Goal: Task Accomplishment & Management: Manage account settings

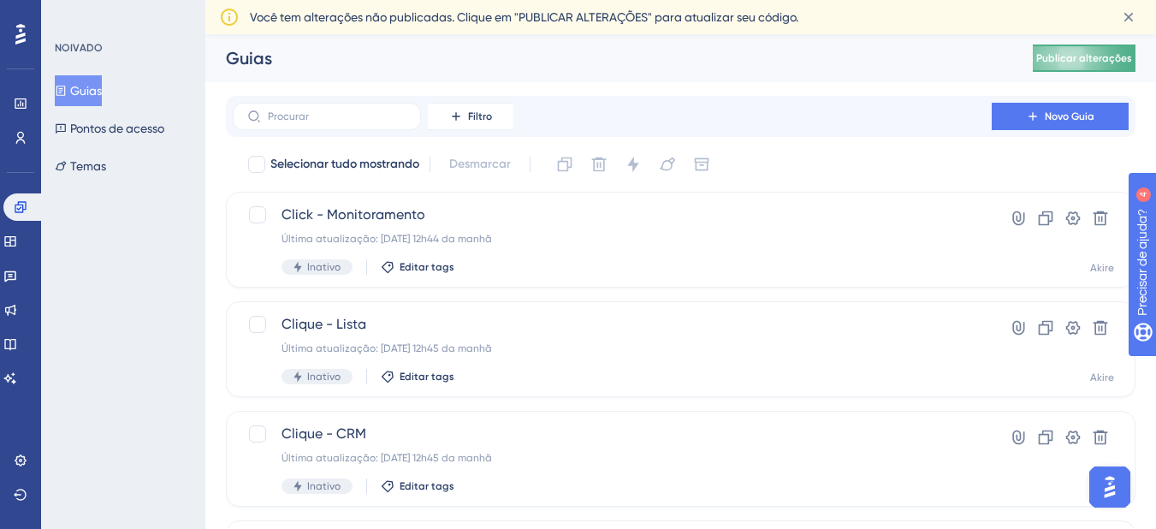
click at [1096, 59] on font "Publicar alterações" at bounding box center [1084, 58] width 96 height 12
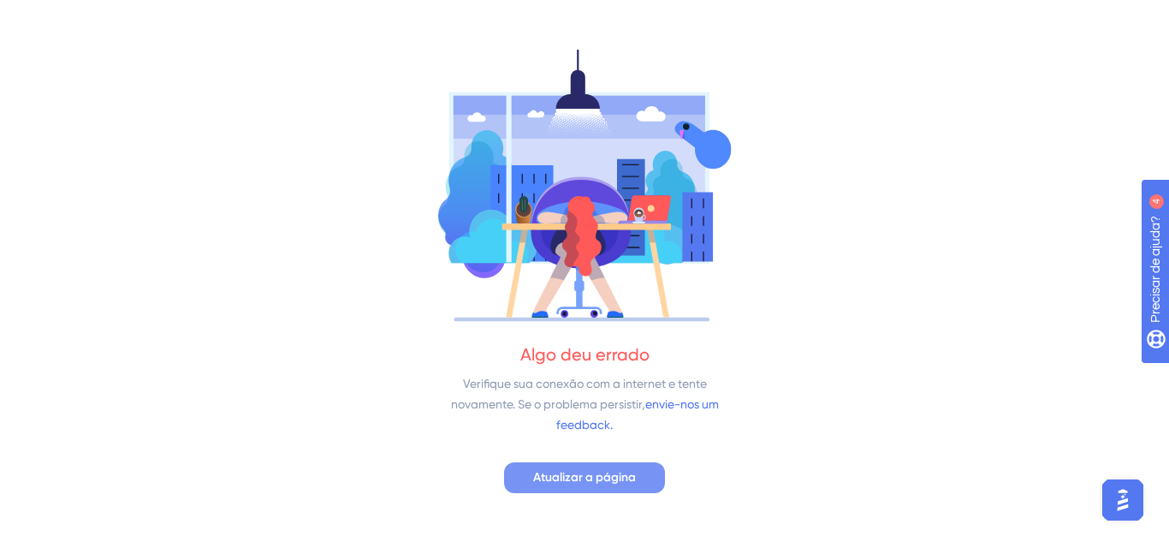
click at [625, 477] on font "Atualizar a página" at bounding box center [584, 477] width 103 height 15
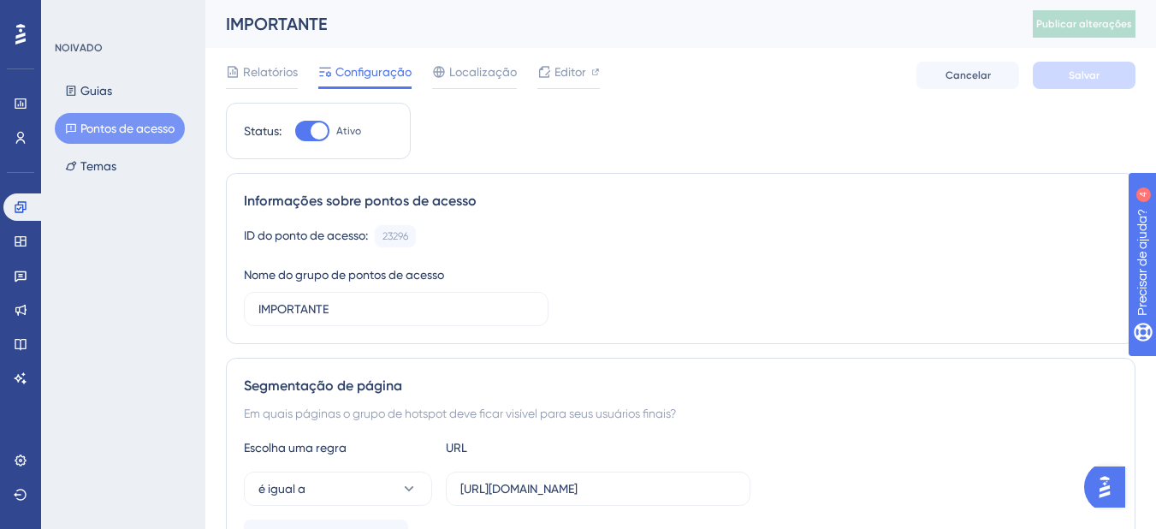
click at [143, 130] on font "Pontos de acesso" at bounding box center [127, 128] width 94 height 21
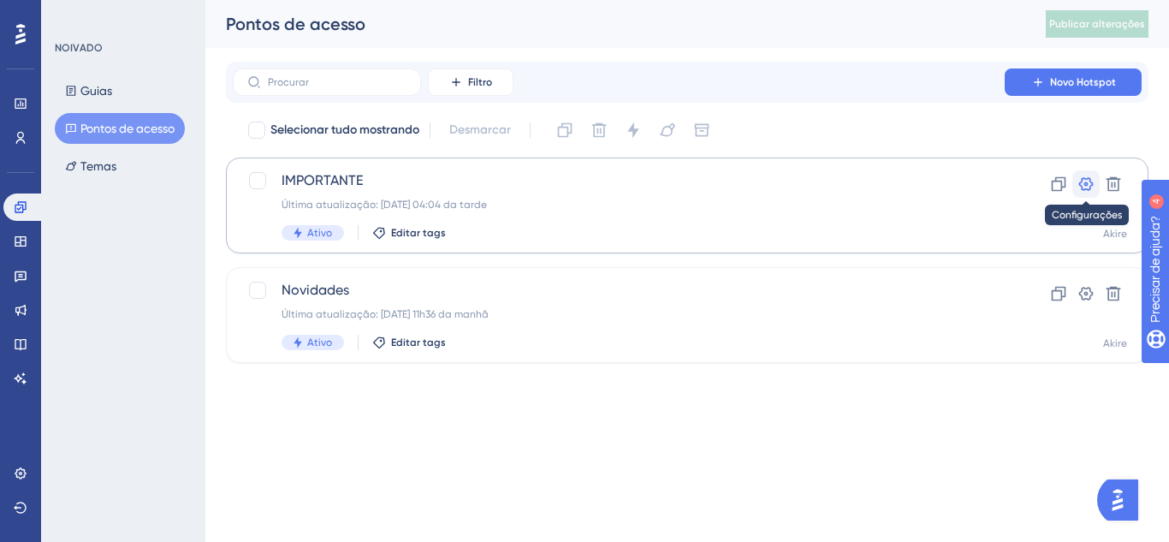
click at [1087, 186] on icon at bounding box center [1086, 184] width 15 height 14
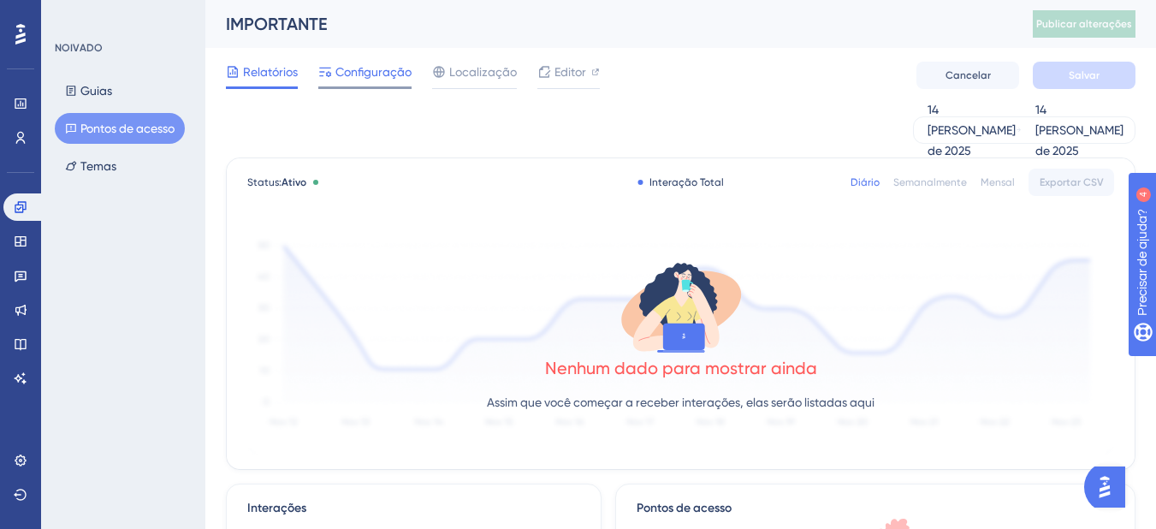
click at [356, 77] on font "Configuração" at bounding box center [373, 72] width 76 height 14
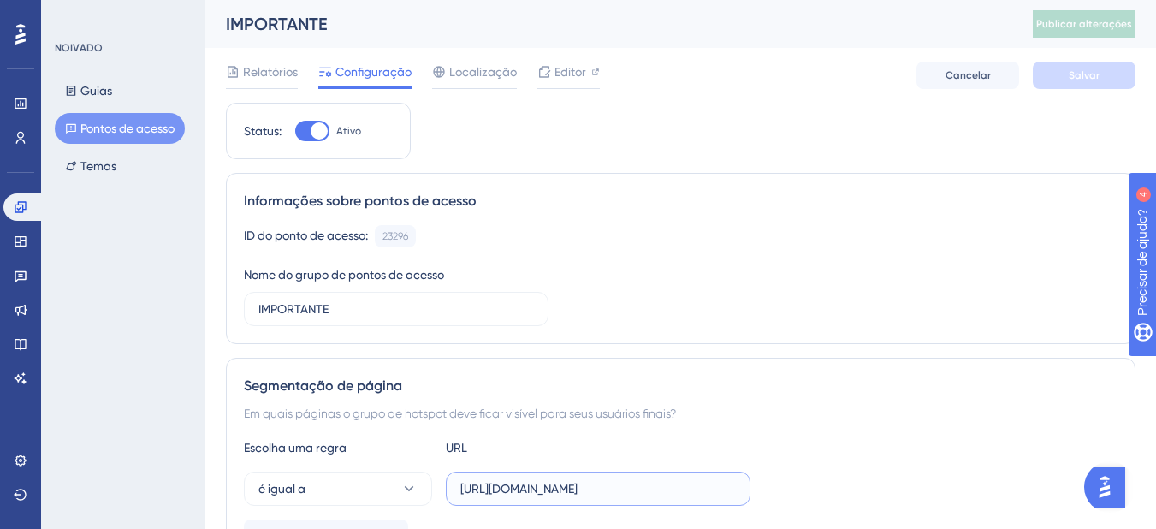
click at [711, 497] on input "https://app.qsagrafico.com.br/ferramenta-mapa" at bounding box center [597, 488] width 275 height 19
drag, startPoint x: 735, startPoint y: 491, endPoint x: 637, endPoint y: 491, distance: 98.4
click at [637, 491] on input "https://app.qsagrafico.com.br/ferramenta-mapa" at bounding box center [597, 488] width 275 height 19
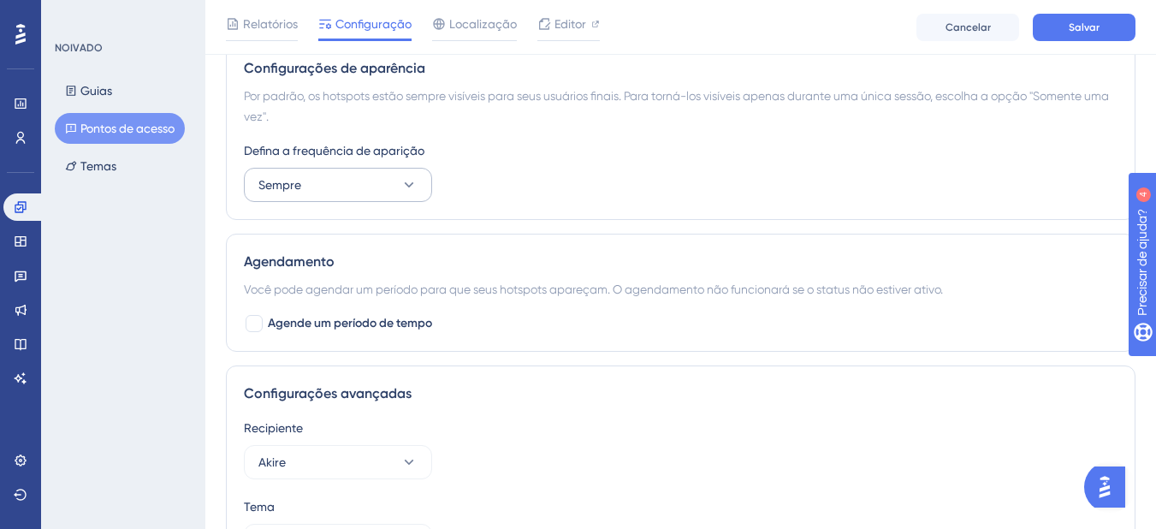
type input "https://app.qsagrafico.com.br/"
click at [354, 189] on button "Sempre" at bounding box center [338, 185] width 188 height 34
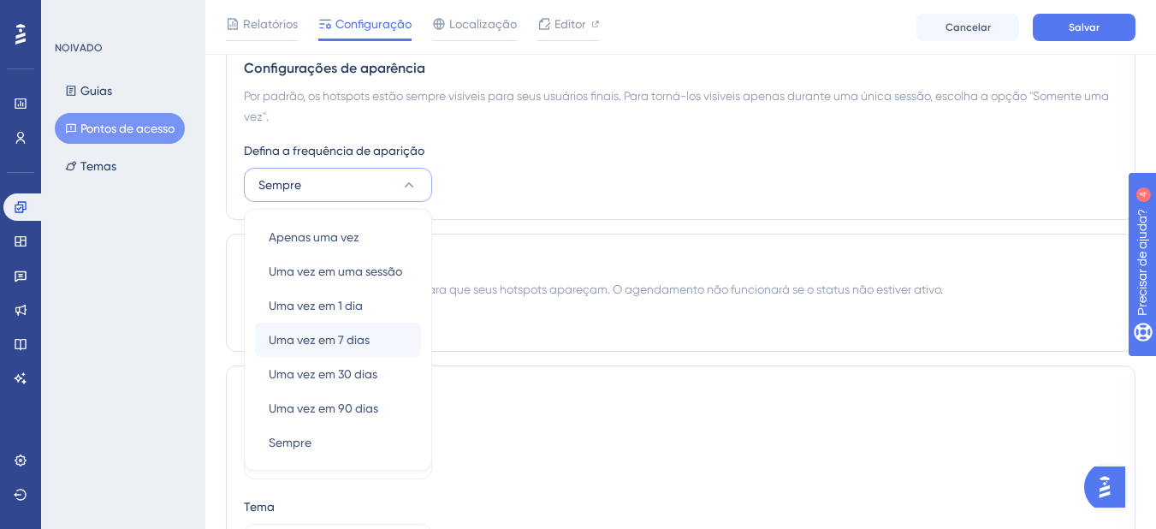
scroll to position [766, 0]
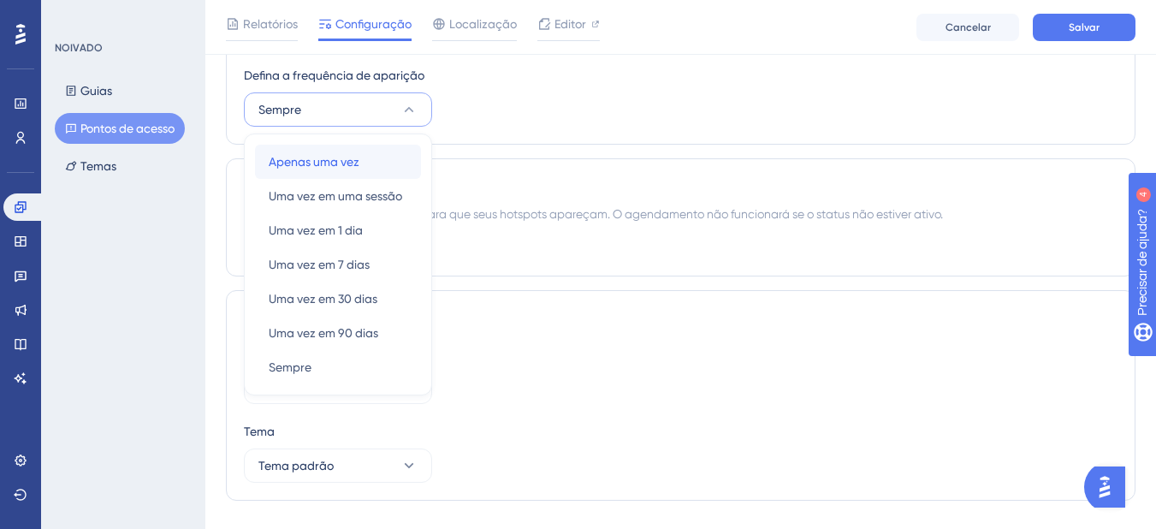
click at [348, 159] on font "Apenas uma vez" at bounding box center [314, 162] width 91 height 14
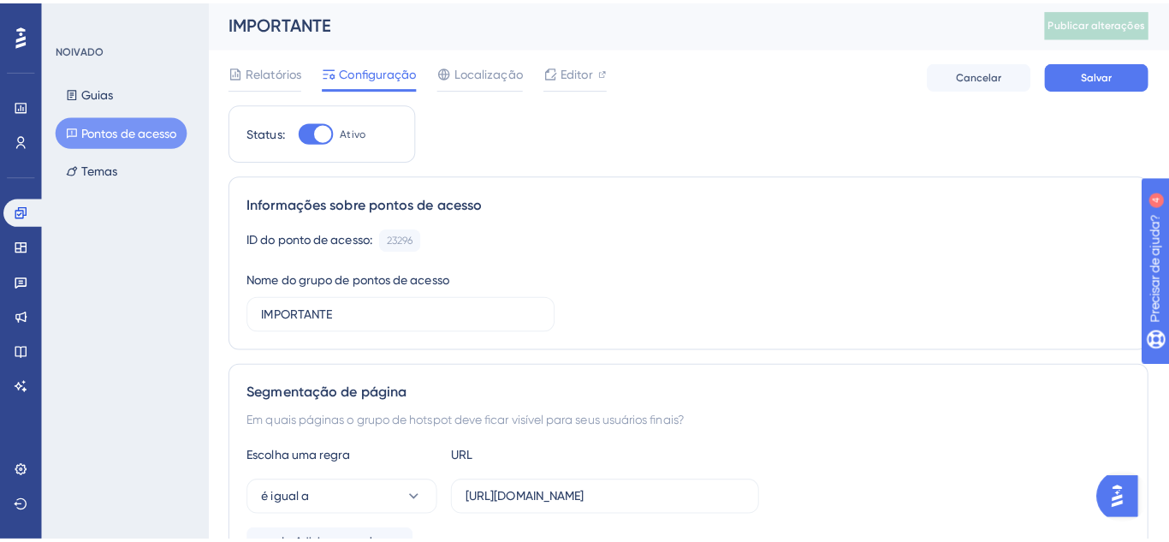
scroll to position [0, 0]
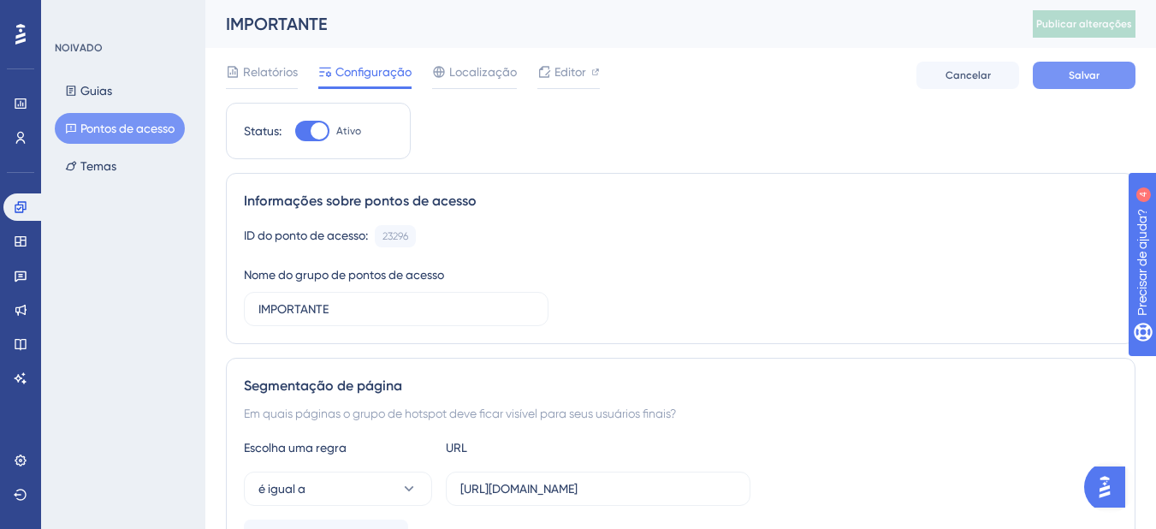
click at [1087, 74] on font "Salvar" at bounding box center [1084, 75] width 31 height 12
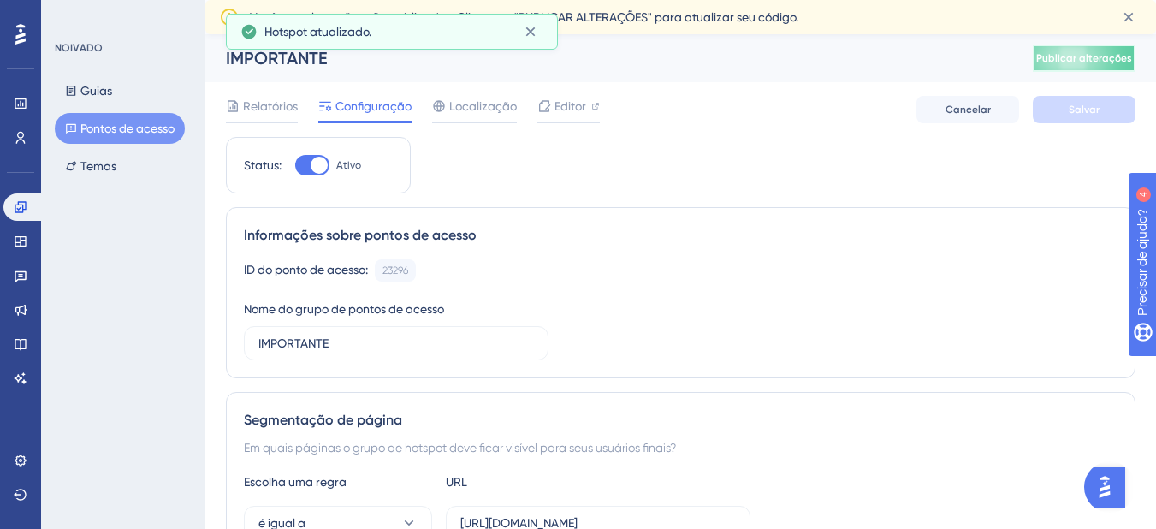
click at [1097, 58] on font "Publicar alterações" at bounding box center [1084, 58] width 96 height 12
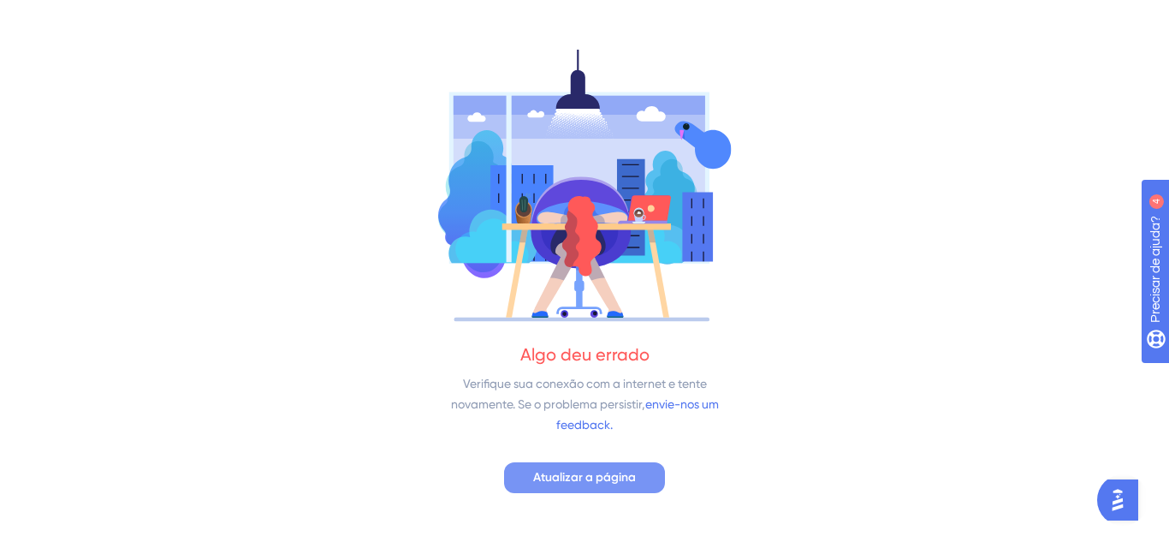
click at [607, 485] on span "Atualizar a página" at bounding box center [584, 477] width 103 height 21
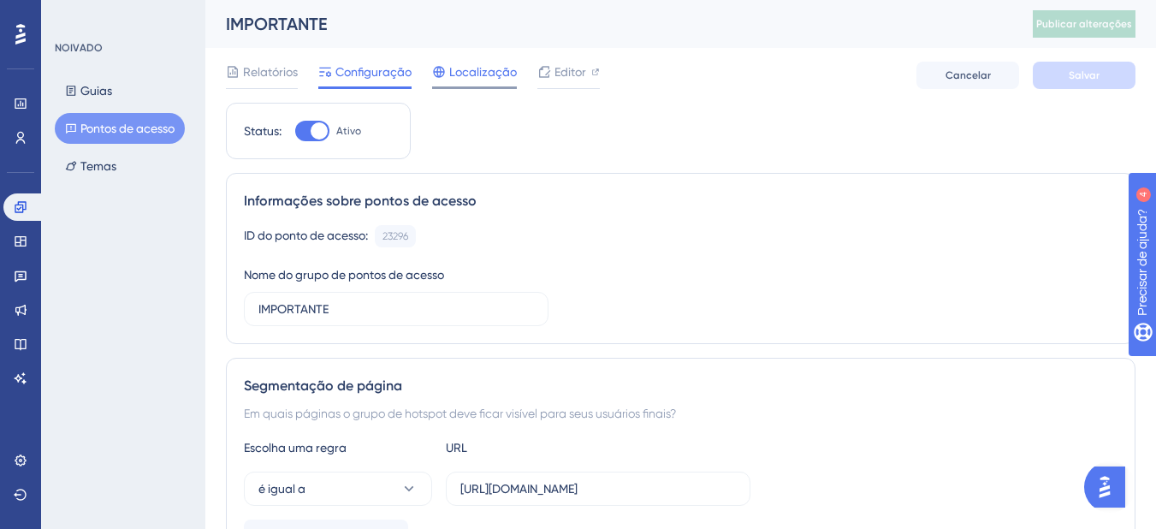
click at [477, 83] on div "Localização" at bounding box center [474, 75] width 85 height 27
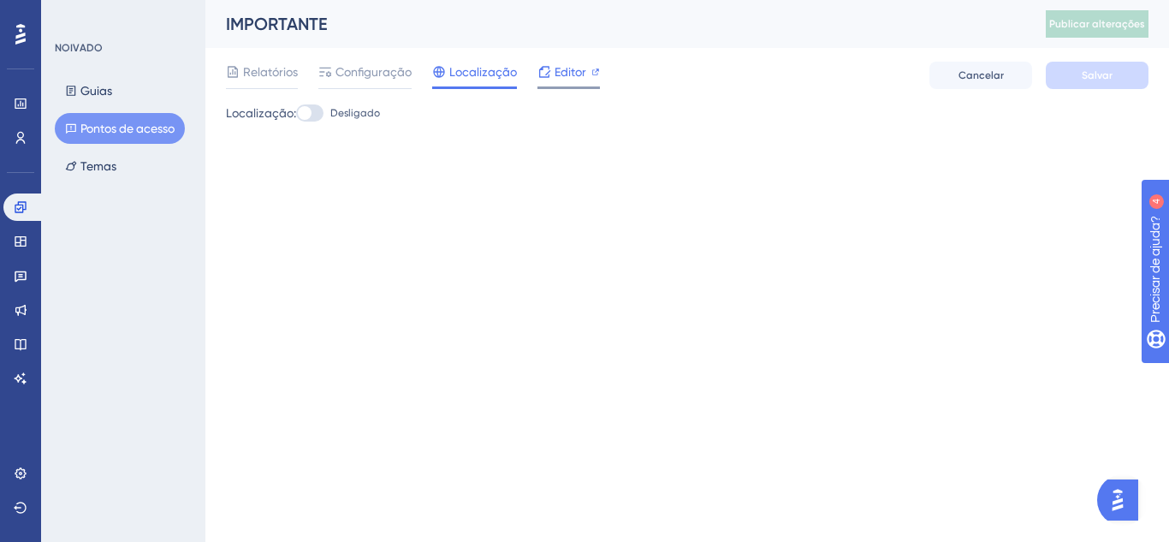
click at [554, 72] on font "Editor" at bounding box center [570, 72] width 32 height 14
click at [1090, 18] on font "Publicar alterações" at bounding box center [1097, 24] width 96 height 12
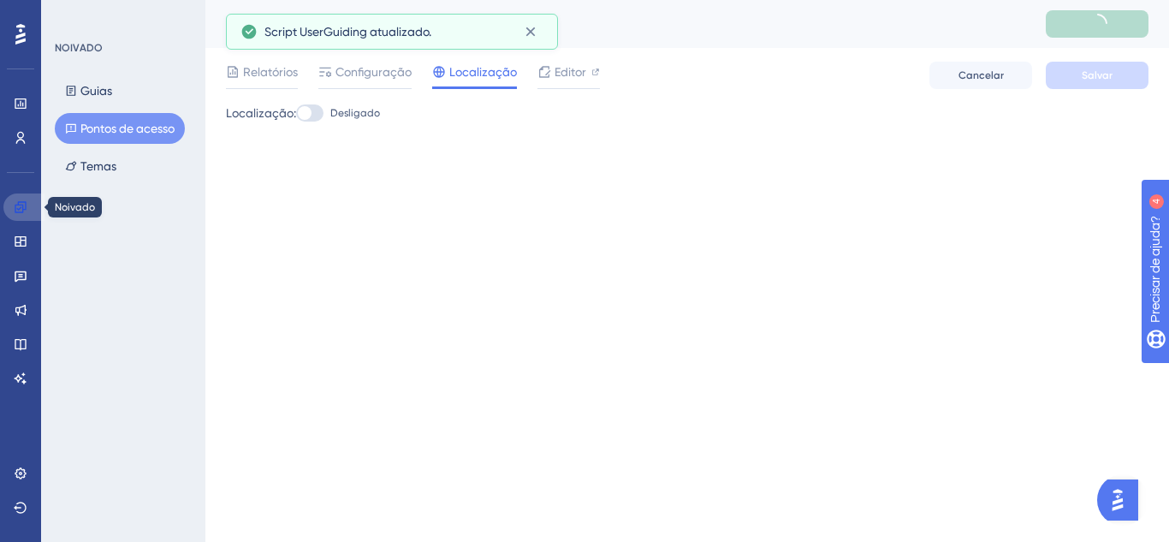
click at [17, 209] on icon at bounding box center [20, 206] width 11 height 11
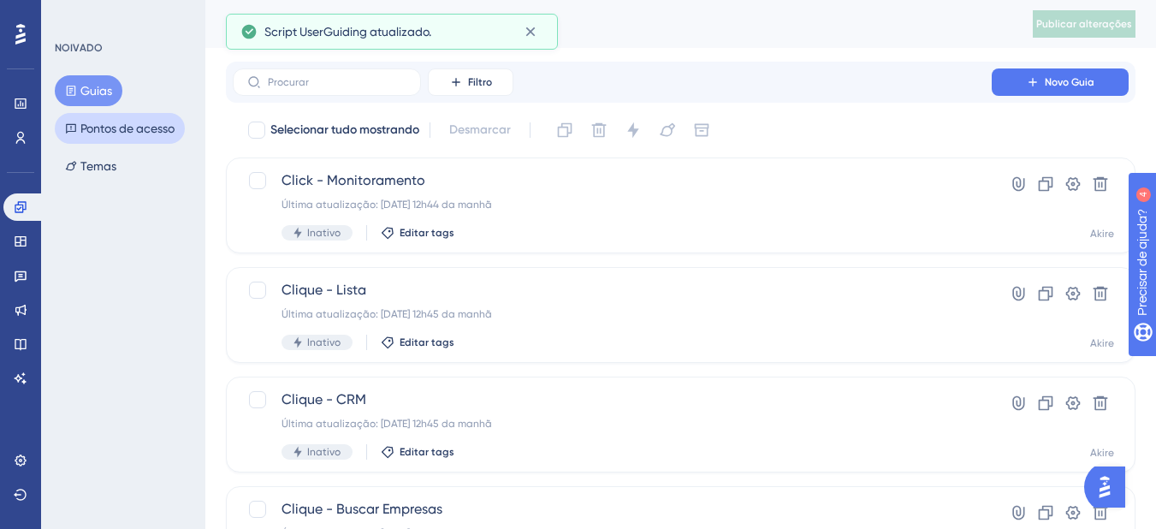
click at [115, 138] on font "Pontos de acesso" at bounding box center [127, 128] width 94 height 21
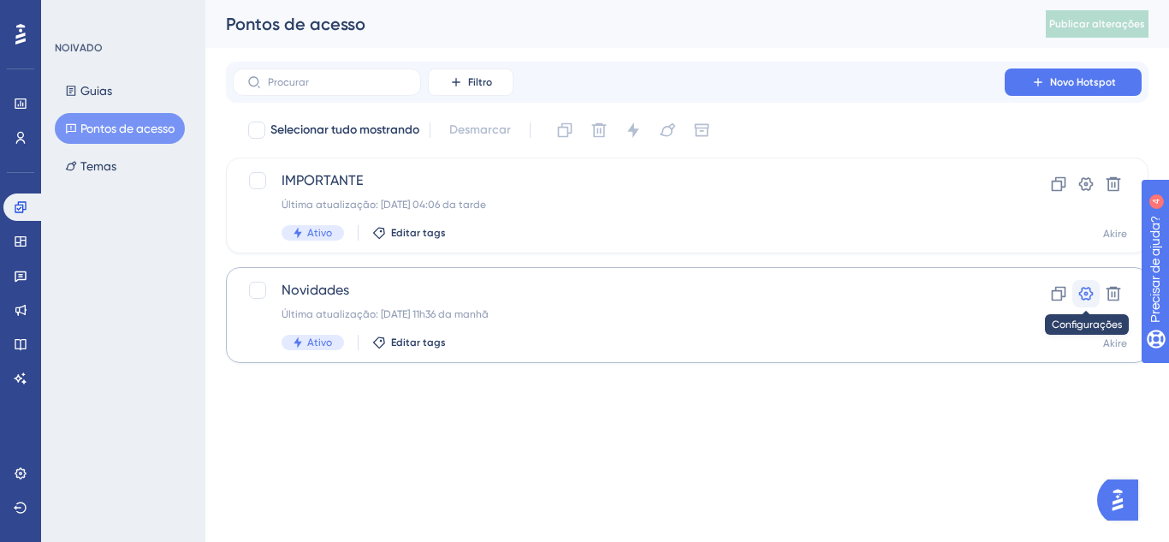
click at [1081, 295] on icon at bounding box center [1086, 294] width 15 height 14
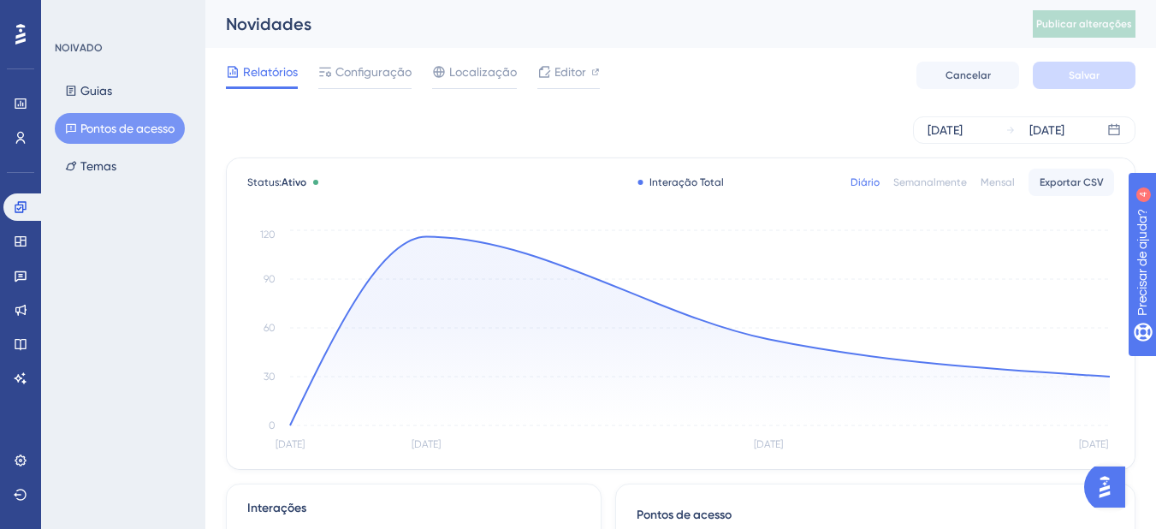
click at [142, 127] on font "Pontos de acesso" at bounding box center [127, 128] width 94 height 14
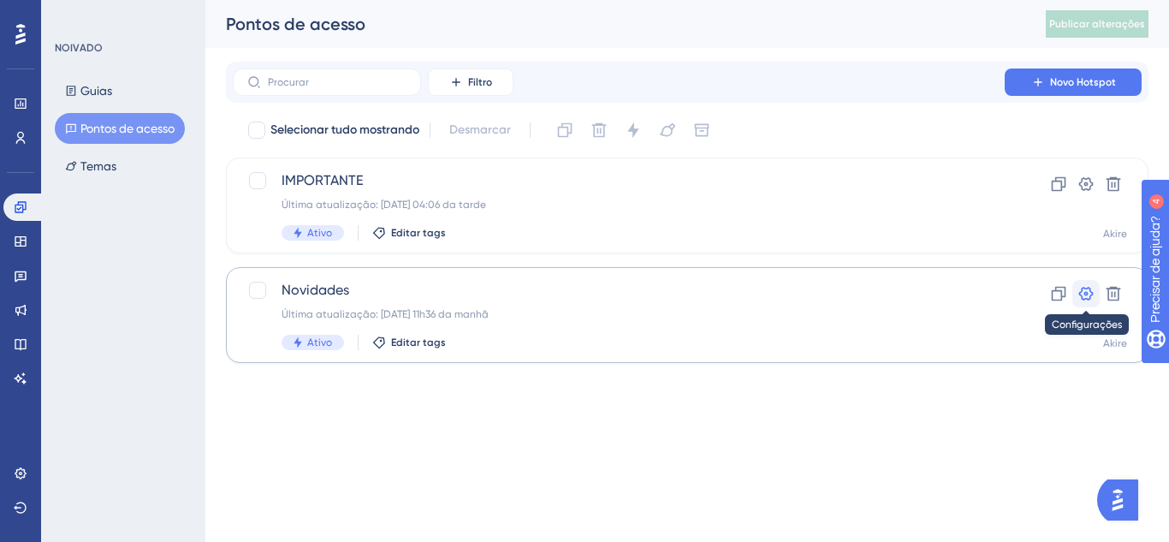
click at [1082, 295] on icon at bounding box center [1085, 293] width 17 height 17
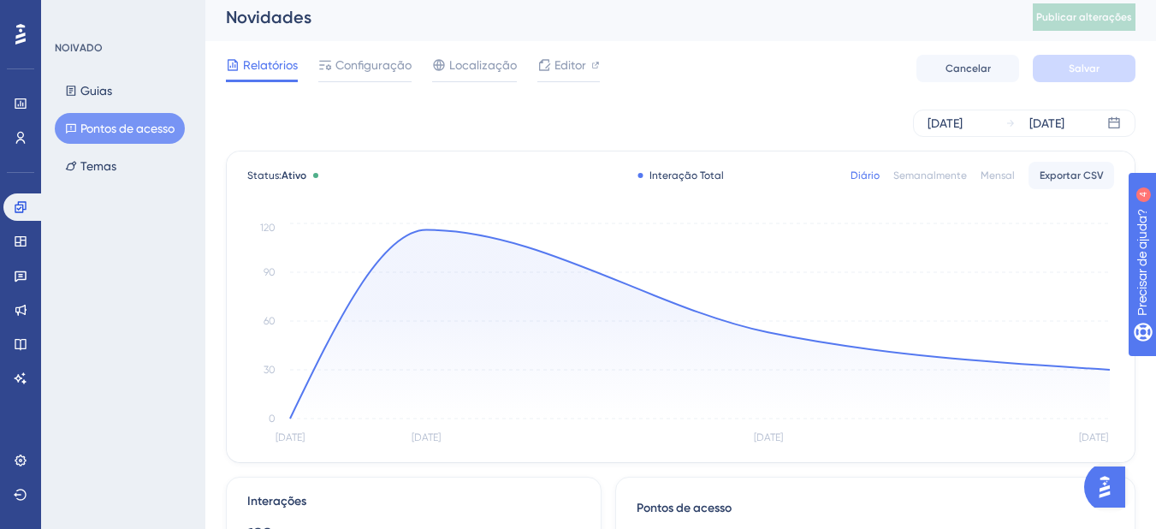
scroll to position [9, 0]
click at [384, 66] on font "Configuração" at bounding box center [373, 63] width 76 height 14
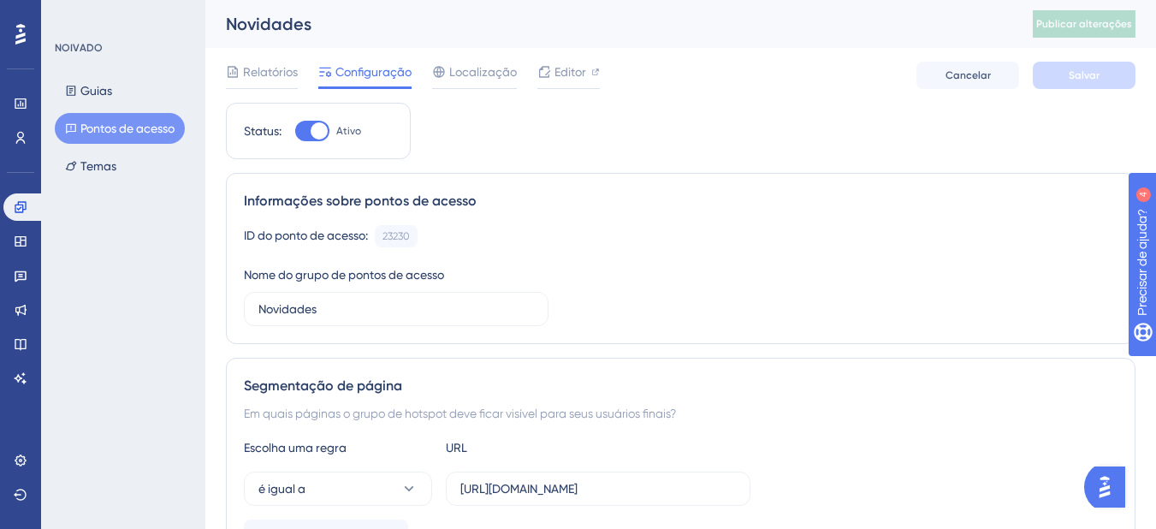
click at [116, 131] on font "Pontos de acesso" at bounding box center [127, 128] width 94 height 14
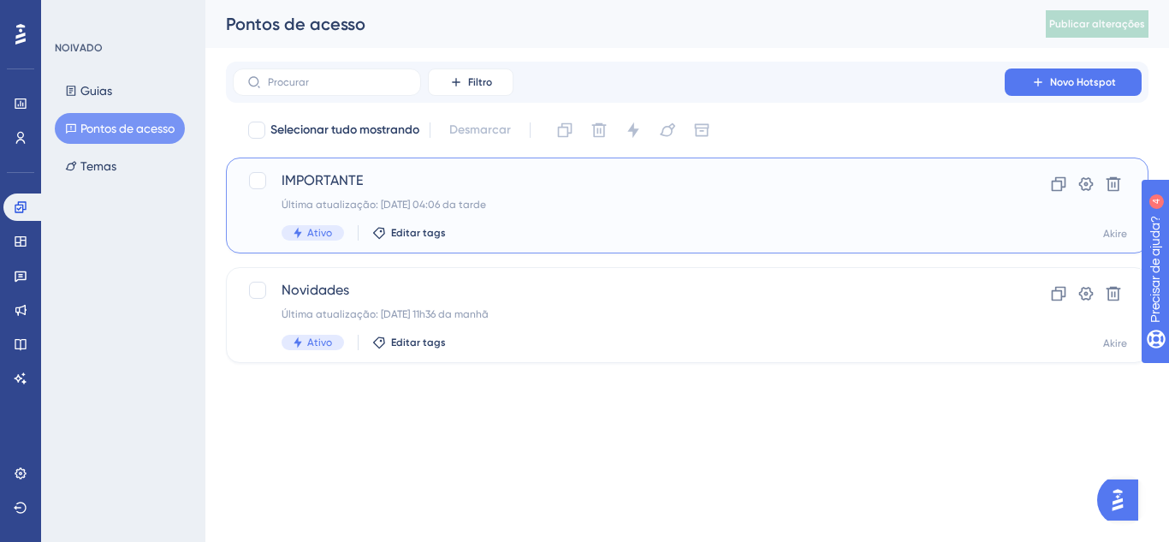
click at [394, 192] on div "IMPORTANTE Última atualização: 14/08/2025 04:06 da tarde Ativo Editar tags" at bounding box center [618, 205] width 674 height 70
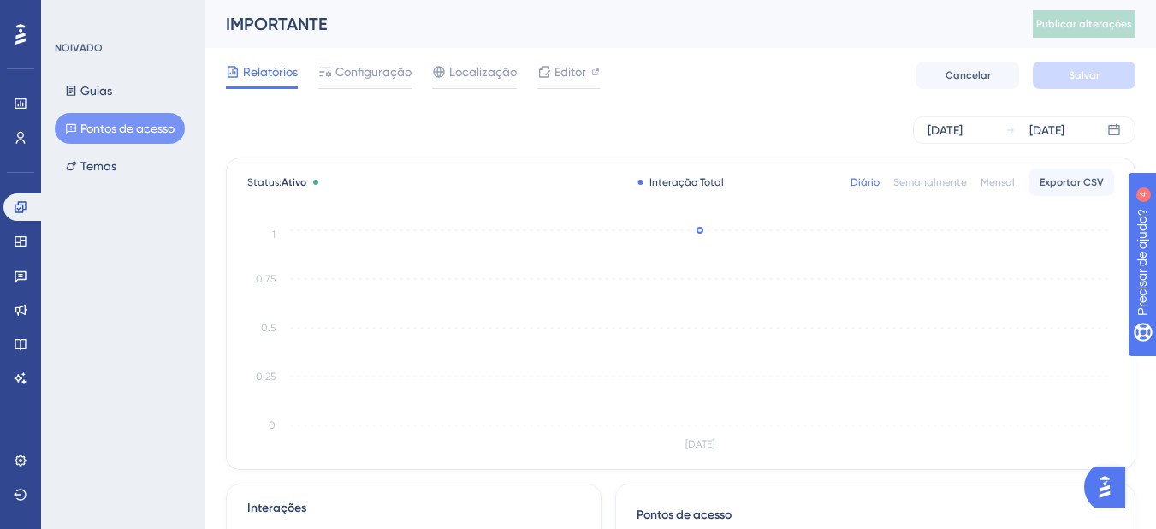
click at [174, 133] on font "Pontos de acesso" at bounding box center [127, 128] width 94 height 14
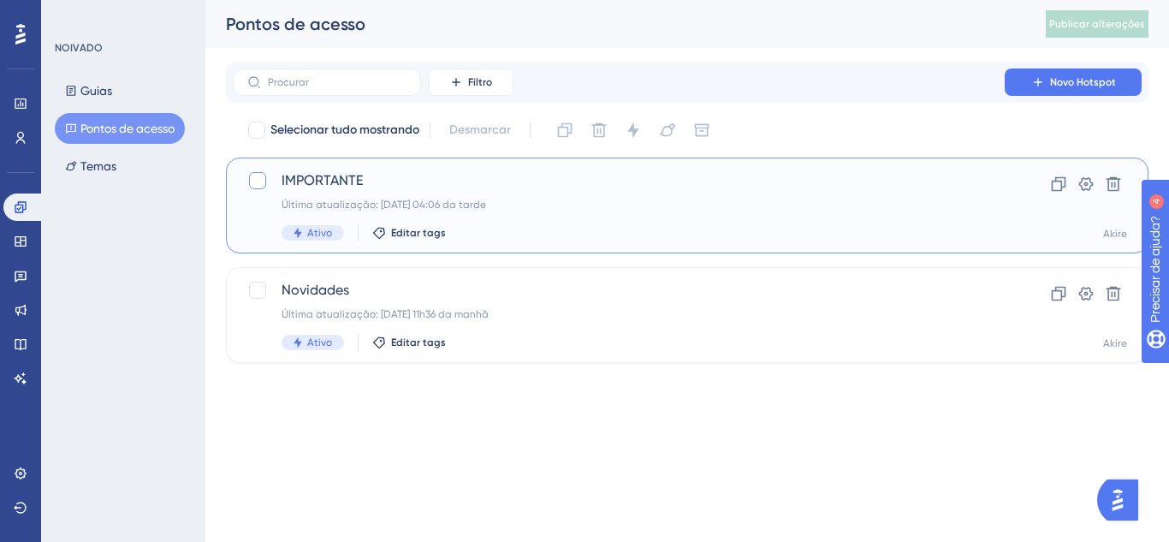
click at [263, 181] on div at bounding box center [257, 180] width 17 height 17
checkbox input "true"
click at [1081, 187] on icon at bounding box center [1086, 184] width 15 height 14
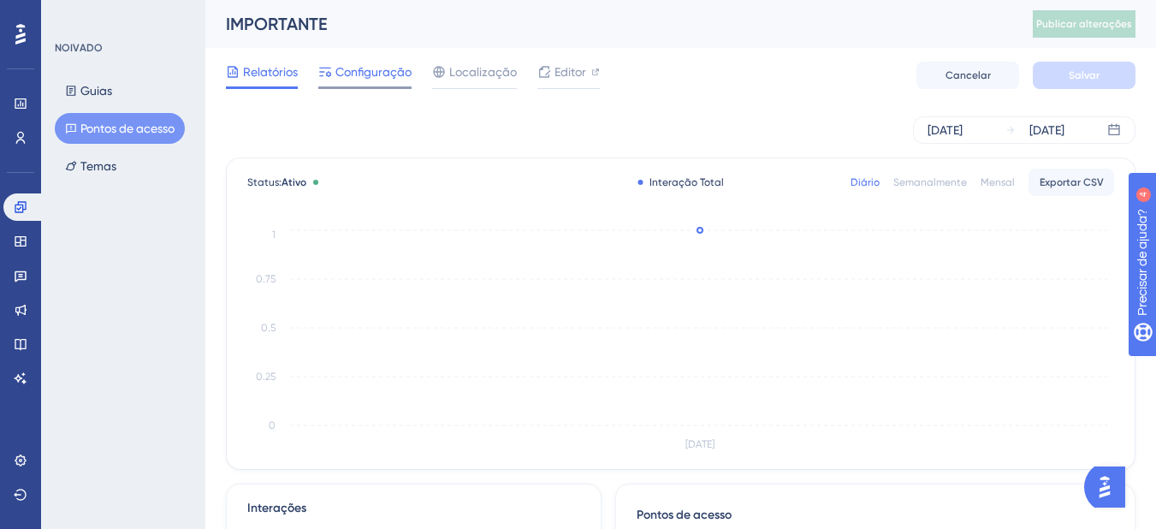
click at [351, 71] on font "Configuração" at bounding box center [373, 72] width 76 height 14
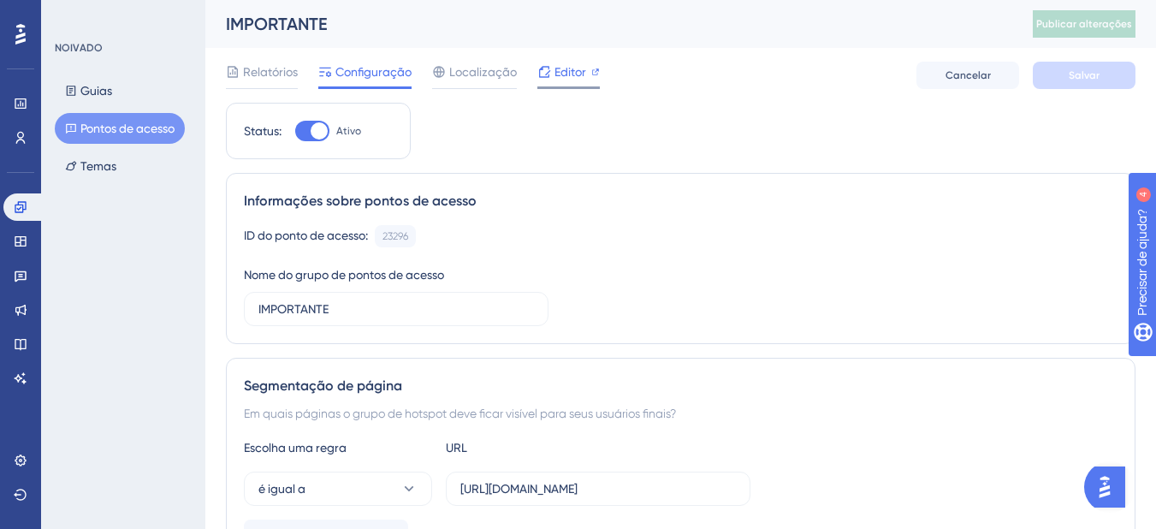
click at [558, 71] on font "Editor" at bounding box center [570, 72] width 32 height 14
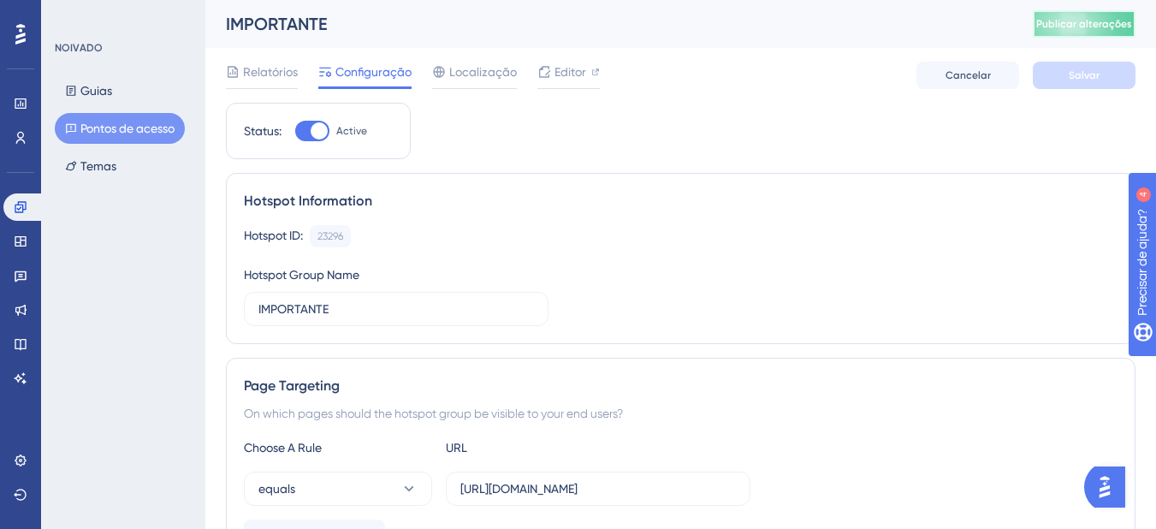
click at [1116, 24] on font "Publicar alterações" at bounding box center [1084, 24] width 96 height 12
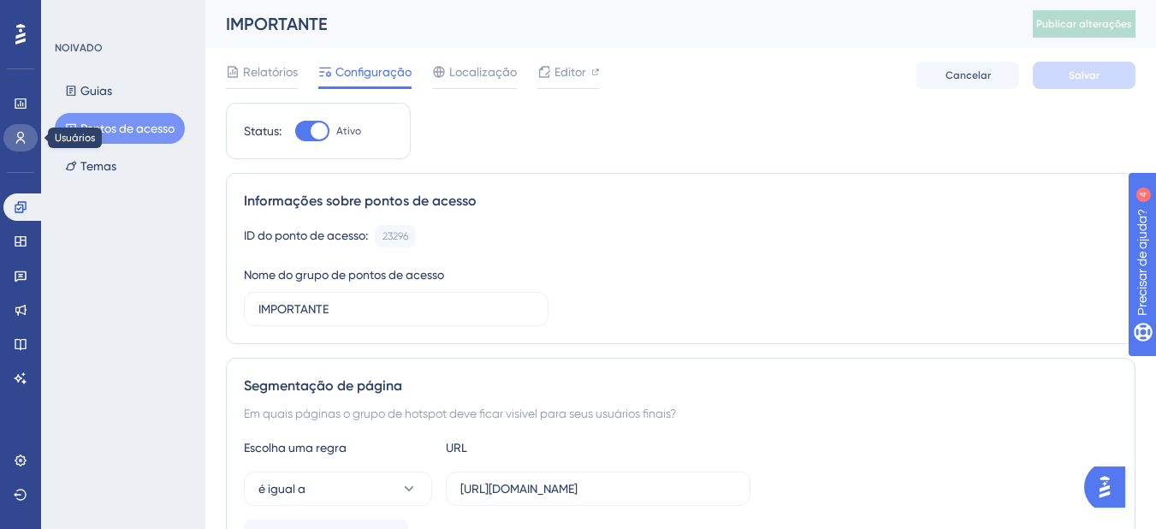
click at [12, 138] on link at bounding box center [20, 137] width 34 height 27
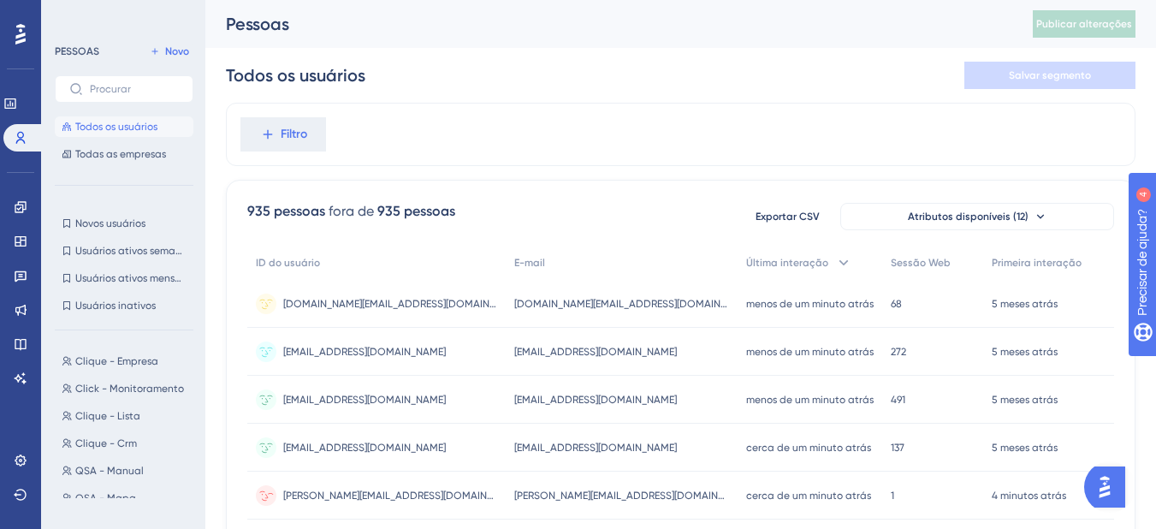
click at [458, 497] on div "jefferson.chagas@akire.com.br jefferson.chagas@akire.com.br" at bounding box center [376, 495] width 258 height 48
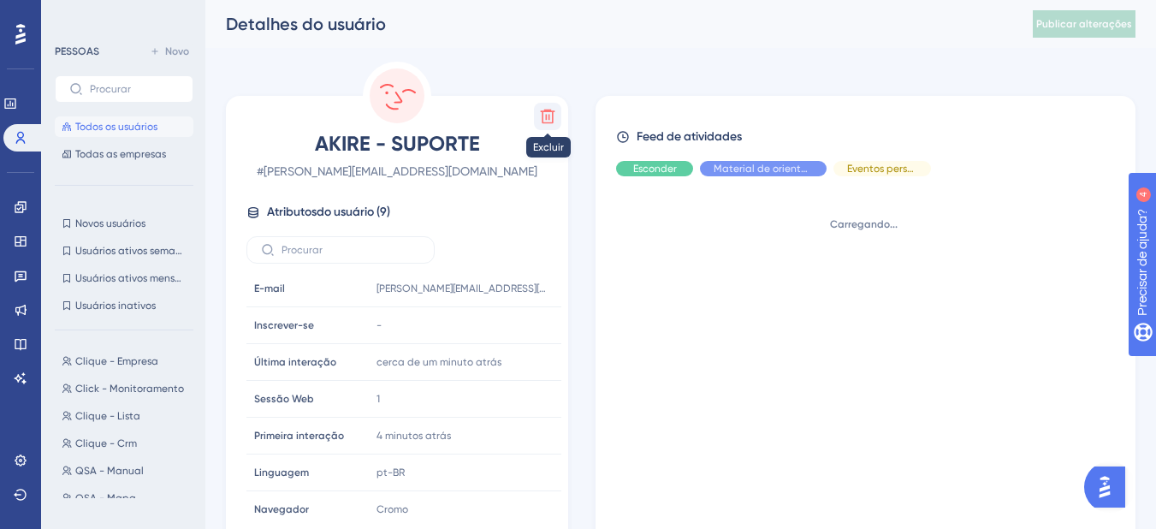
click at [548, 115] on icon at bounding box center [547, 116] width 17 height 17
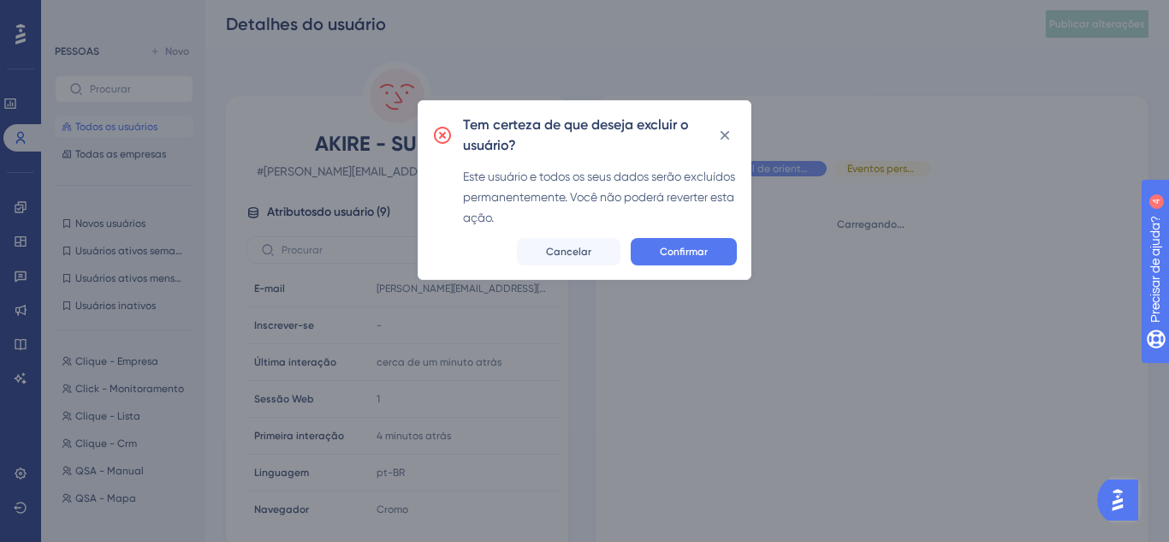
click at [666, 257] on span "Confirmar" at bounding box center [684, 252] width 48 height 14
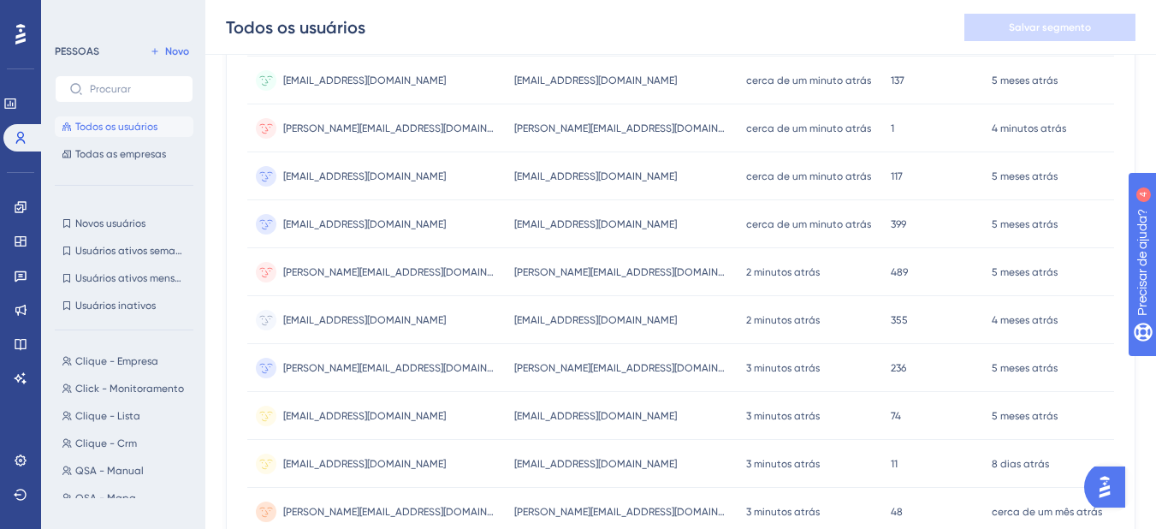
drag, startPoint x: 1160, startPoint y: 165, endPoint x: 40, endPoint y: 3, distance: 1131.5
click at [432, 358] on div "fabio.gimenes@akire.com.br fabio.gimenes@akire.com.br" at bounding box center [376, 366] width 258 height 48
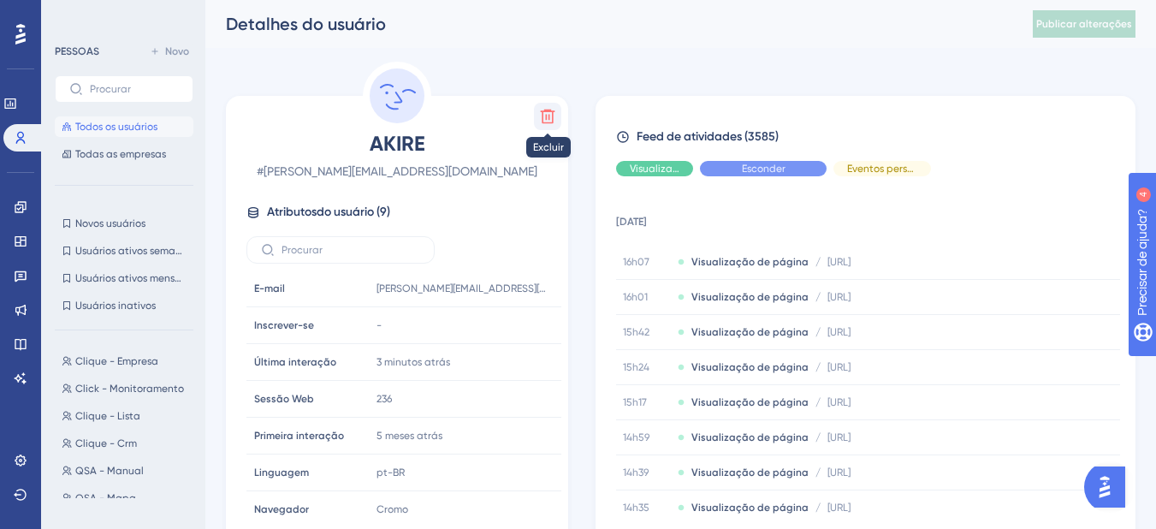
click at [551, 111] on icon at bounding box center [548, 117] width 15 height 15
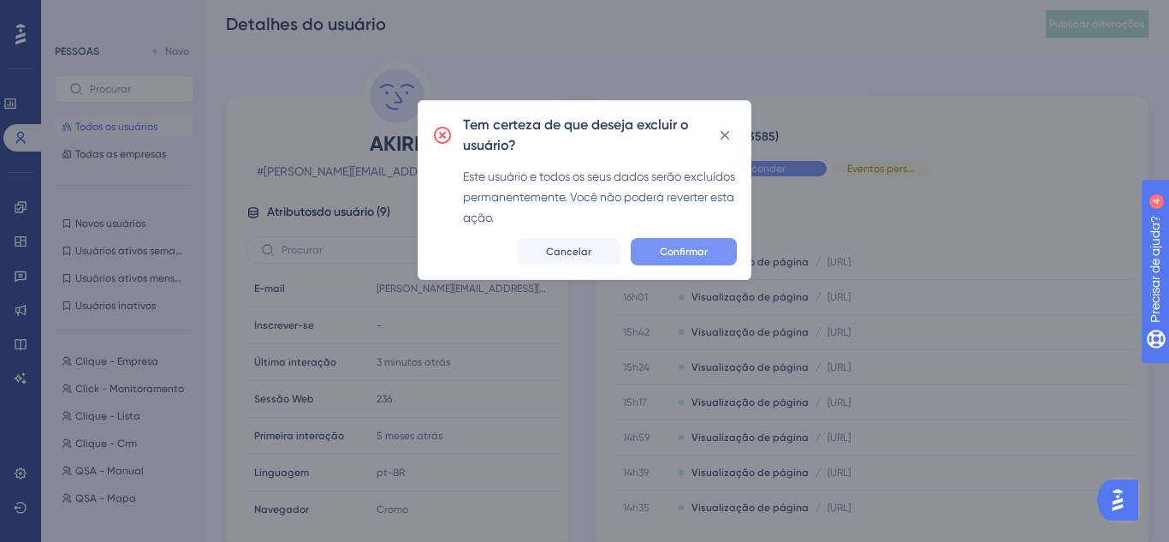
click at [695, 251] on font "Confirmar" at bounding box center [684, 252] width 48 height 12
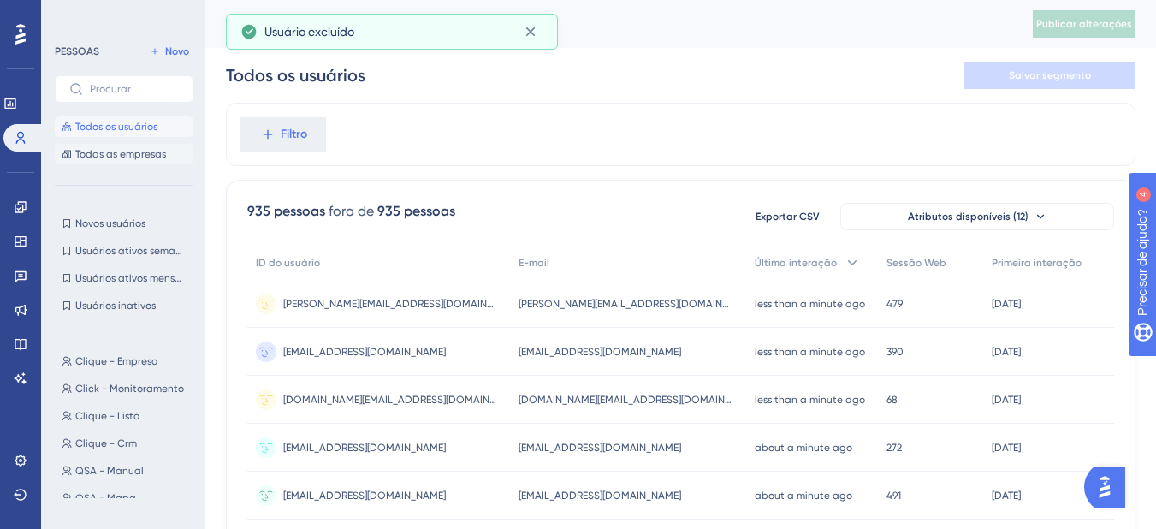
click at [129, 157] on font "Todas as empresas" at bounding box center [120, 154] width 91 height 12
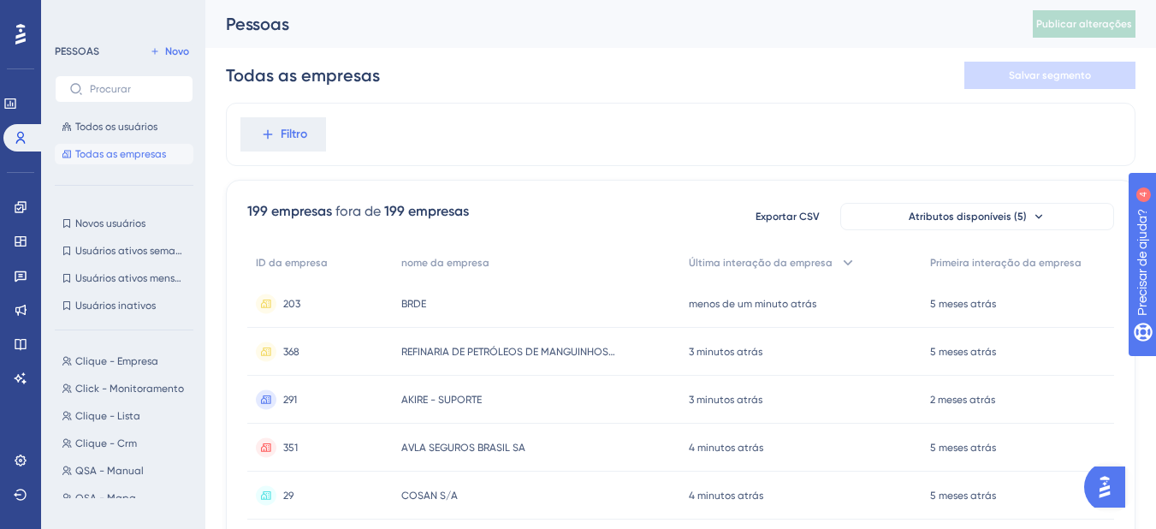
click at [622, 402] on div "AKIRE - SUPORTE AKIRE - SUPORTE" at bounding box center [536, 400] width 287 height 48
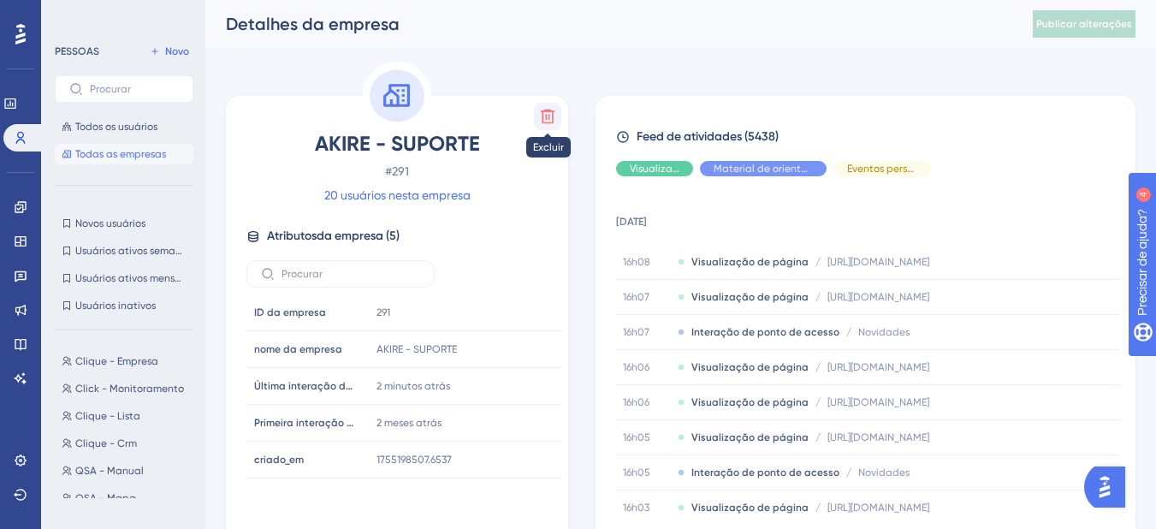
click at [553, 116] on icon at bounding box center [548, 117] width 15 height 15
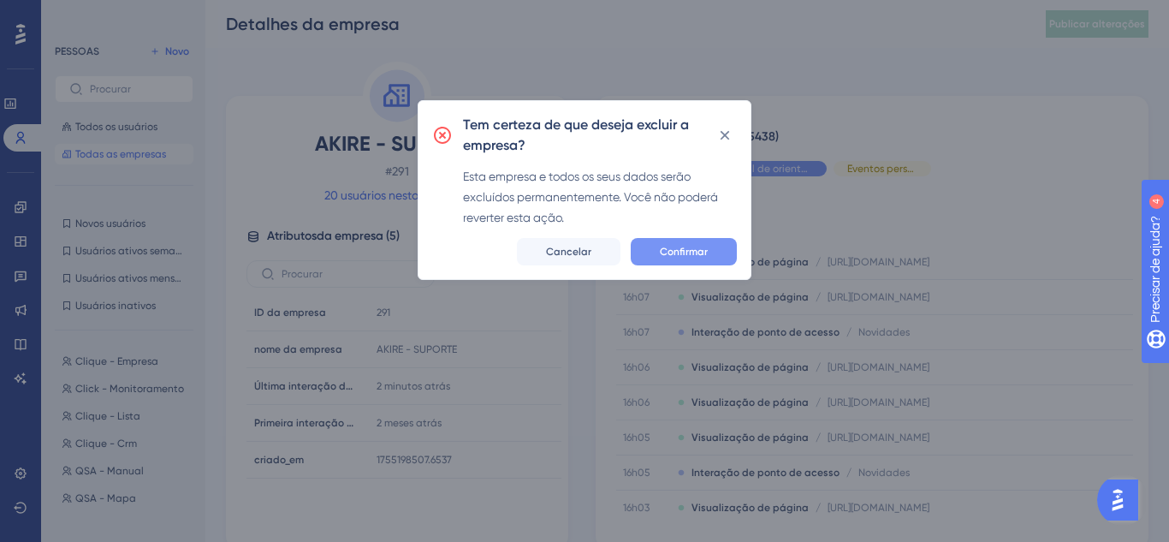
click at [678, 256] on font "Confirmar" at bounding box center [684, 252] width 48 height 12
click at [678, 255] on div "16h08 Visualização de página / https://app.qsagrafico.com.br/ferramenta-mapa ht…" at bounding box center [776, 262] width 306 height 14
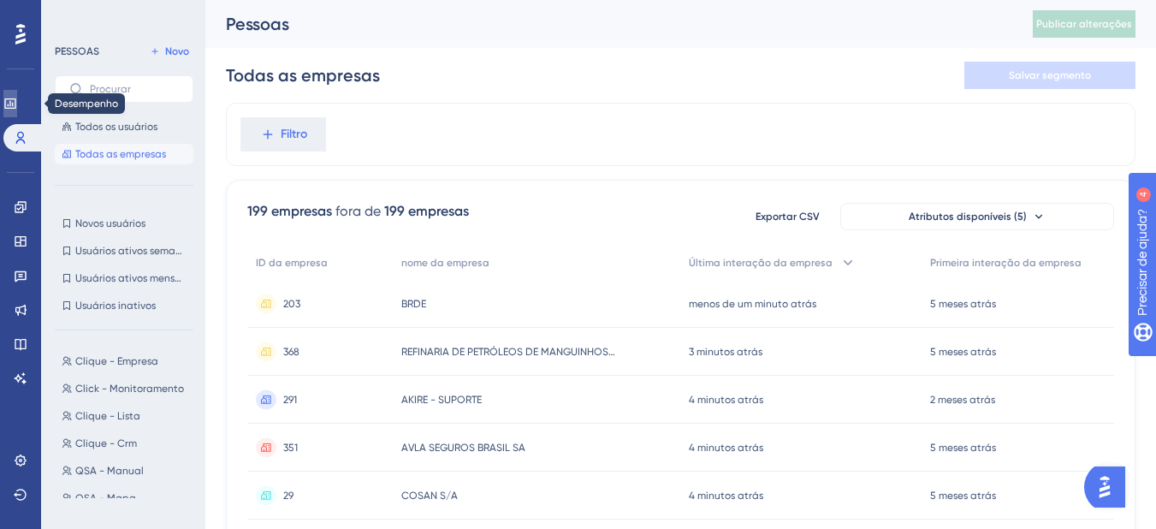
click at [13, 108] on link at bounding box center [10, 103] width 14 height 27
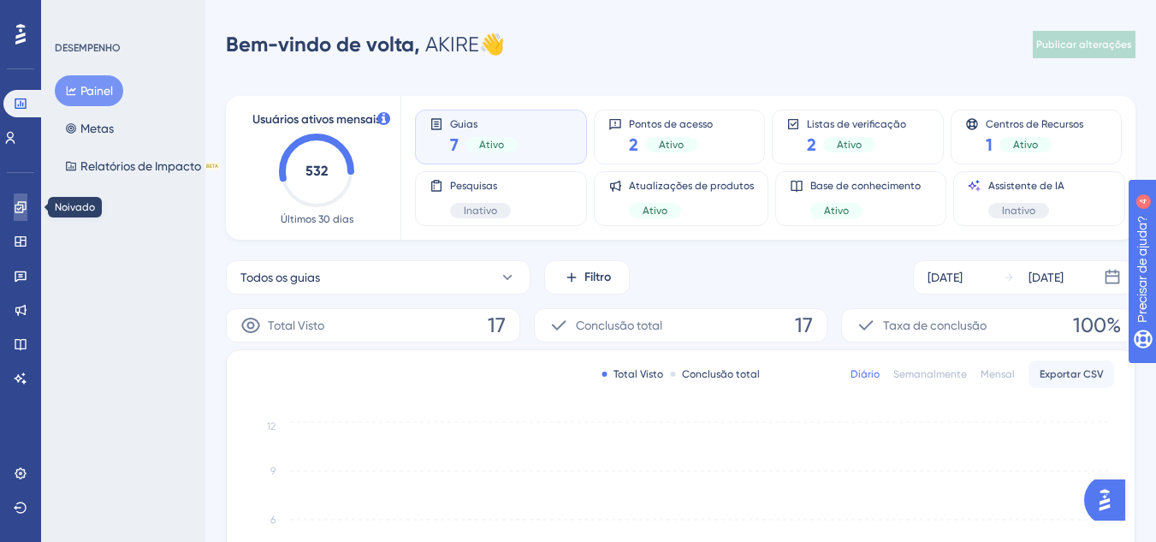
click at [27, 204] on icon at bounding box center [21, 207] width 14 height 14
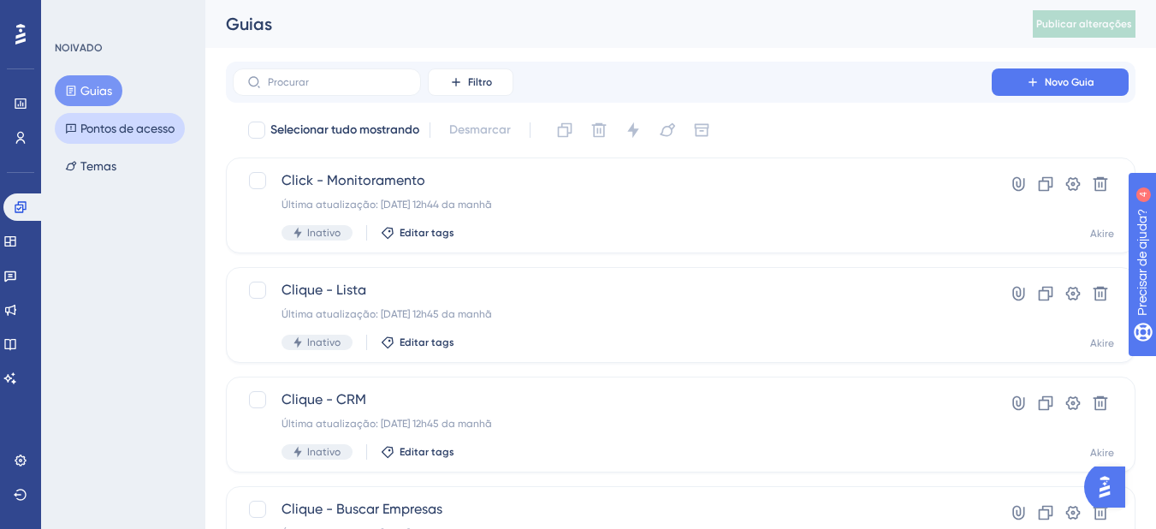
click at [134, 124] on font "Pontos de acesso" at bounding box center [127, 128] width 94 height 14
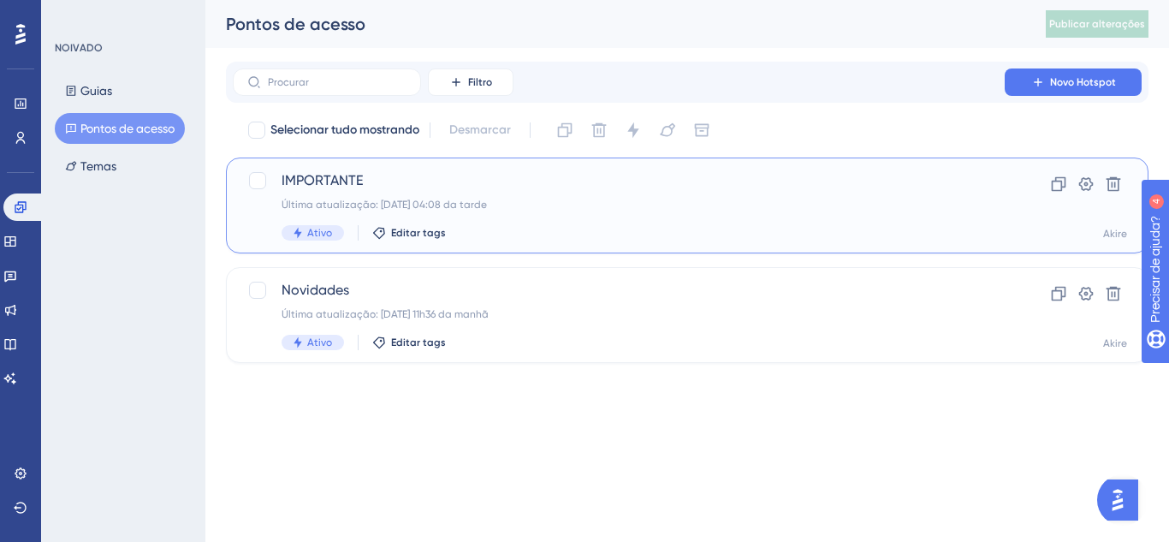
click at [421, 195] on div "IMPORTANTE Última atualização: 14/08/2025 04:08 da tarde Ativo Editar tags" at bounding box center [618, 205] width 674 height 70
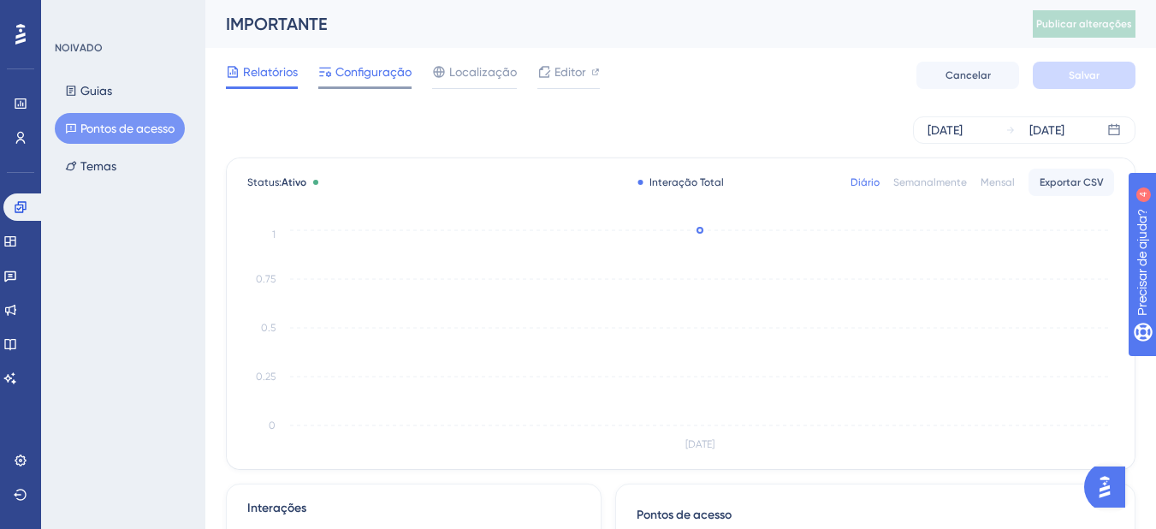
click at [366, 73] on font "Configuração" at bounding box center [373, 72] width 76 height 14
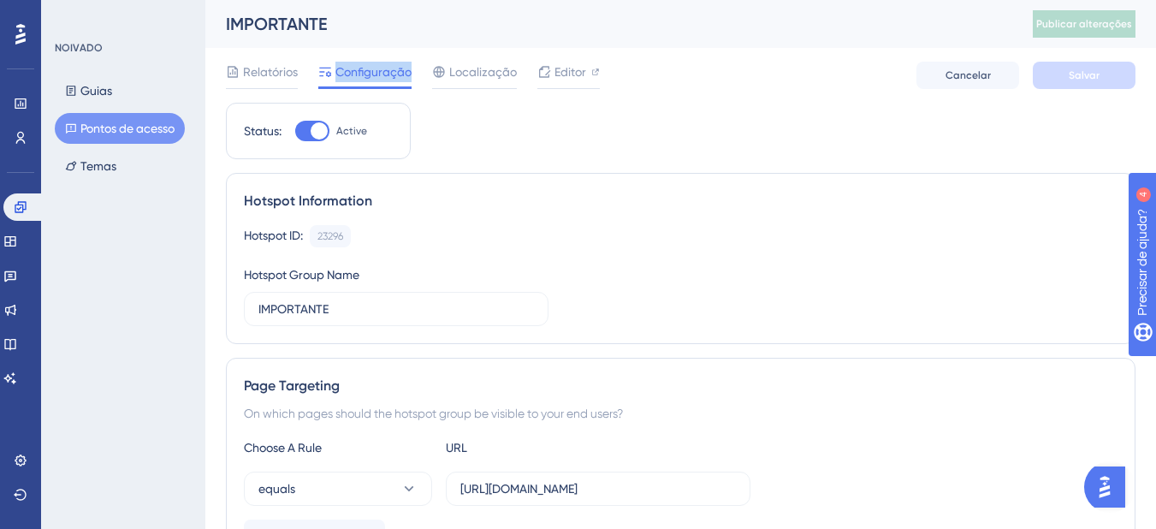
click at [366, 73] on font "Configuração" at bounding box center [373, 72] width 76 height 14
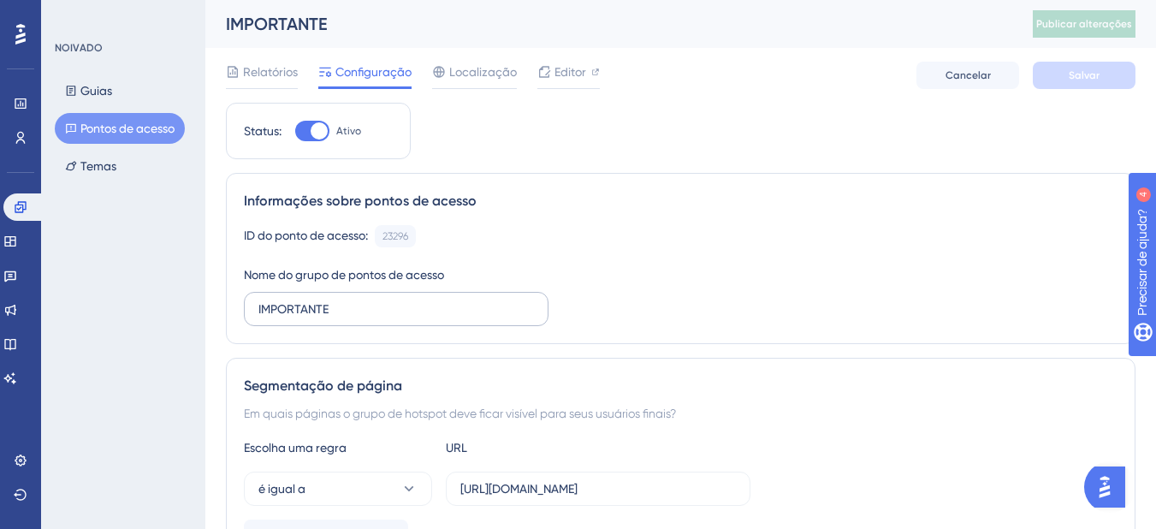
click at [360, 298] on label "IMPORTANTE" at bounding box center [396, 309] width 305 height 34
click at [360, 299] on input "IMPORTANTE" at bounding box center [395, 308] width 275 height 19
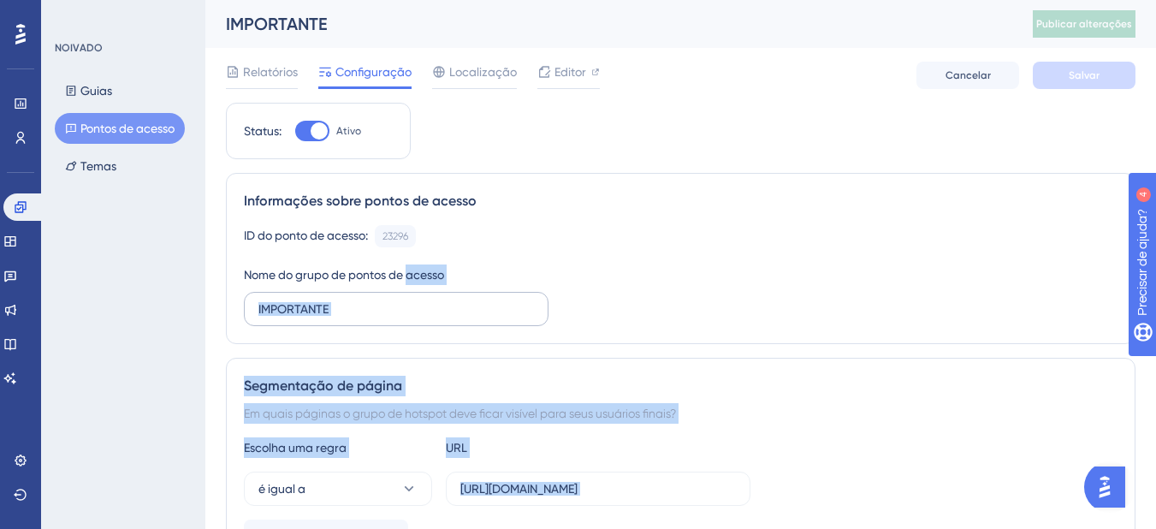
click at [360, 0] on body "Desempenho Usuários Noivado Widgets Opinião Atualizações de produtos Base de co…" at bounding box center [578, 0] width 1156 height 0
click at [358, 309] on input "IMPORTANTE" at bounding box center [395, 308] width 275 height 19
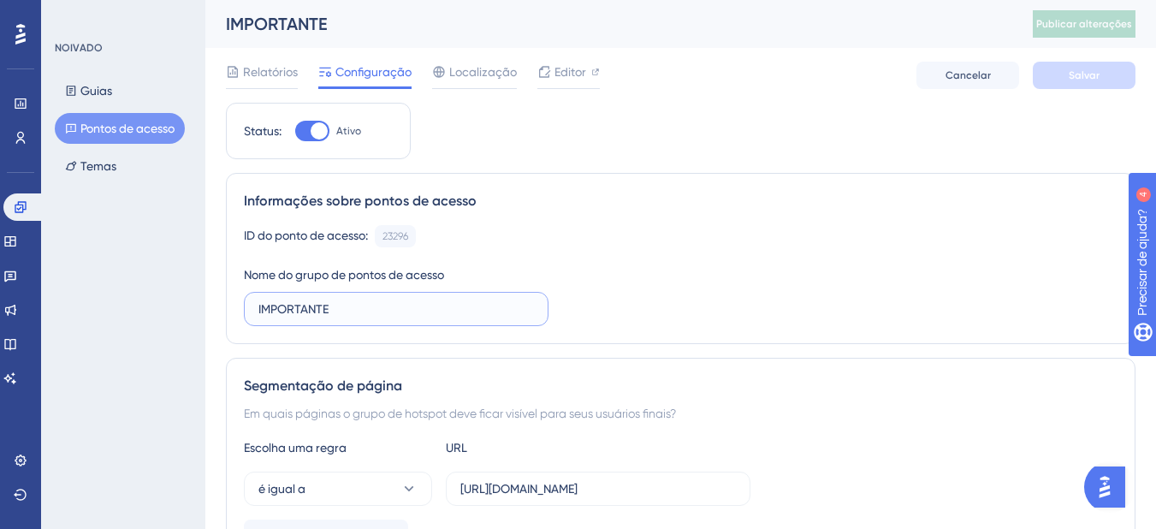
click at [358, 309] on input "IMPORTANTE" at bounding box center [395, 308] width 275 height 19
drag, startPoint x: 341, startPoint y: 308, endPoint x: 266, endPoint y: 312, distance: 74.6
click at [266, 312] on input "IMPORTANTE" at bounding box center [395, 308] width 275 height 19
type input "Importante"
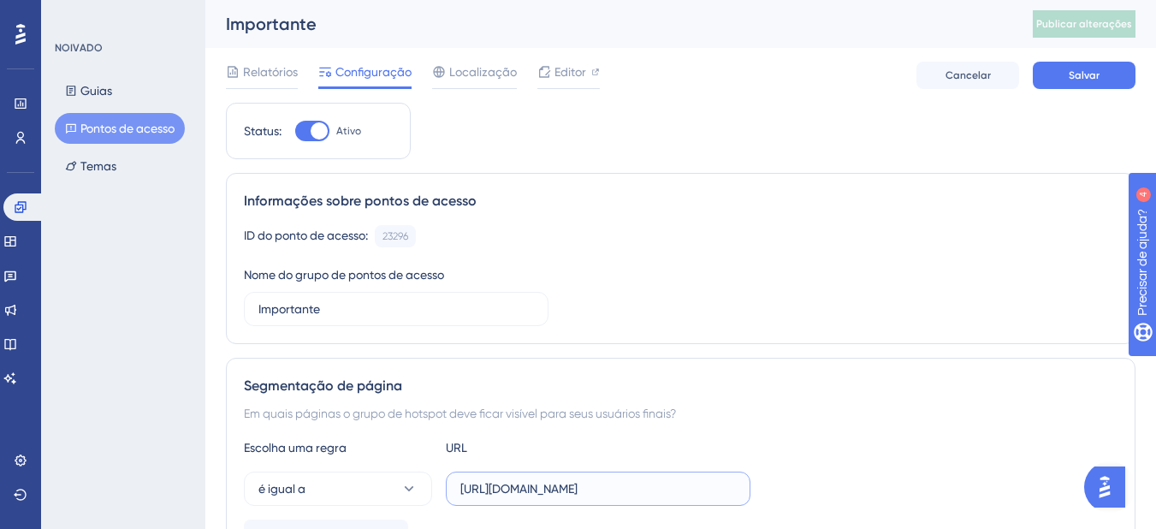
click at [654, 489] on input "[URL][DOMAIN_NAME]" at bounding box center [597, 488] width 275 height 19
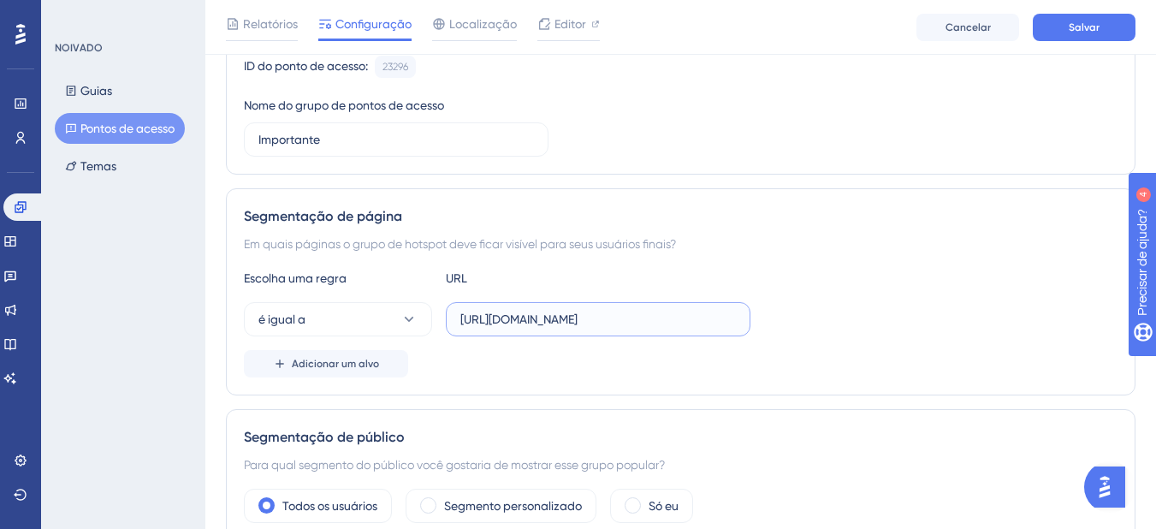
scroll to position [215, 0]
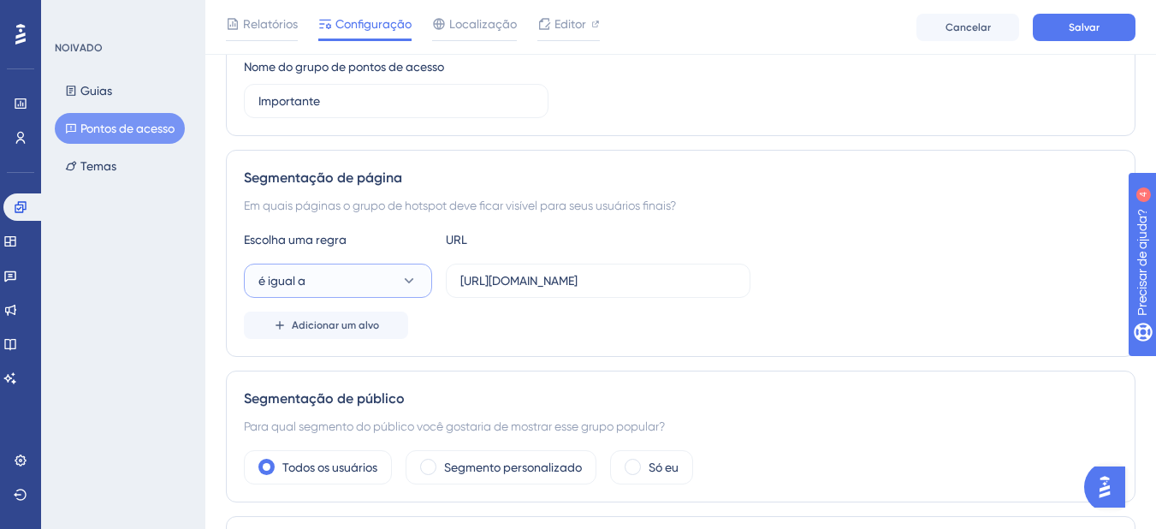
click at [367, 271] on button "é igual a" at bounding box center [338, 281] width 188 height 34
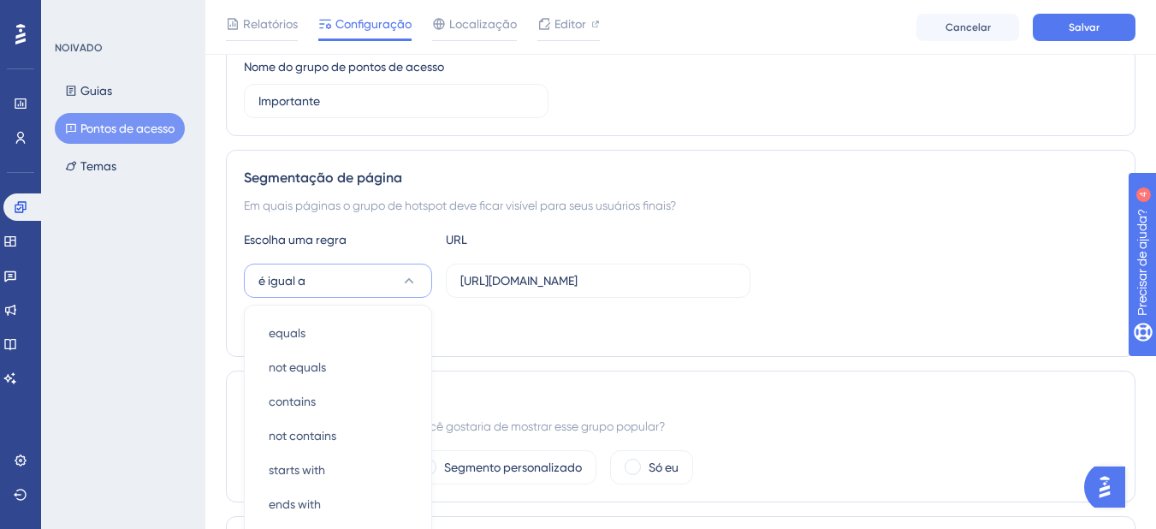
scroll to position [386, 0]
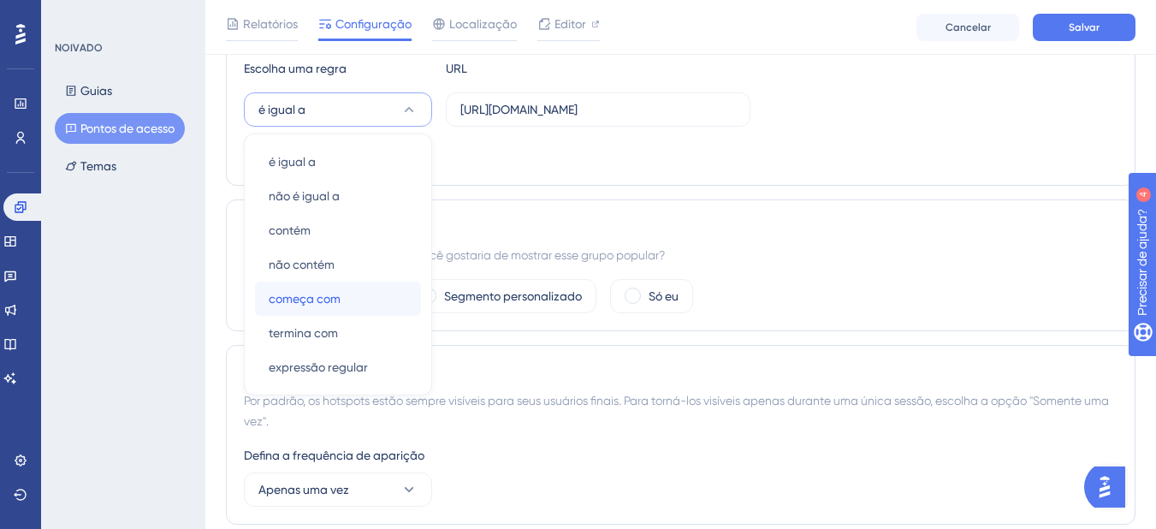
click at [350, 299] on div "começa com começa com" at bounding box center [338, 298] width 139 height 34
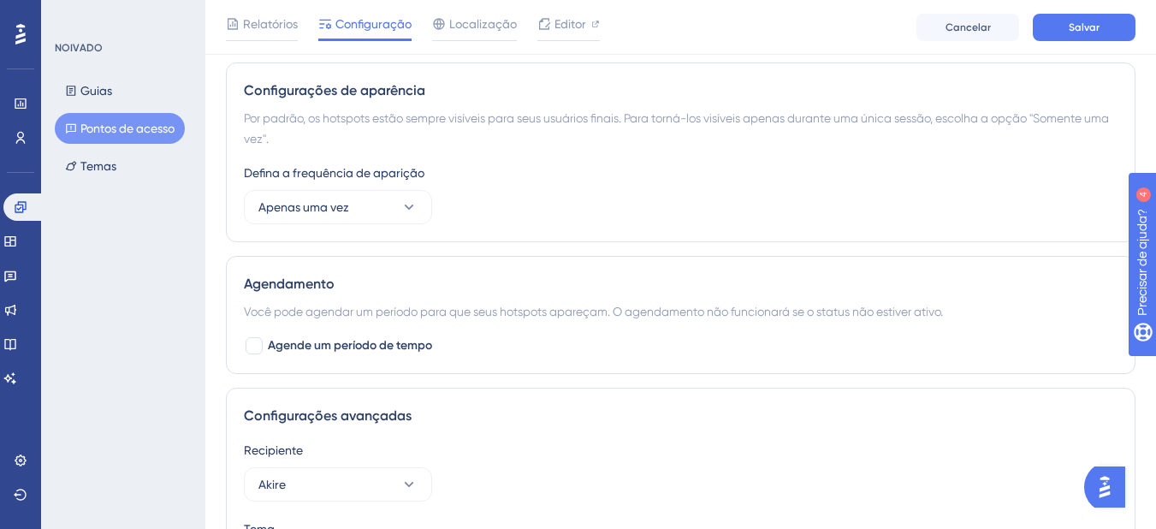
scroll to position [683, 0]
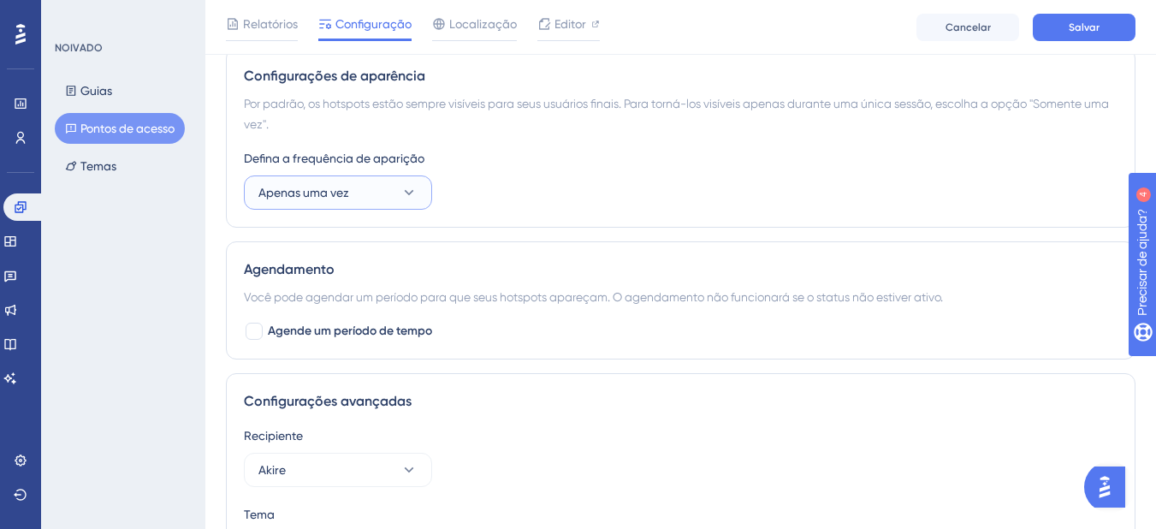
click at [335, 180] on button "Apenas uma vez" at bounding box center [338, 192] width 188 height 34
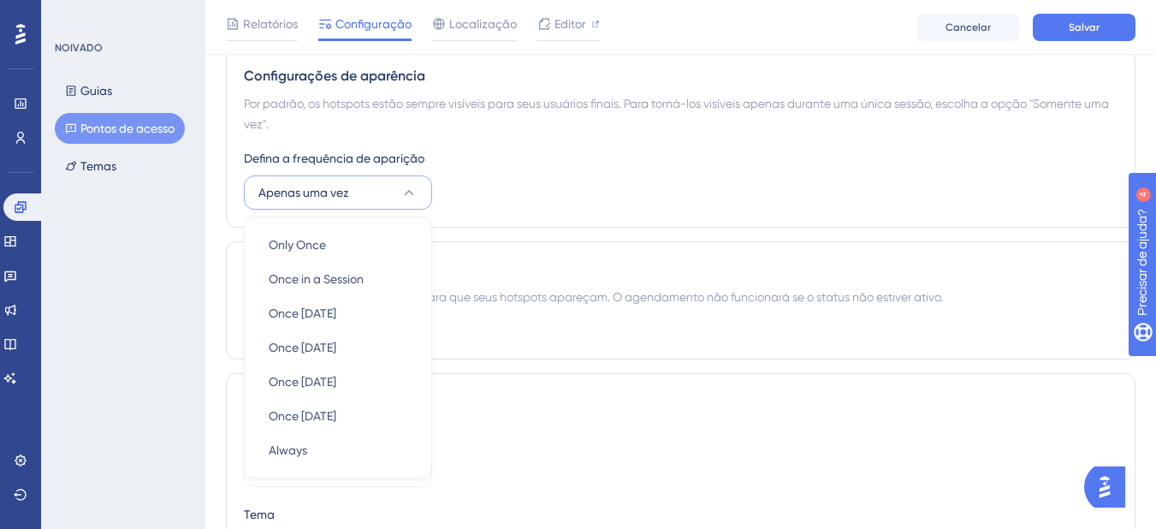
scroll to position [766, 0]
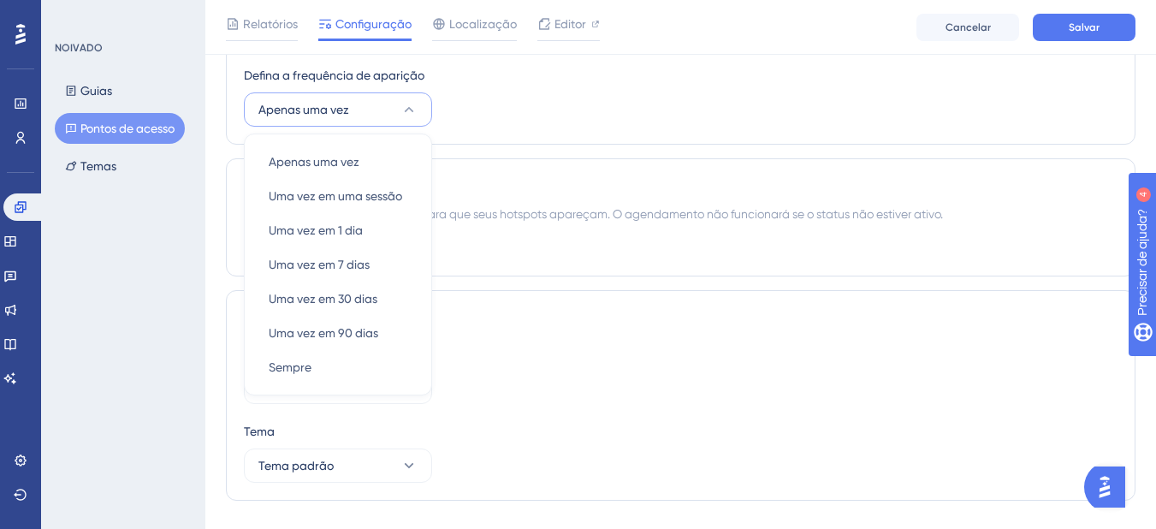
click at [705, 116] on div "Defina a frequência de aparição Apenas uma vez Apenas uma vez Apenas uma vez Um…" at bounding box center [681, 96] width 874 height 62
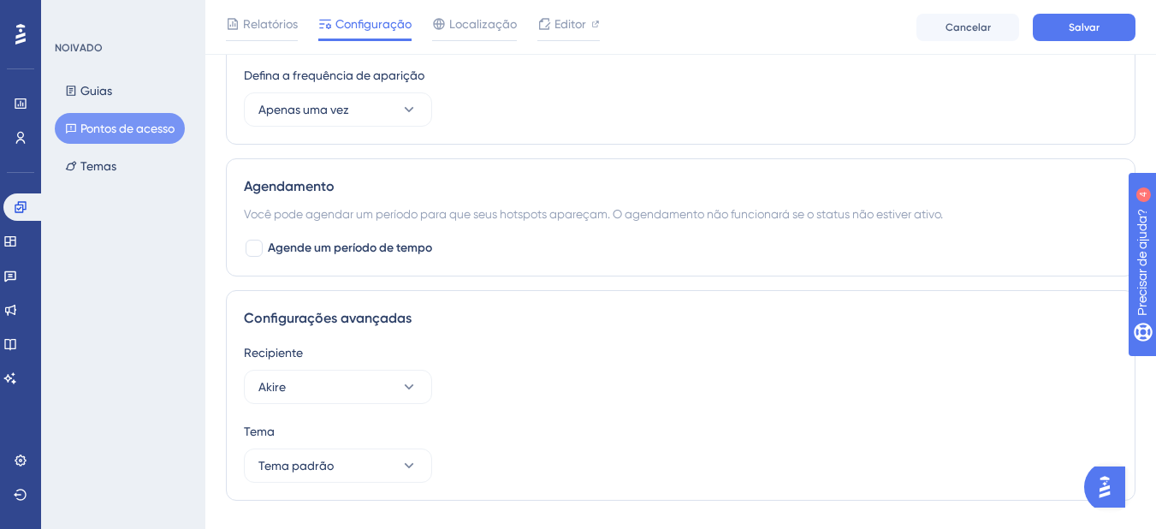
scroll to position [806, 0]
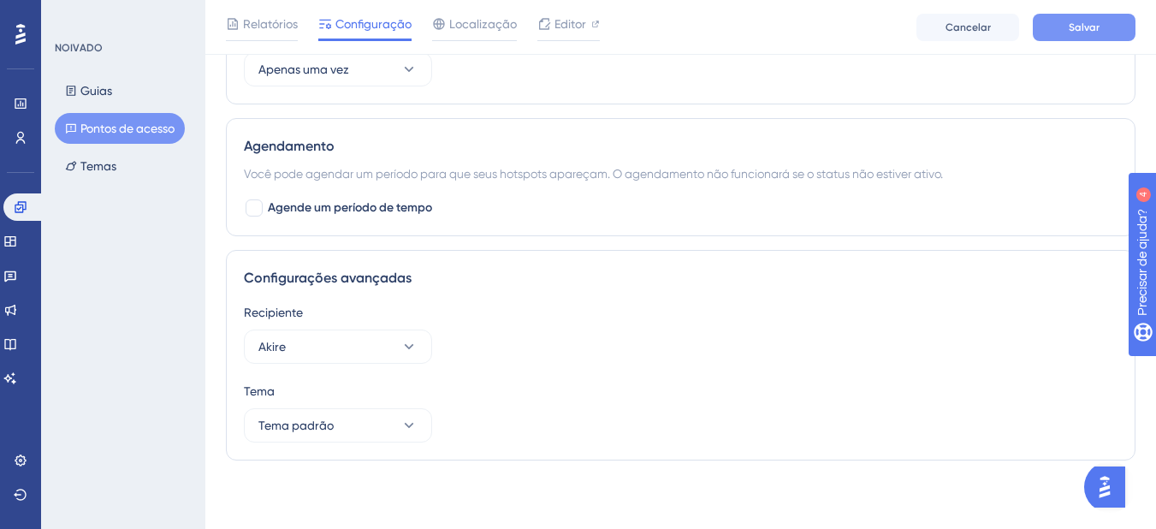
click at [1062, 25] on button "Salvar" at bounding box center [1084, 27] width 103 height 27
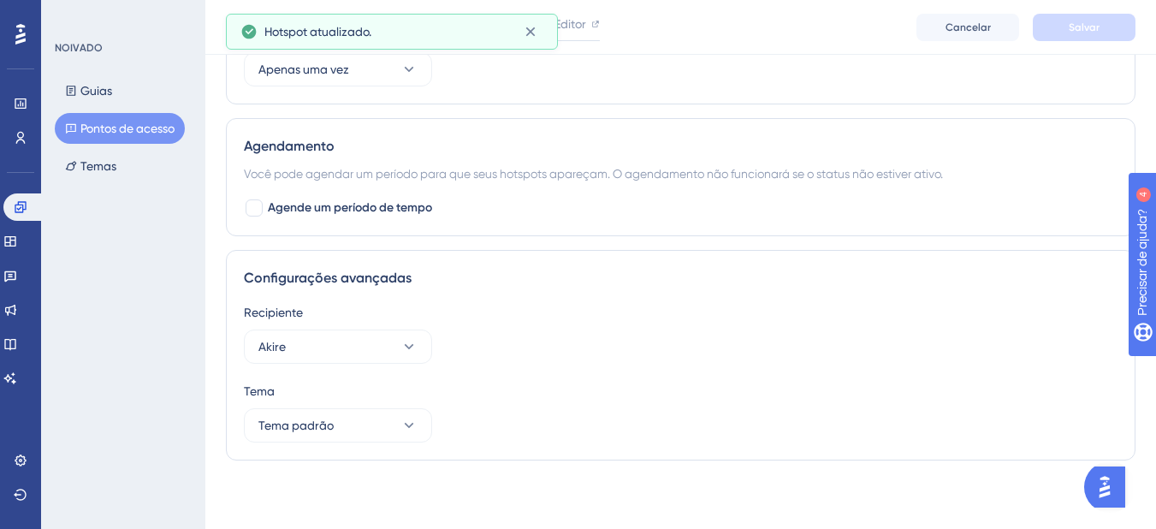
click at [684, 26] on div "Relatórios Configuração Localização Editor Cancelar Salvar" at bounding box center [680, 27] width 951 height 55
click at [701, 18] on div "Relatórios Configuração Localização Editor Cancelar Salvar" at bounding box center [680, 27] width 951 height 55
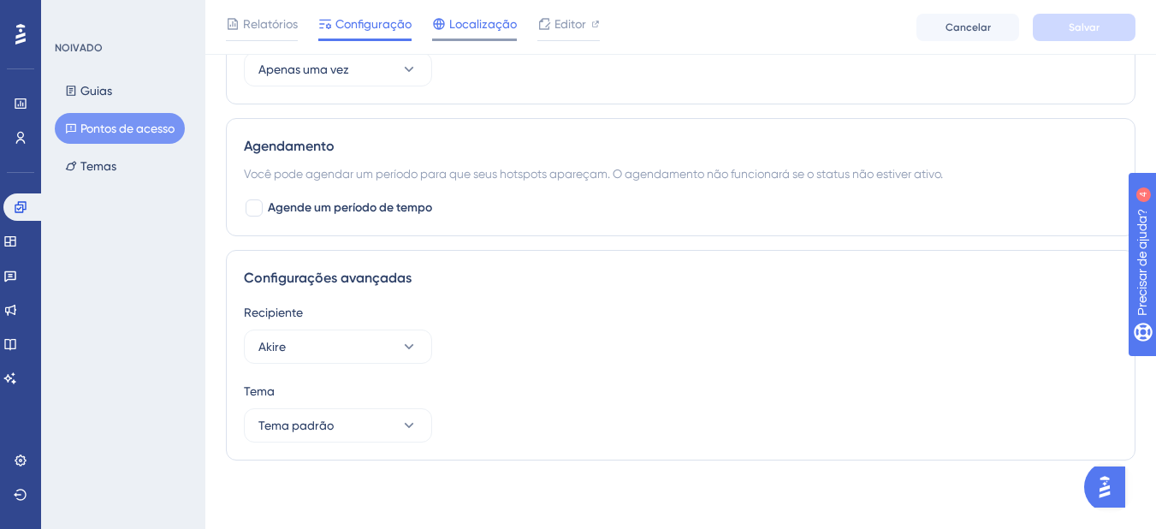
click at [478, 21] on font "Localização" at bounding box center [483, 24] width 68 height 14
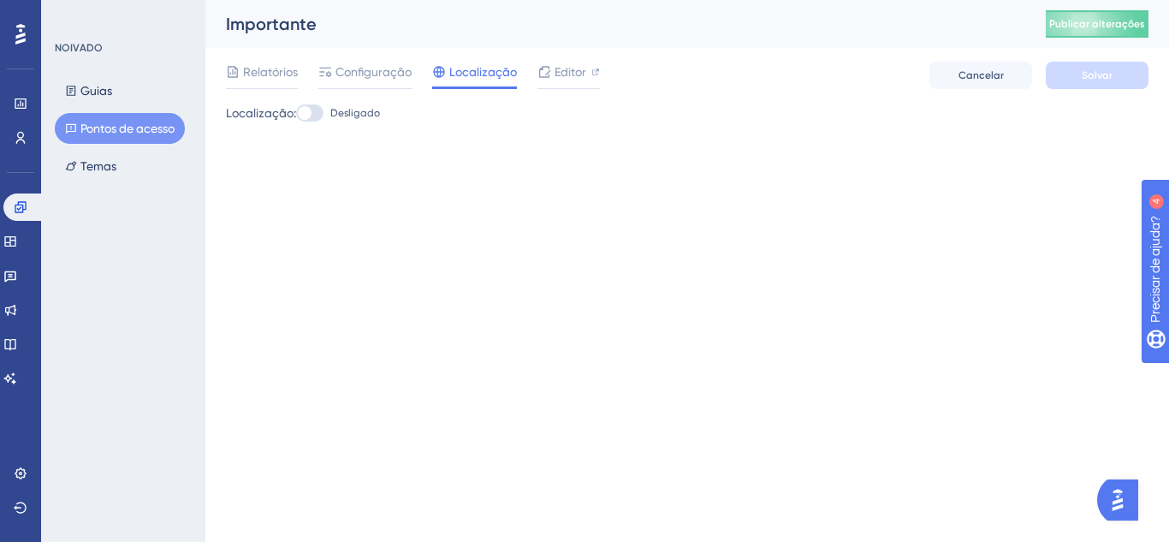
click at [320, 107] on div at bounding box center [309, 112] width 27 height 17
click at [296, 113] on input "Desligado" at bounding box center [295, 113] width 1 height 1
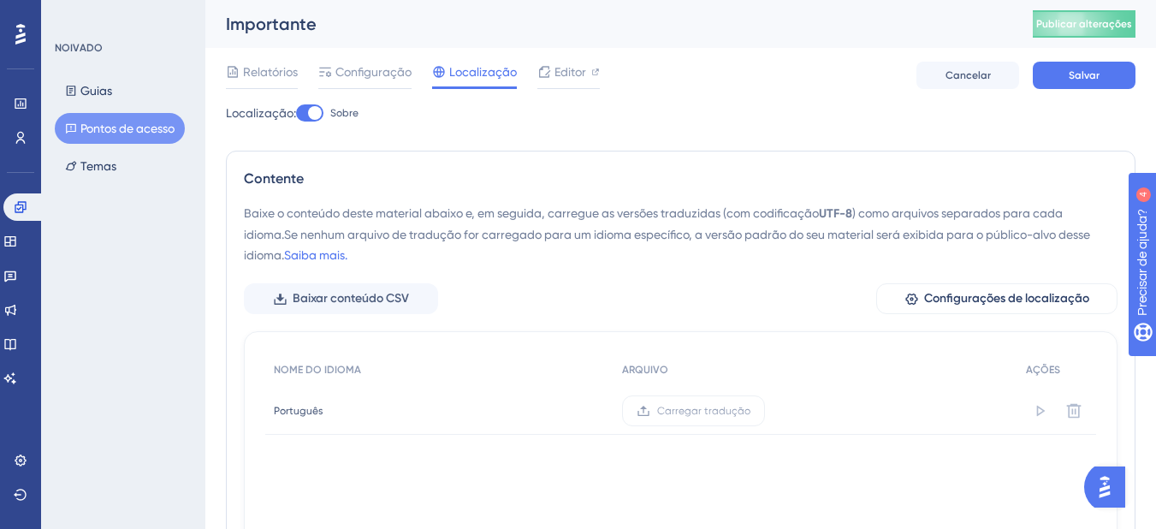
click at [307, 115] on div at bounding box center [309, 112] width 27 height 17
click at [296, 114] on input "Sobre" at bounding box center [295, 113] width 1 height 1
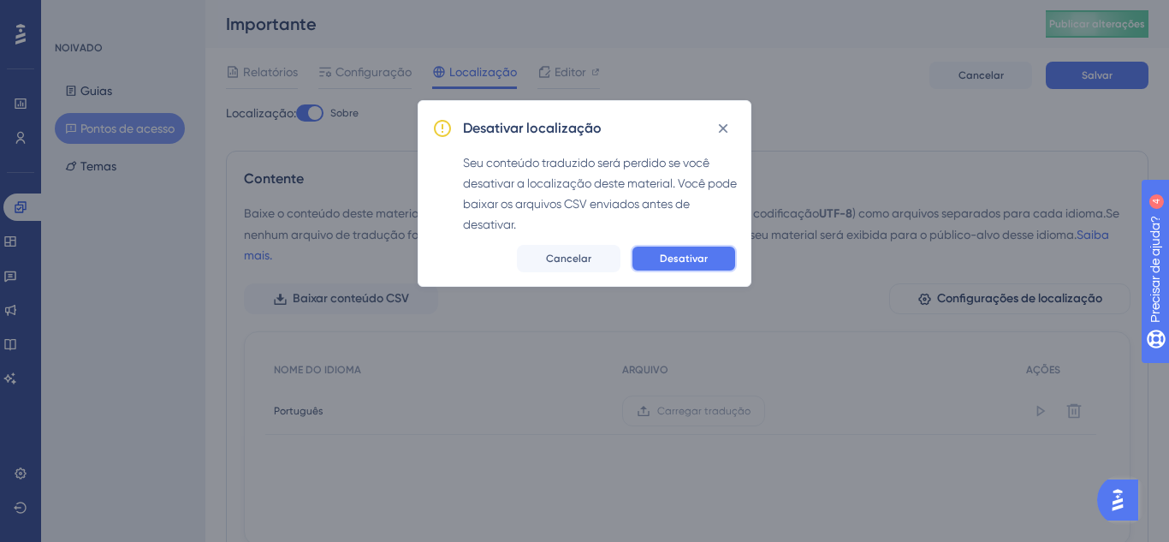
click at [673, 260] on font "Desativar" at bounding box center [684, 258] width 48 height 12
checkbox input "false"
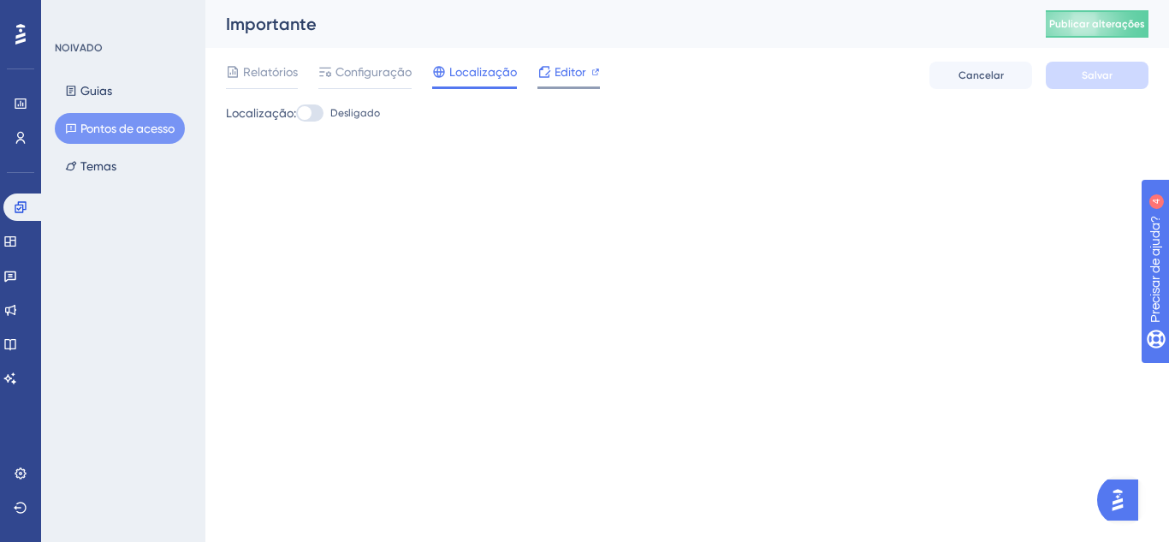
click at [572, 72] on font "Editor" at bounding box center [570, 72] width 32 height 14
click at [1087, 26] on font "Publicar alterações" at bounding box center [1097, 24] width 96 height 12
click at [565, 70] on font "Editor" at bounding box center [570, 72] width 32 height 14
click at [129, 168] on div "Guias Pontos de acesso Temas" at bounding box center [124, 128] width 139 height 106
click at [94, 165] on font "Temas" at bounding box center [98, 166] width 36 height 14
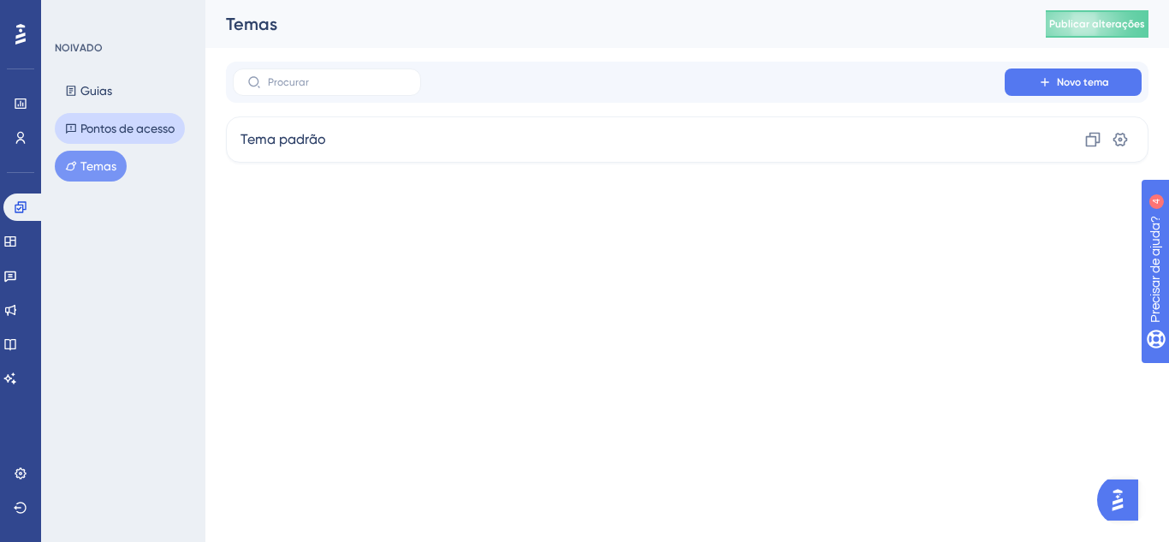
click at [113, 129] on font "Pontos de acesso" at bounding box center [127, 128] width 94 height 14
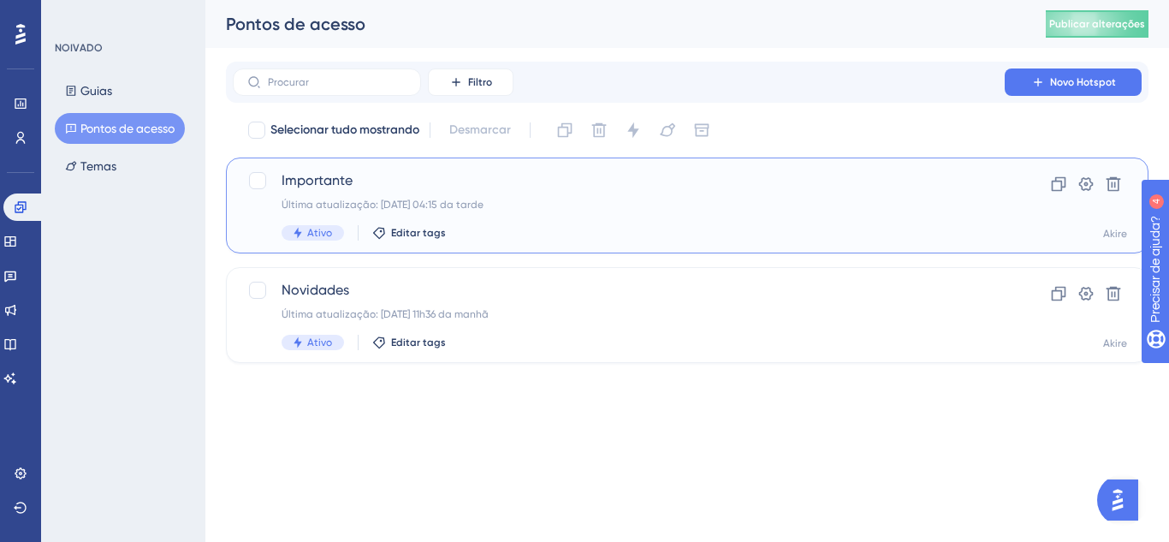
click at [339, 190] on span "Importante" at bounding box center [618, 180] width 674 height 21
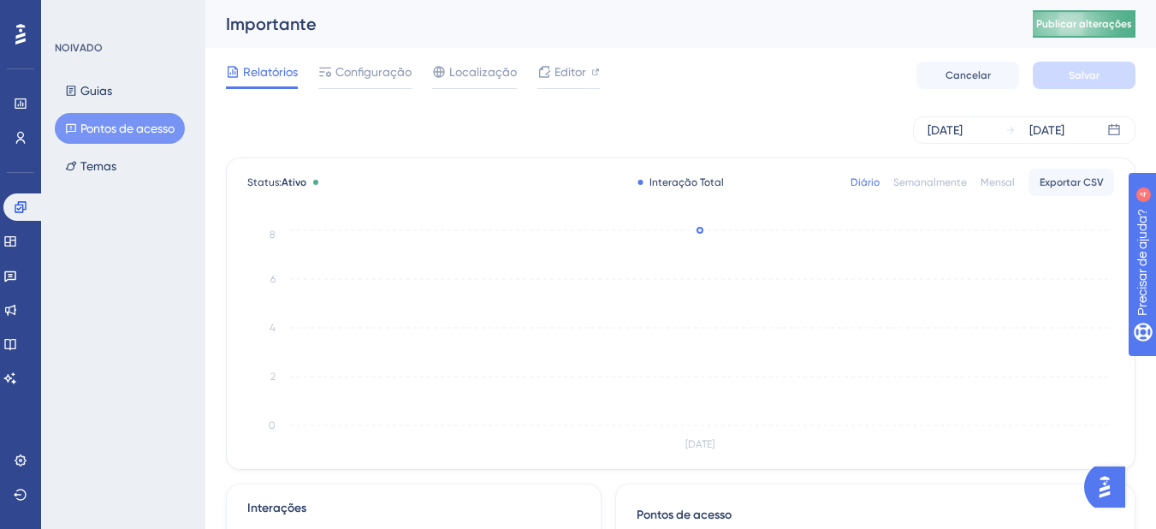
click at [1086, 33] on button "Publicar alterações" at bounding box center [1084, 23] width 103 height 27
click at [77, 98] on button "Guias" at bounding box center [89, 90] width 68 height 31
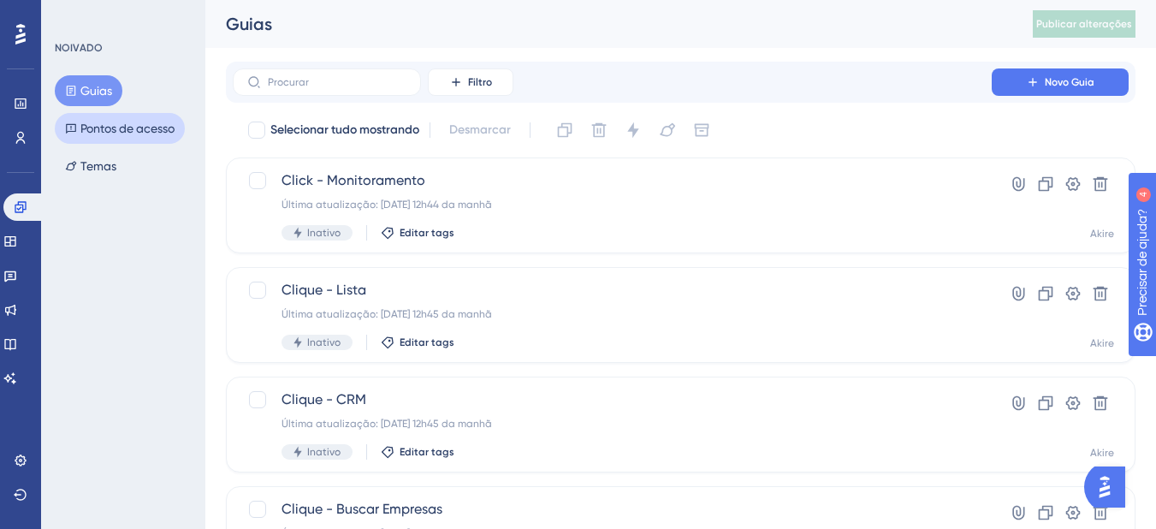
click at [117, 131] on font "Pontos de acesso" at bounding box center [127, 128] width 94 height 14
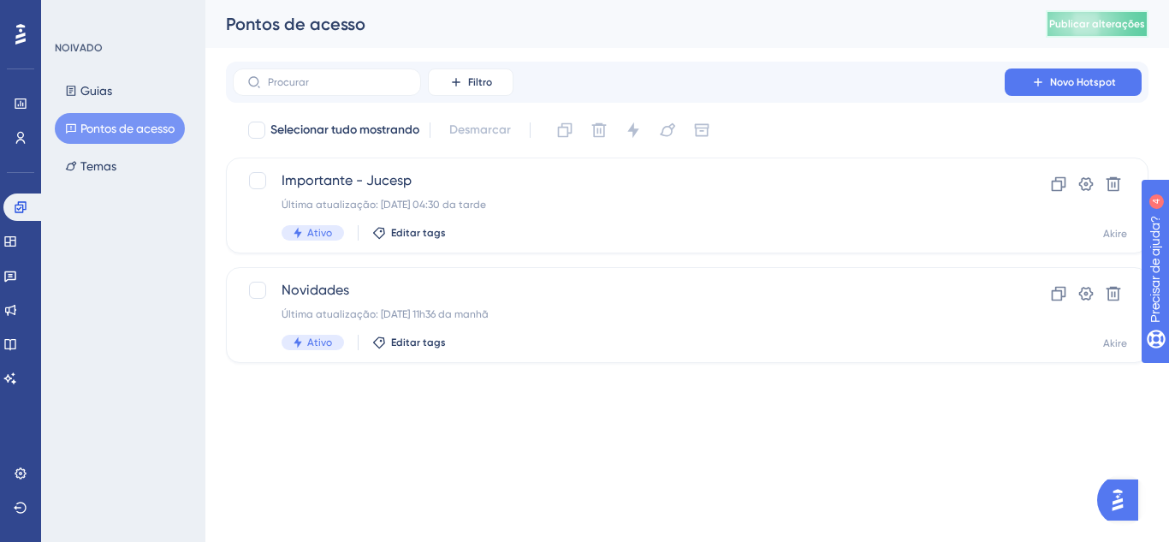
click at [1080, 21] on font "Publicar alterações" at bounding box center [1097, 24] width 96 height 12
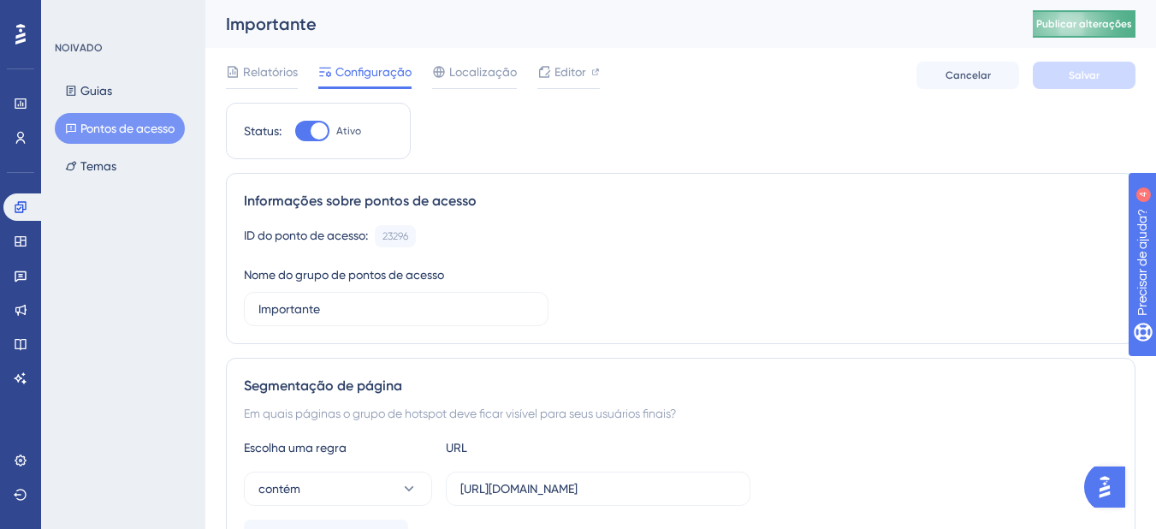
click at [1103, 26] on font "Publicar alterações" at bounding box center [1084, 24] width 96 height 12
click at [1120, 27] on font "Publicar alterações" at bounding box center [1084, 24] width 96 height 12
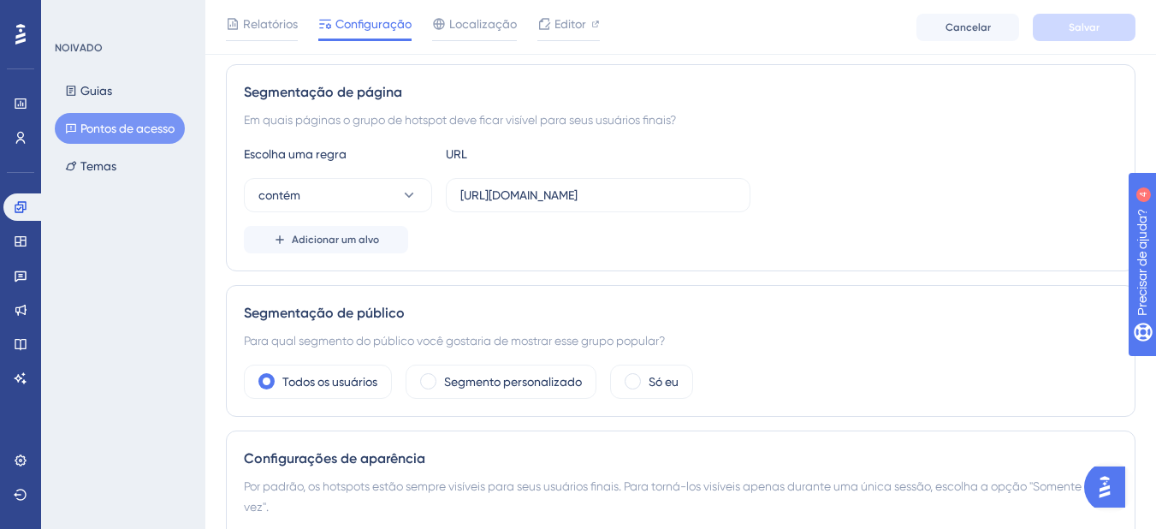
scroll to position [293, 0]
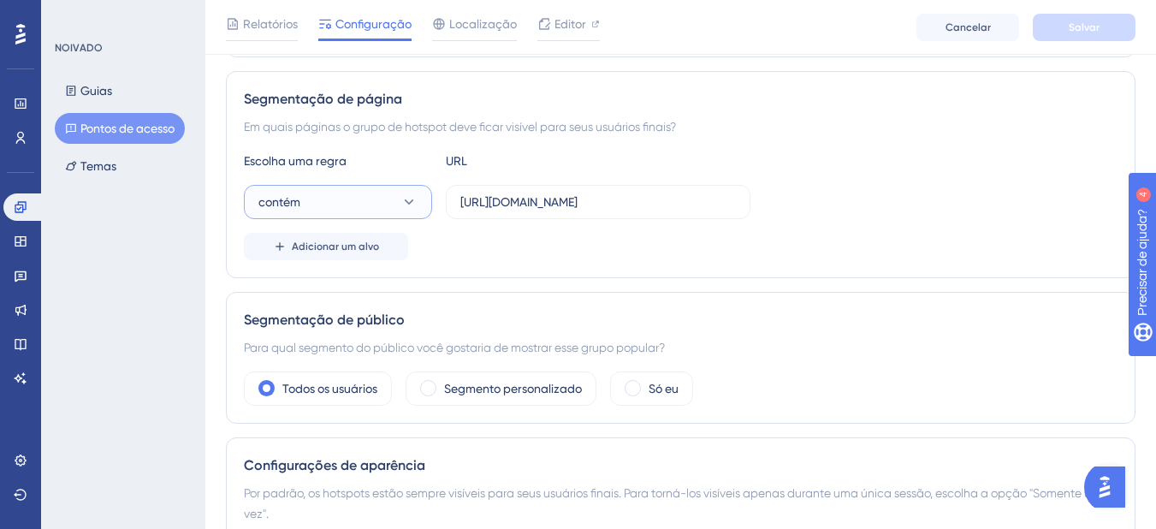
click at [367, 200] on button "contém" at bounding box center [338, 202] width 188 height 34
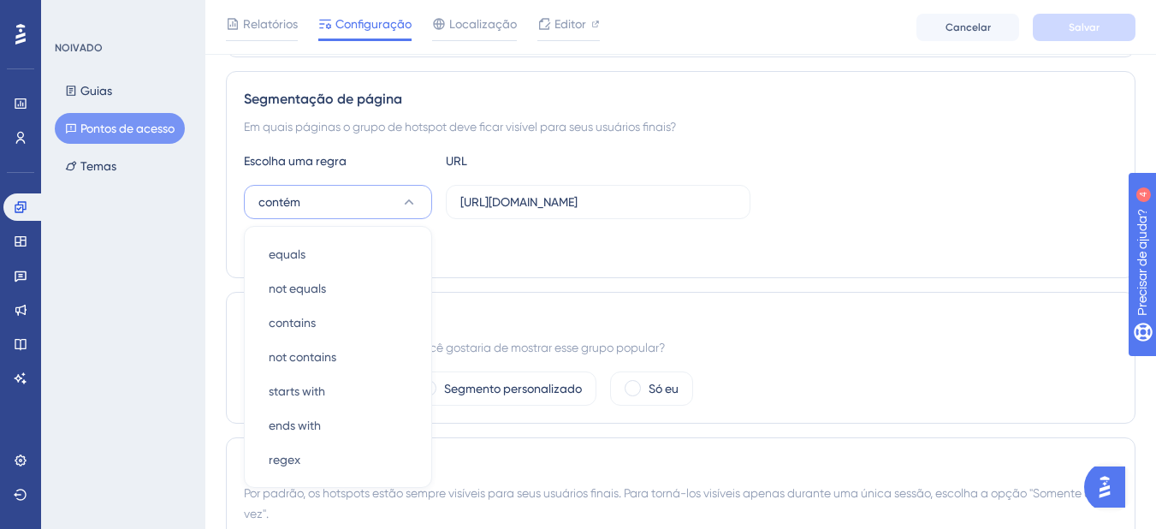
scroll to position [386, 0]
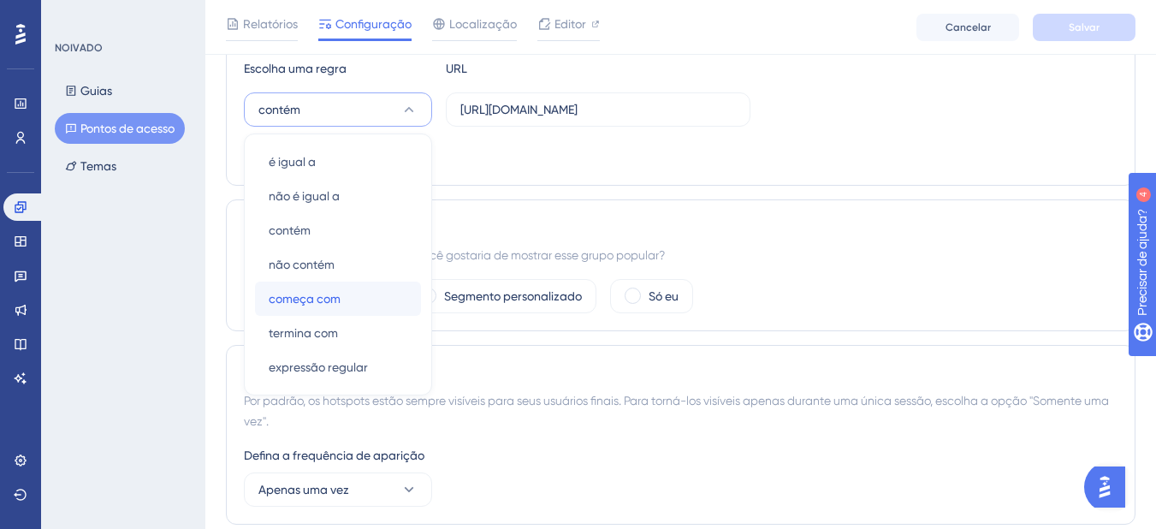
click at [341, 296] on div "começa com começa com" at bounding box center [338, 298] width 139 height 34
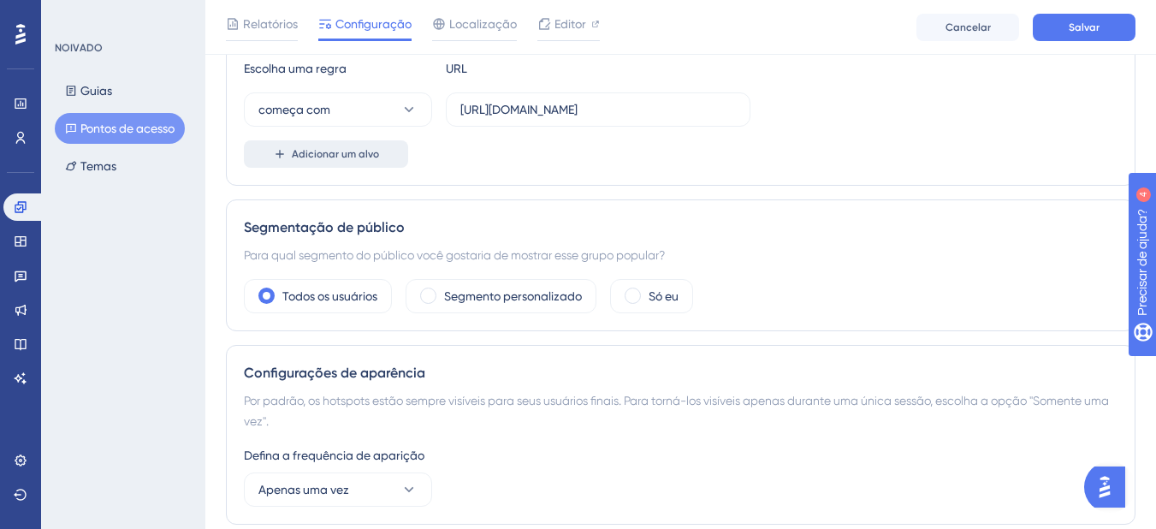
click at [384, 163] on button "Adicionar um alvo" at bounding box center [326, 153] width 164 height 27
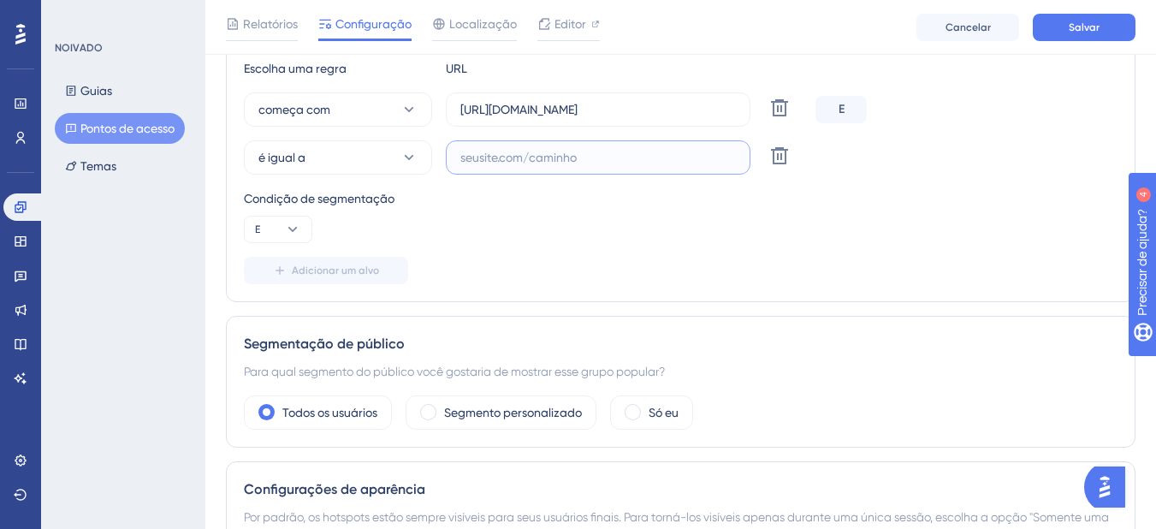
click at [512, 157] on input "text" at bounding box center [597, 157] width 275 height 19
paste input "ferramenta-mapa"
drag, startPoint x: 654, startPoint y: 101, endPoint x: 438, endPoint y: 113, distance: 215.9
click at [438, 113] on div "começa com [URL][DOMAIN_NAME] Excluir" at bounding box center [526, 109] width 565 height 34
click at [459, 157] on label "ferramenta-mapa" at bounding box center [598, 157] width 305 height 34
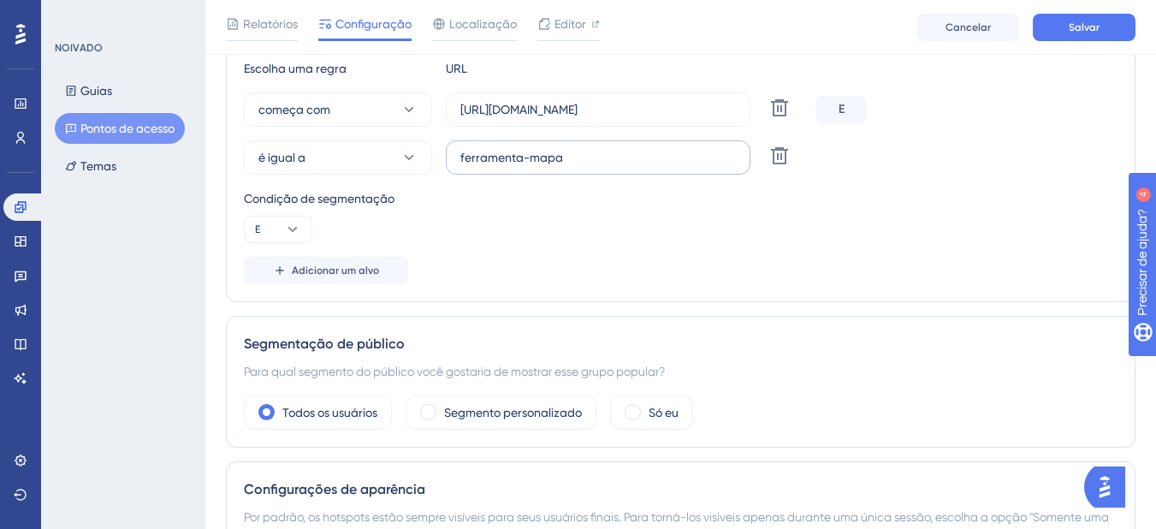
click at [460, 157] on input "ferramenta-mapa" at bounding box center [597, 157] width 275 height 19
click at [463, 163] on input "ferramenta-mapa" at bounding box center [597, 157] width 275 height 19
click at [460, 159] on label "ferramenta-mapa" at bounding box center [598, 157] width 305 height 34
click at [460, 159] on input "ferramenta-mapa" at bounding box center [597, 157] width 275 height 19
paste input "[URL][DOMAIN_NAME]"
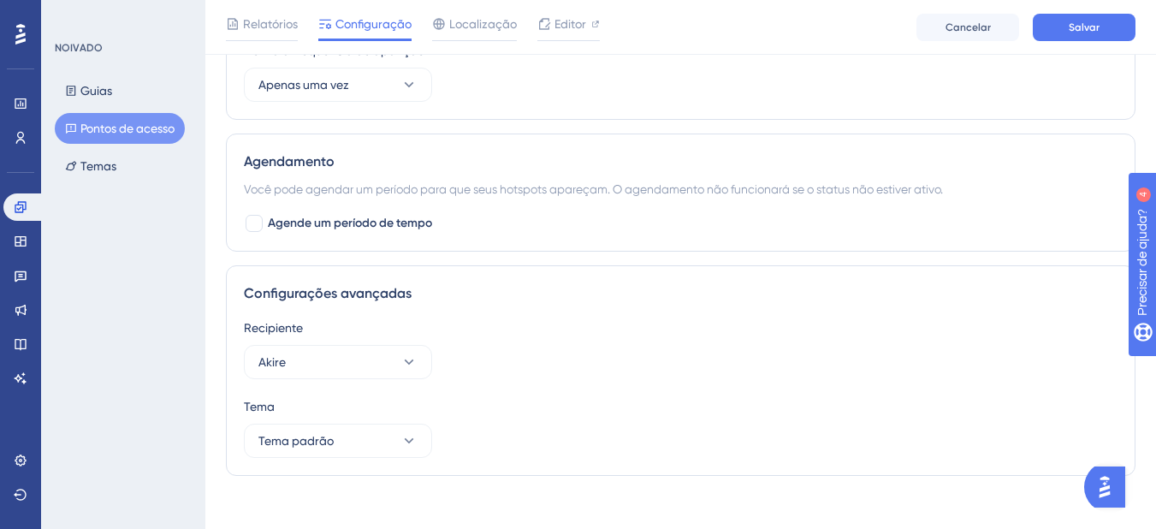
scroll to position [922, 0]
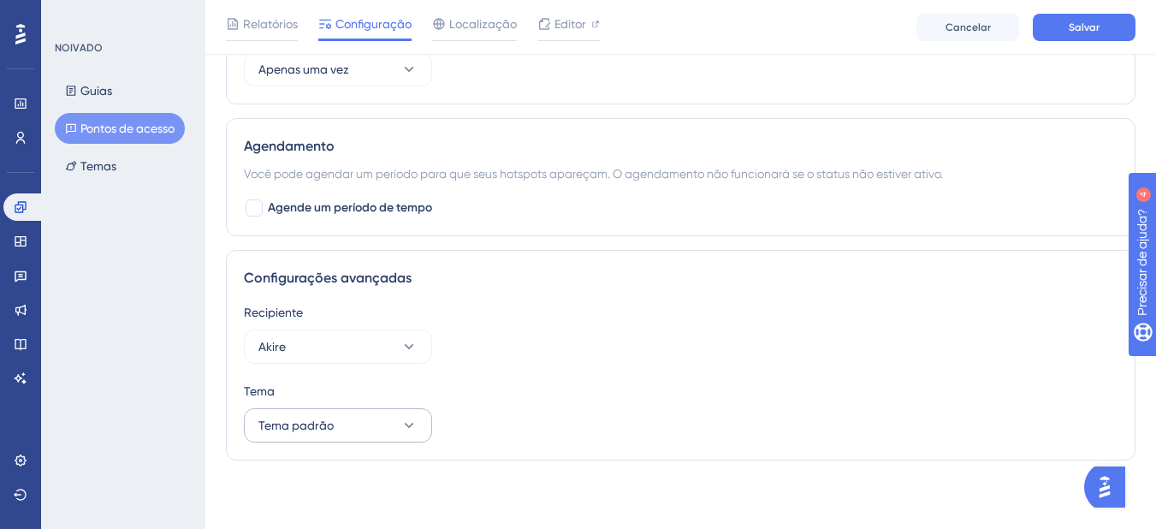
type input "[URL][DOMAIN_NAME]"
click at [302, 426] on font "Tema padrão" at bounding box center [295, 425] width 75 height 14
click at [304, 349] on button "Akire" at bounding box center [338, 346] width 188 height 34
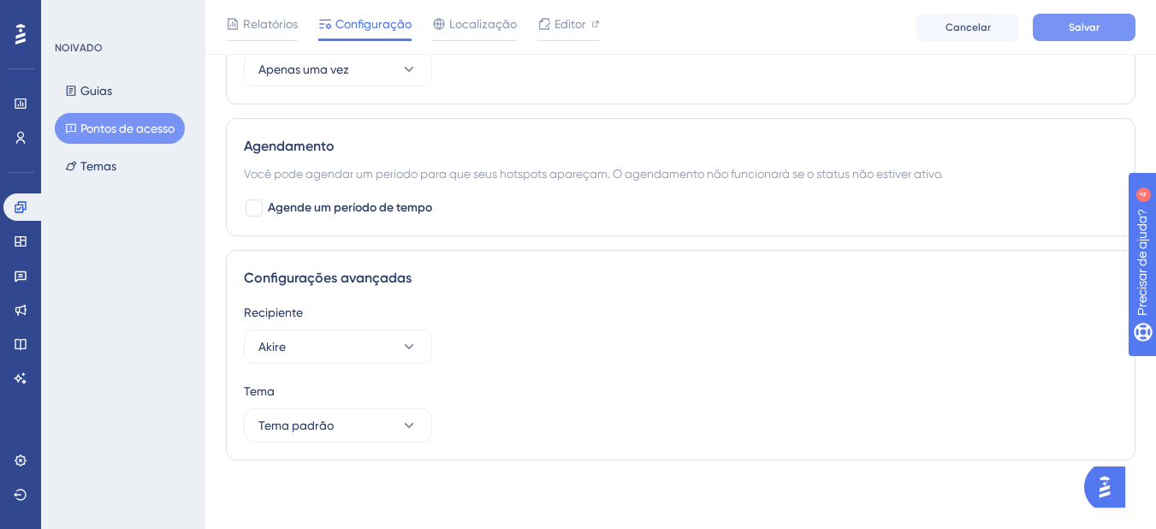
click at [1077, 37] on button "Salvar" at bounding box center [1084, 27] width 103 height 27
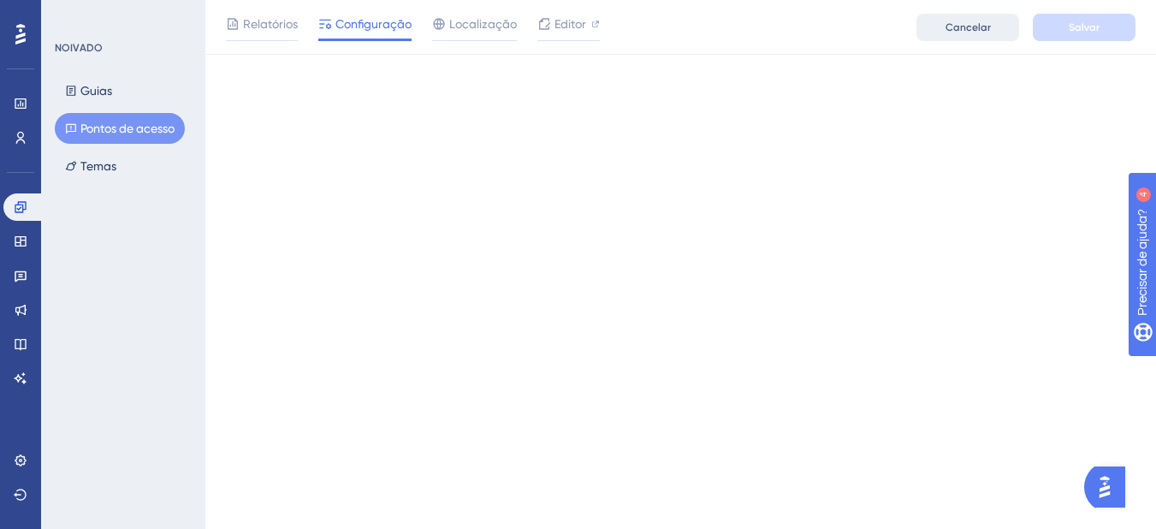
scroll to position [0, 0]
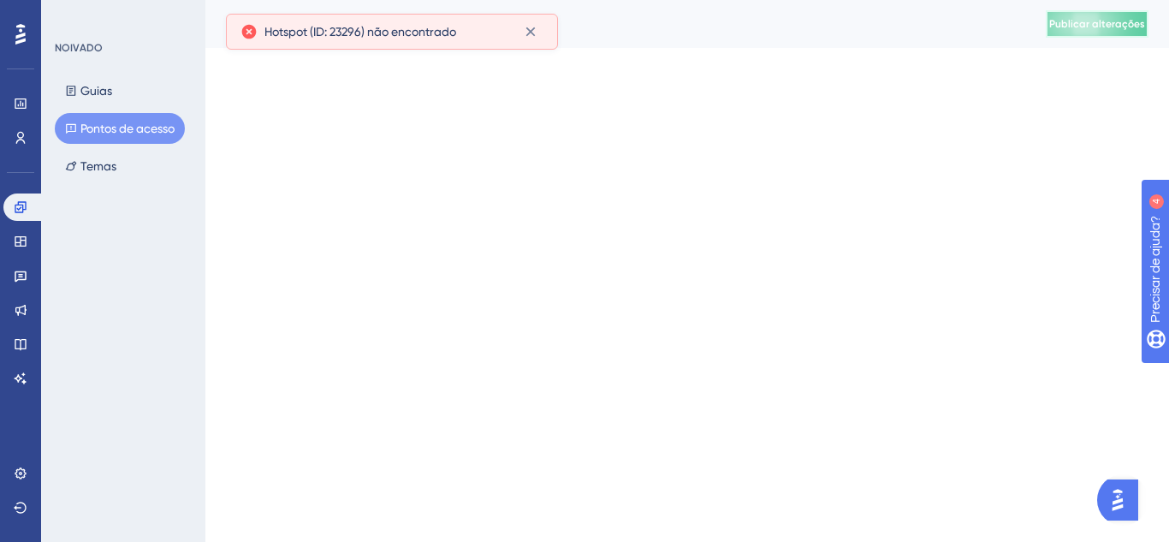
click at [1100, 22] on font "Publicar alterações" at bounding box center [1097, 24] width 96 height 12
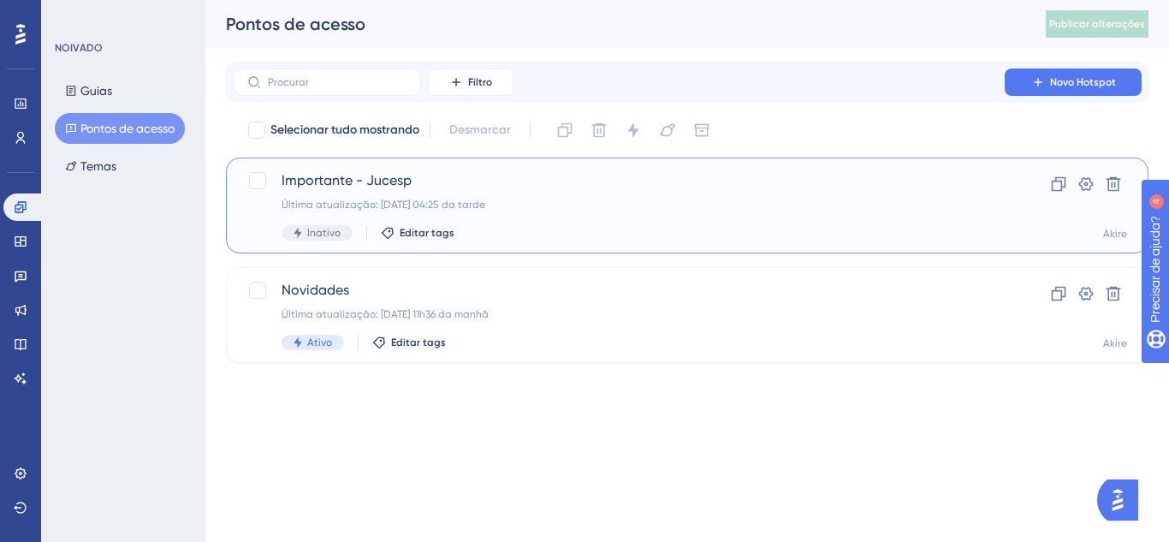
click at [710, 202] on div "Última atualização: [DATE] 04:25 da tarde" at bounding box center [618, 205] width 674 height 14
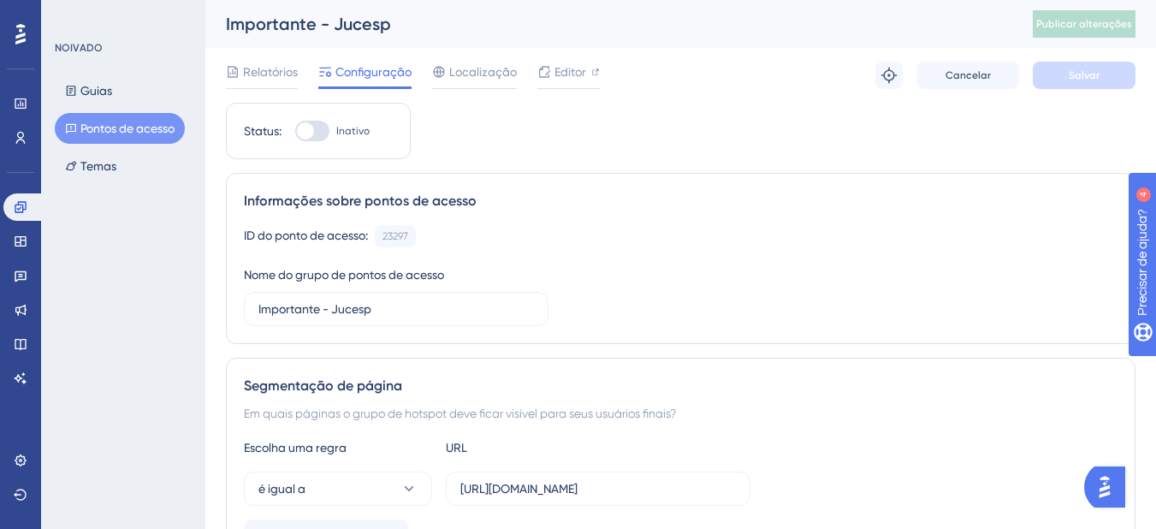
click at [310, 140] on div at bounding box center [312, 131] width 34 height 21
click at [295, 132] on input "Inativo" at bounding box center [294, 131] width 1 height 1
checkbox input "true"
click at [1039, 70] on button "Salvar" at bounding box center [1084, 75] width 103 height 27
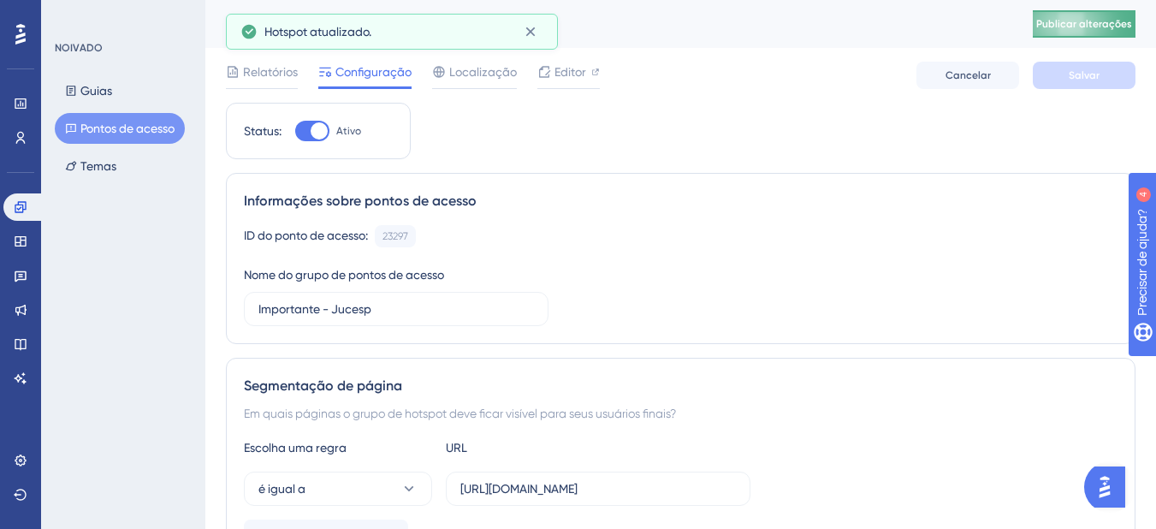
click at [1063, 29] on span "Publicar alterações" at bounding box center [1084, 24] width 96 height 14
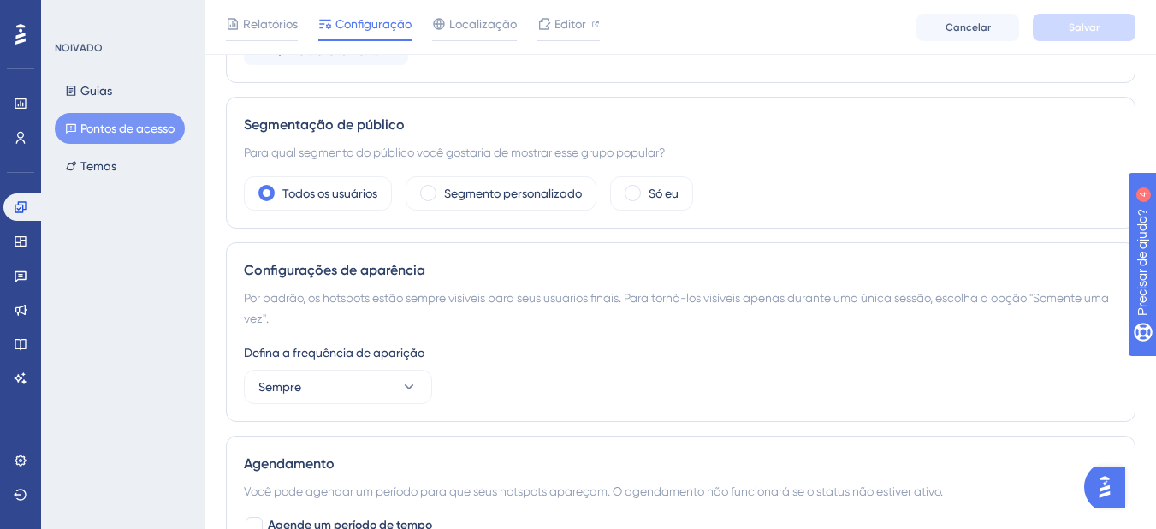
scroll to position [495, 0]
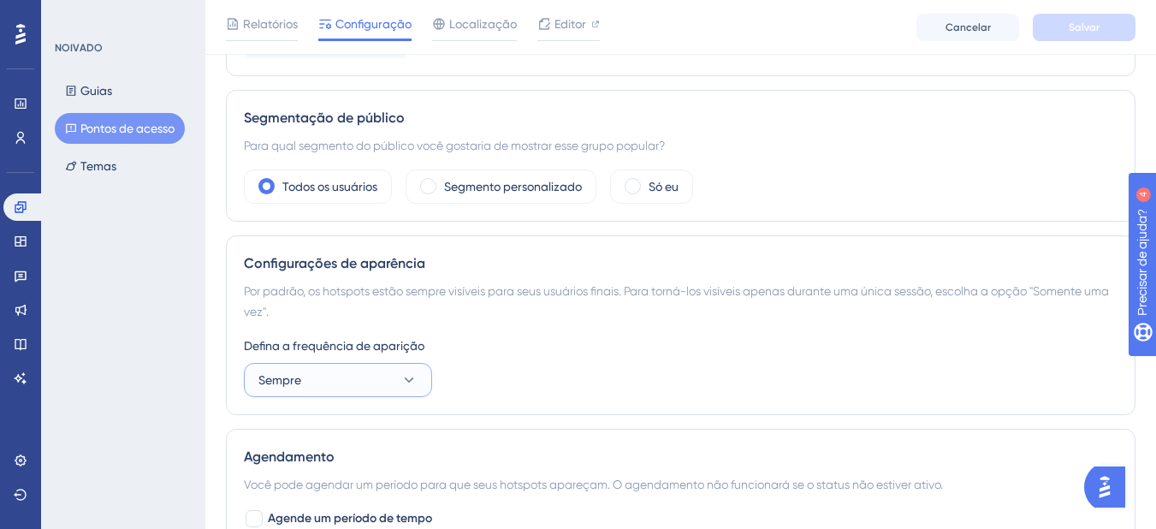
drag, startPoint x: 370, startPoint y: 372, endPoint x: 341, endPoint y: 383, distance: 30.3
click at [370, 371] on button "Sempre" at bounding box center [338, 380] width 188 height 34
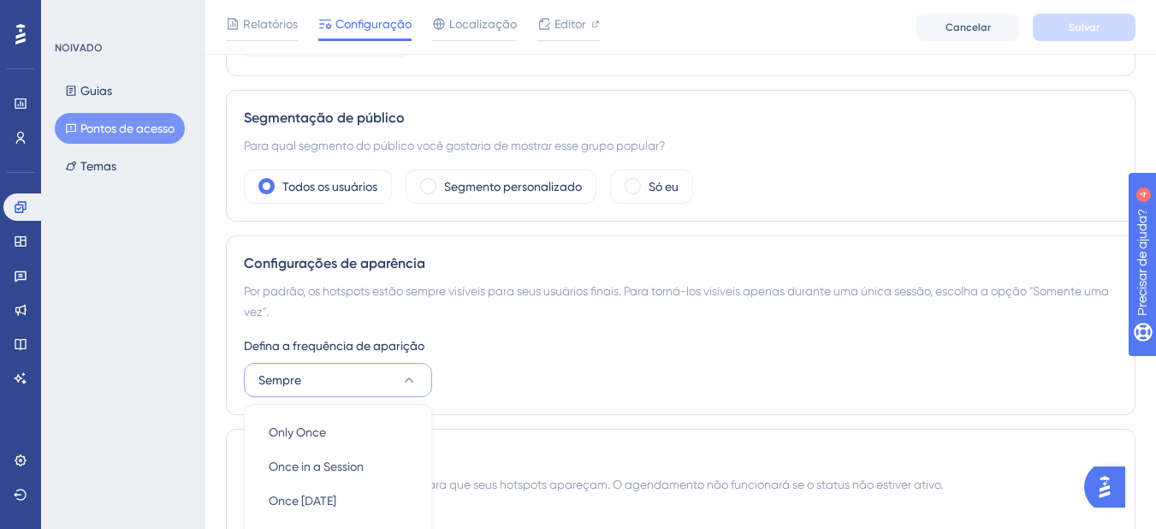
scroll to position [766, 0]
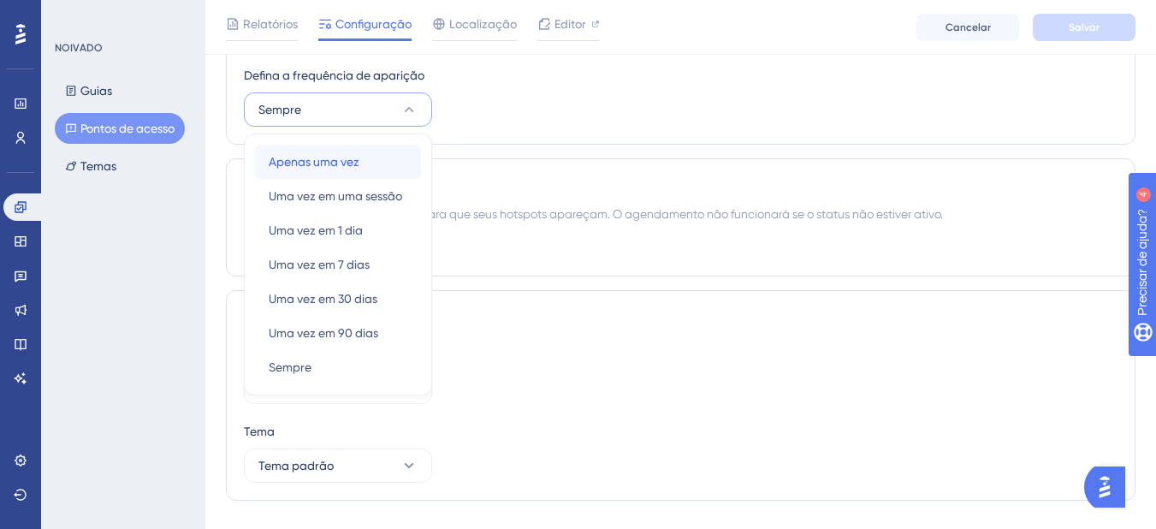
click at [334, 163] on font "Apenas uma vez" at bounding box center [314, 162] width 91 height 14
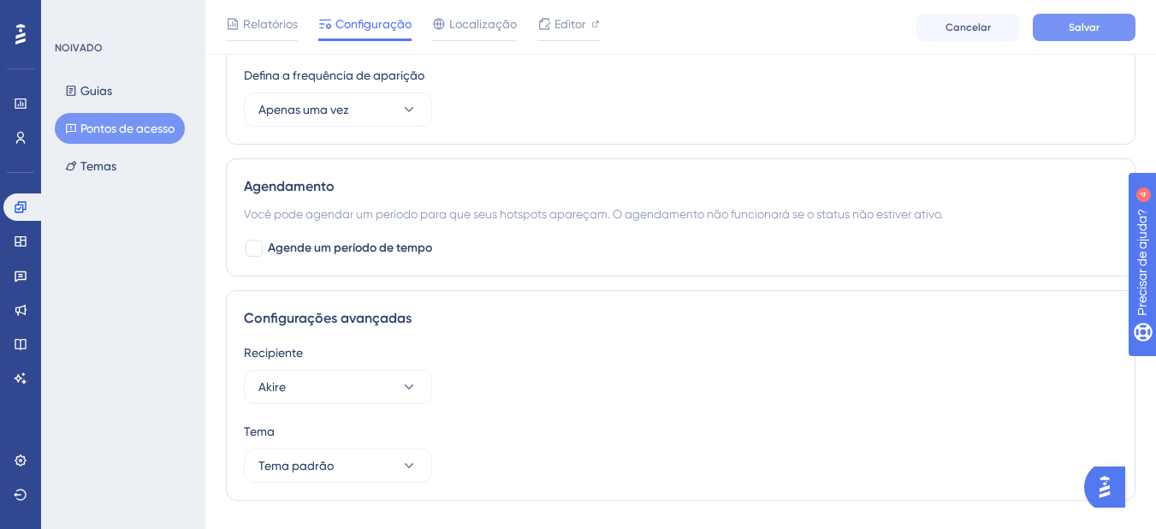
click at [1113, 23] on button "Salvar" at bounding box center [1084, 27] width 103 height 27
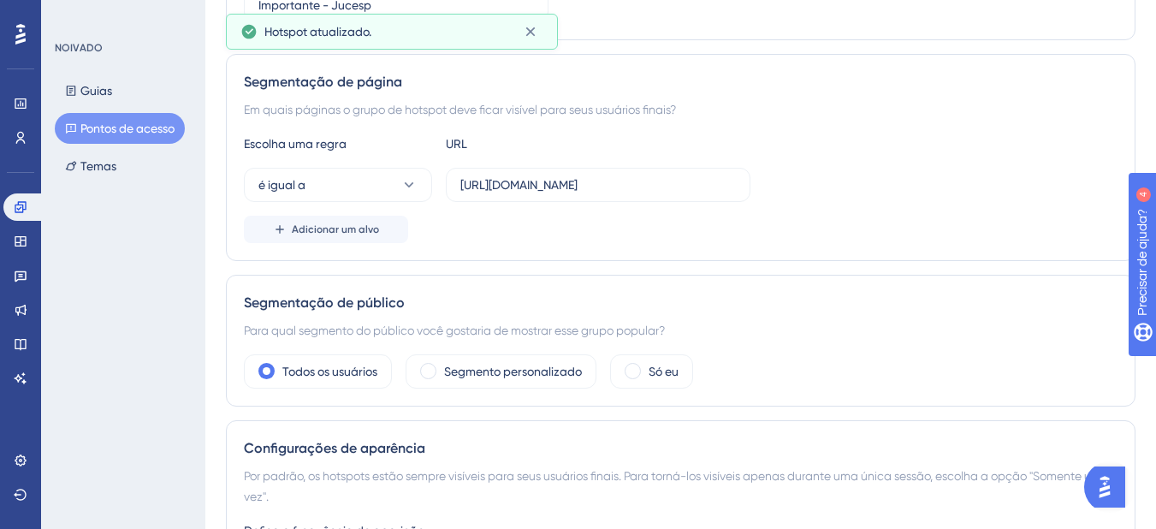
scroll to position [0, 0]
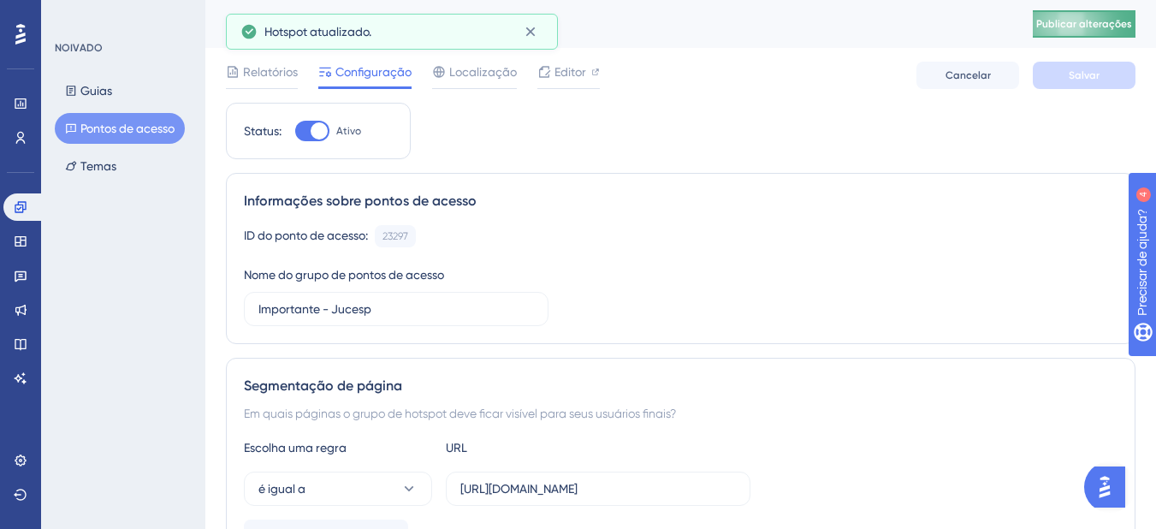
click at [1114, 30] on span "Publicar alterações" at bounding box center [1084, 24] width 96 height 14
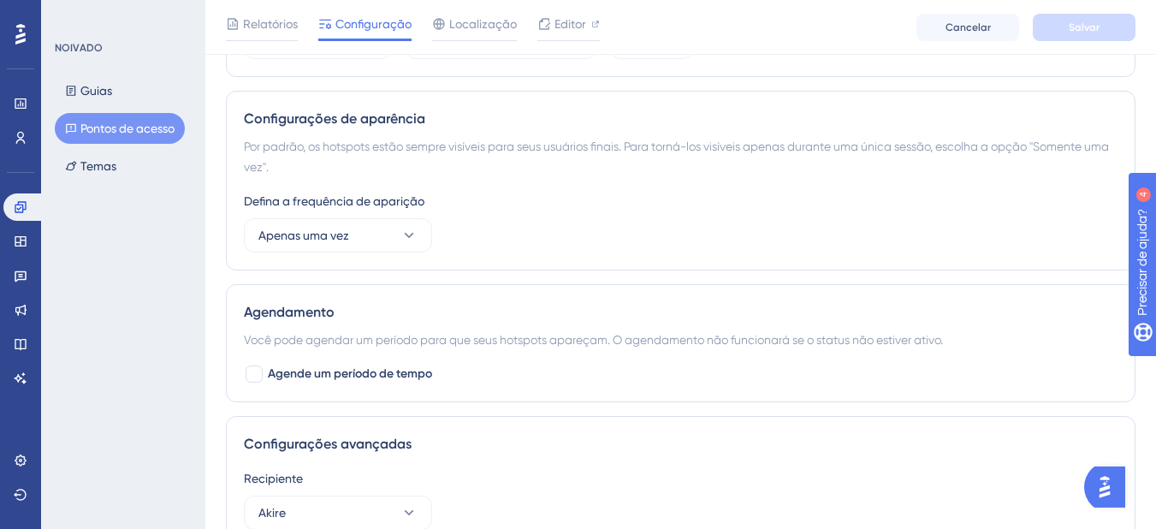
scroll to position [636, 0]
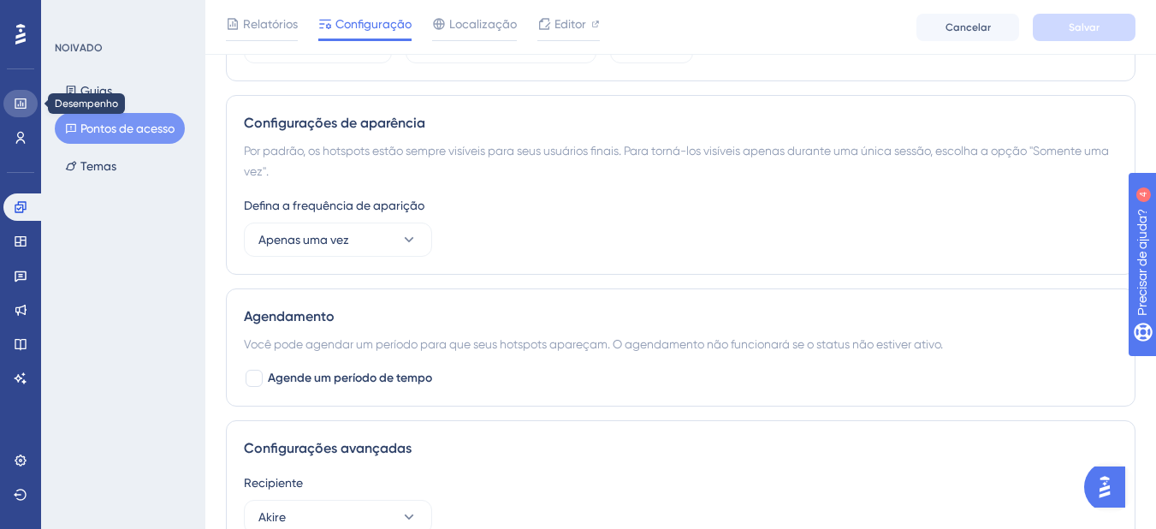
click at [14, 103] on link at bounding box center [20, 103] width 34 height 27
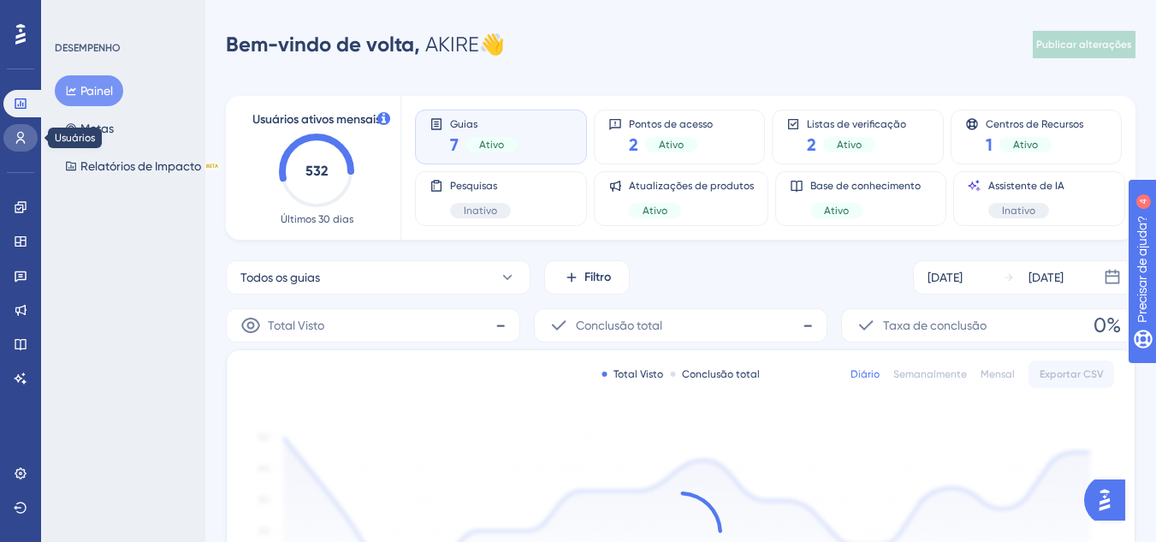
click at [15, 133] on icon at bounding box center [21, 138] width 14 height 14
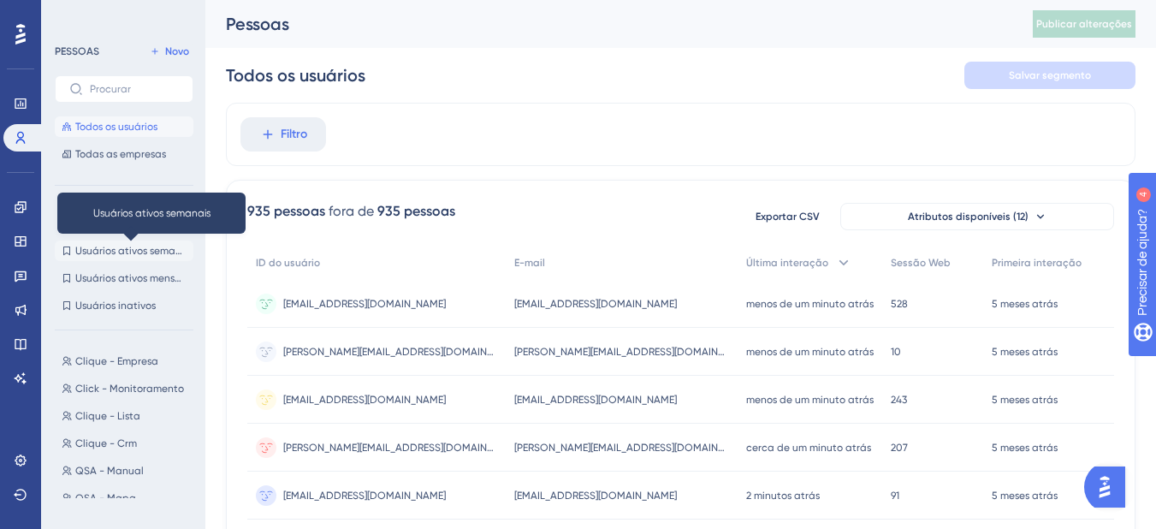
click at [148, 251] on font "Usuários ativos semanais" at bounding box center [135, 251] width 120 height 12
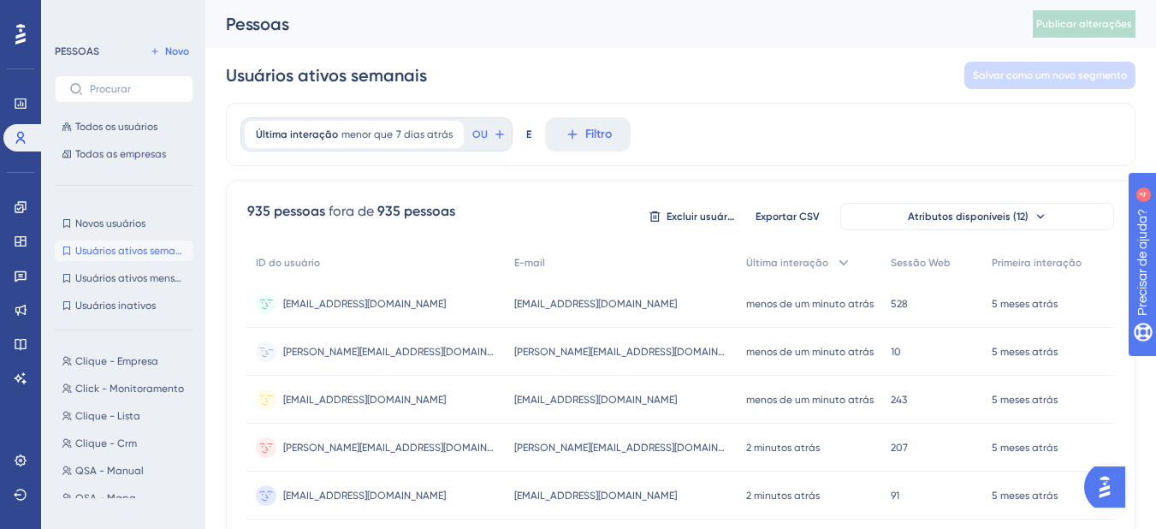
click at [324, 354] on font "[PERSON_NAME][EMAIL_ADDRESS][DOMAIN_NAME]" at bounding box center [402, 352] width 239 height 12
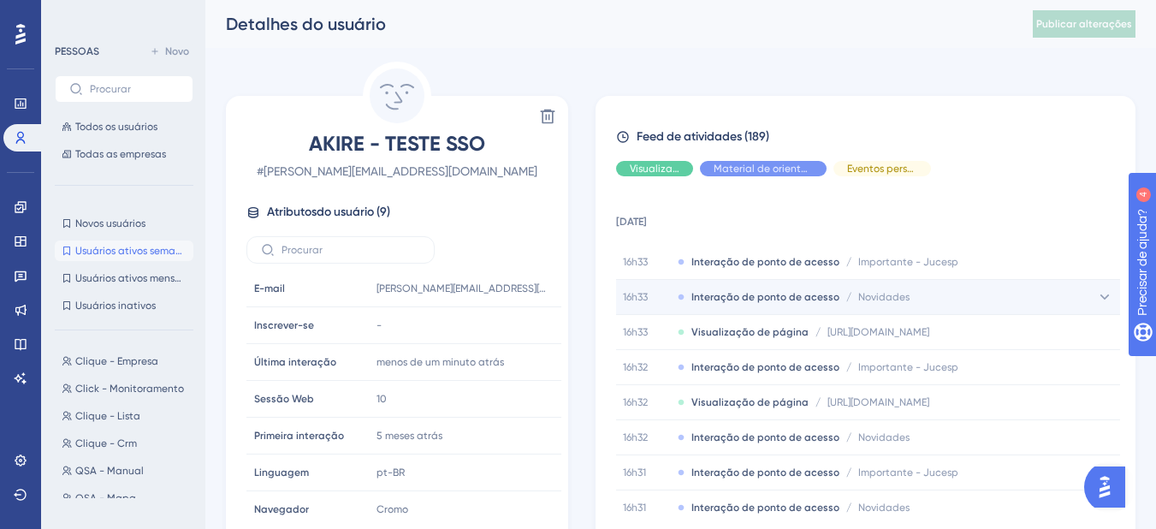
click at [1099, 294] on icon at bounding box center [1104, 296] width 17 height 17
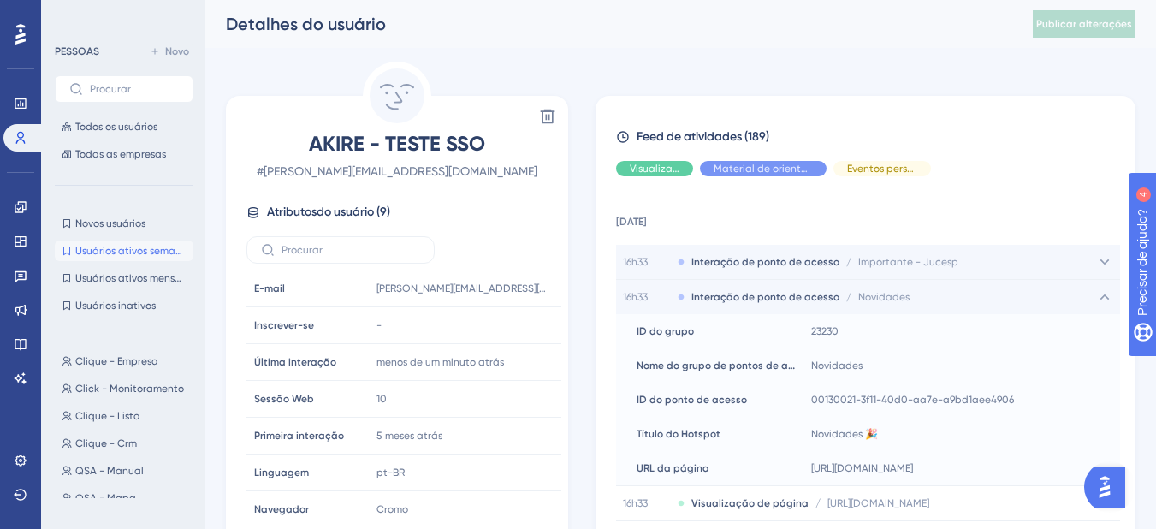
click at [1096, 259] on icon at bounding box center [1104, 261] width 17 height 17
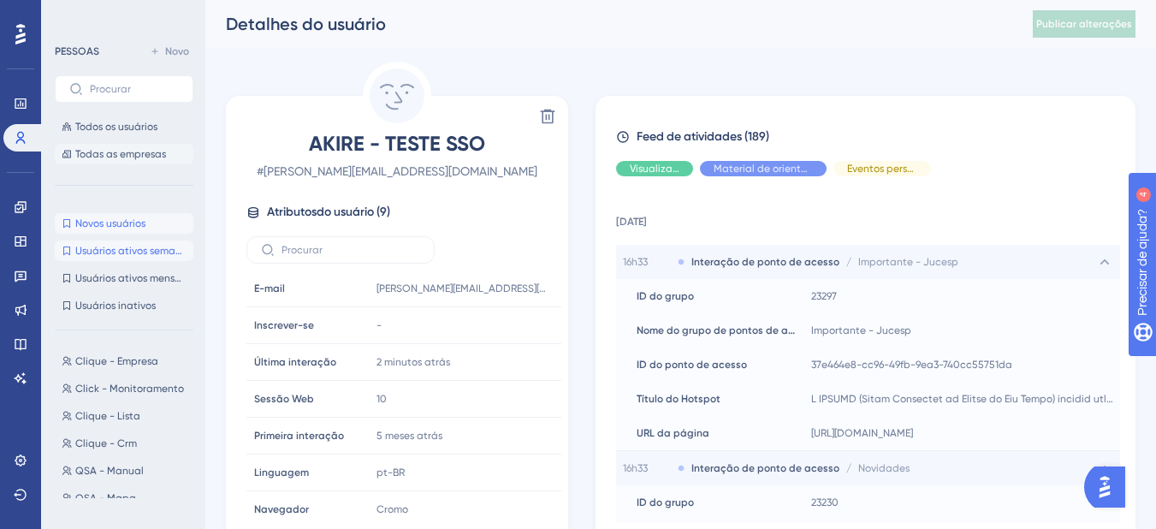
drag, startPoint x: 112, startPoint y: 214, endPoint x: 142, endPoint y: 151, distance: 70.0
click at [113, 214] on button "Novos usuários Novos usuários" at bounding box center [124, 223] width 139 height 21
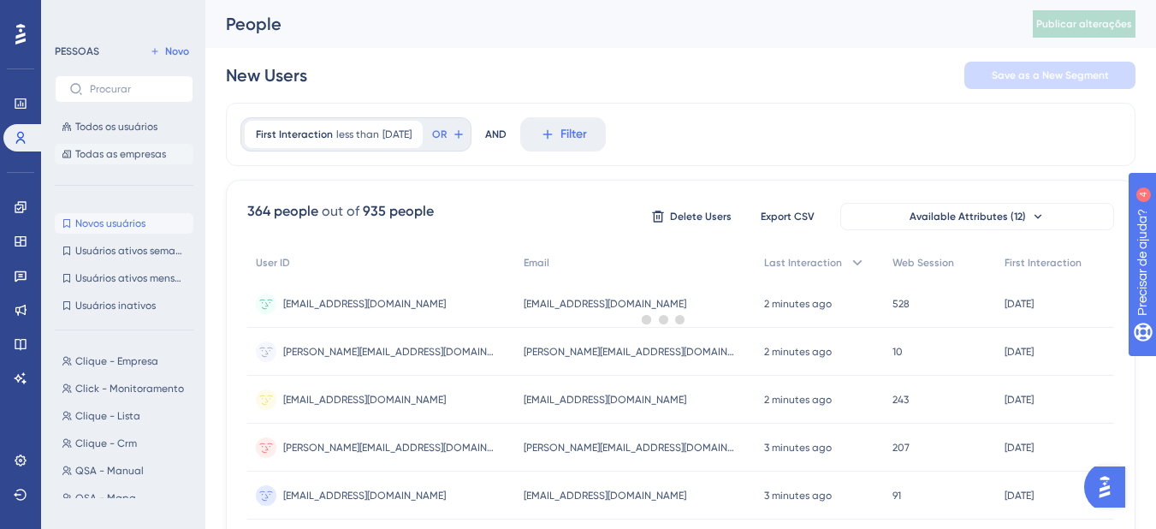
click at [142, 151] on font "Todas as empresas" at bounding box center [120, 154] width 91 height 12
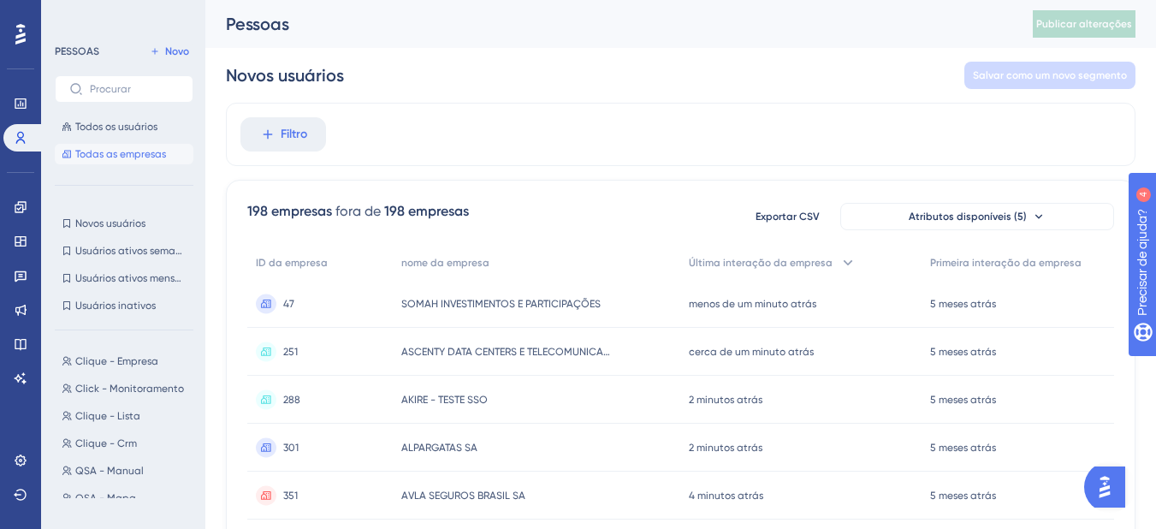
click at [562, 405] on div "AKIRE - TESTE SSO AKIRE - TESTE SSO" at bounding box center [536, 400] width 287 height 48
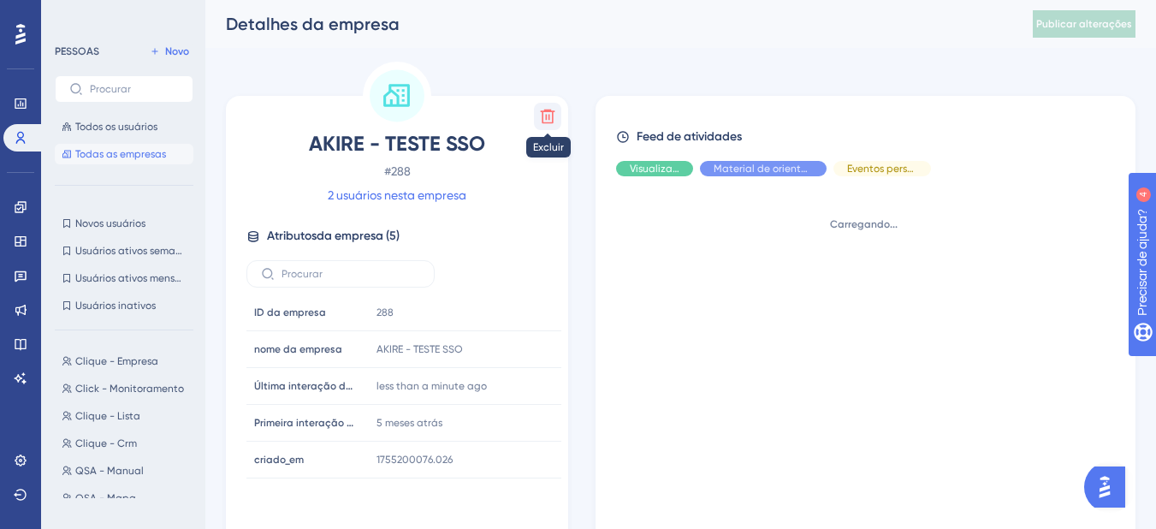
click at [549, 116] on icon at bounding box center [548, 117] width 15 height 15
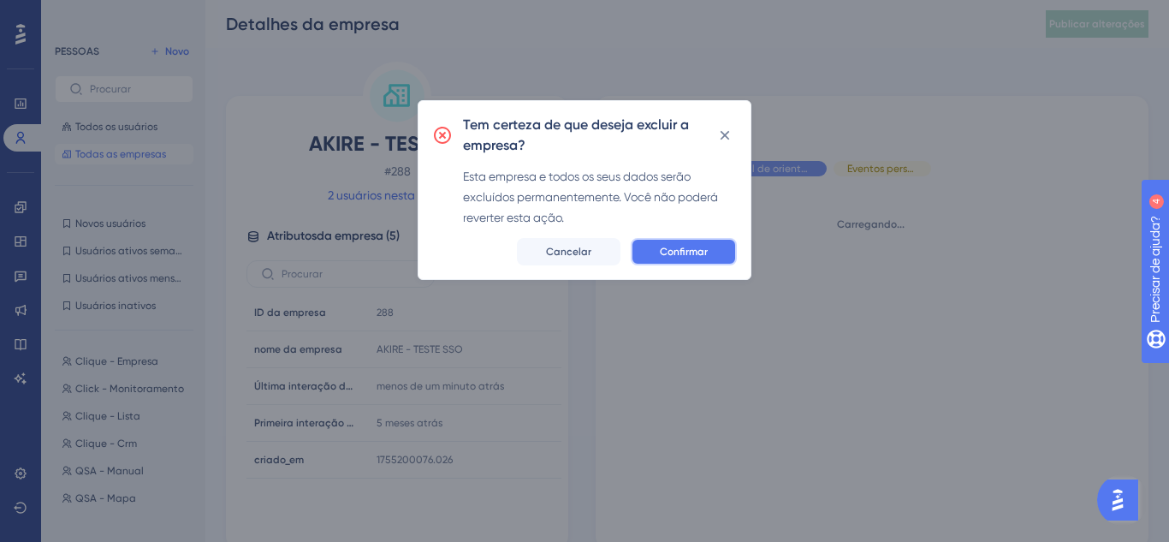
click at [672, 245] on span "Confirmar" at bounding box center [684, 252] width 48 height 14
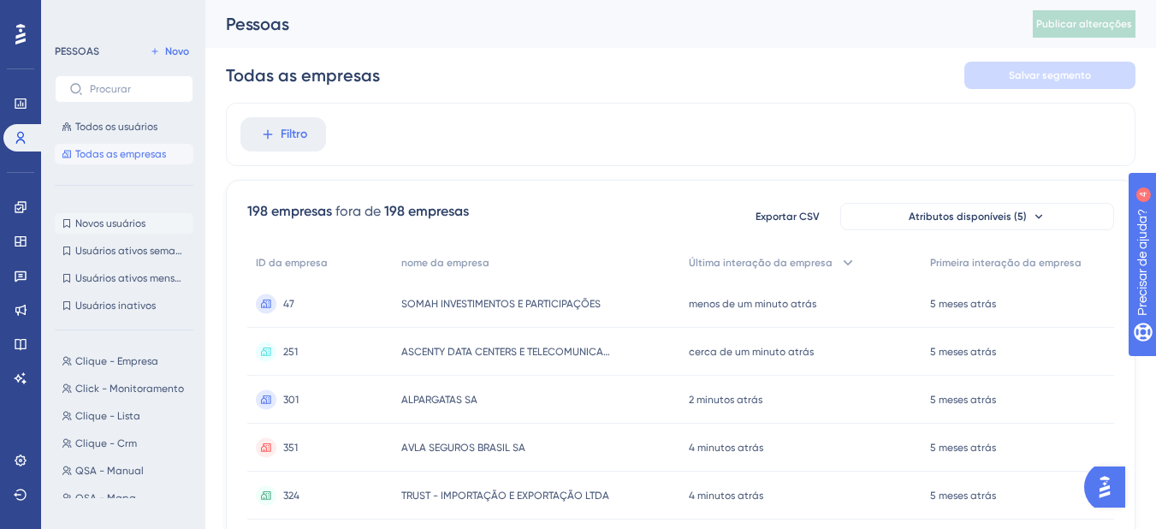
click at [141, 221] on font "Novos usuários" at bounding box center [110, 223] width 70 height 12
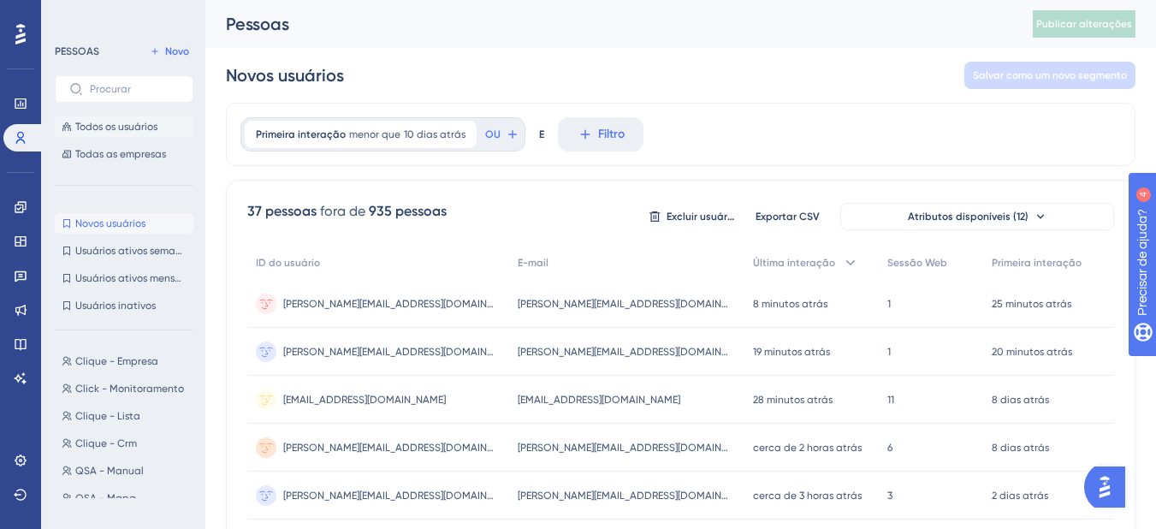
click at [132, 126] on font "Todos os usuários" at bounding box center [116, 127] width 82 height 12
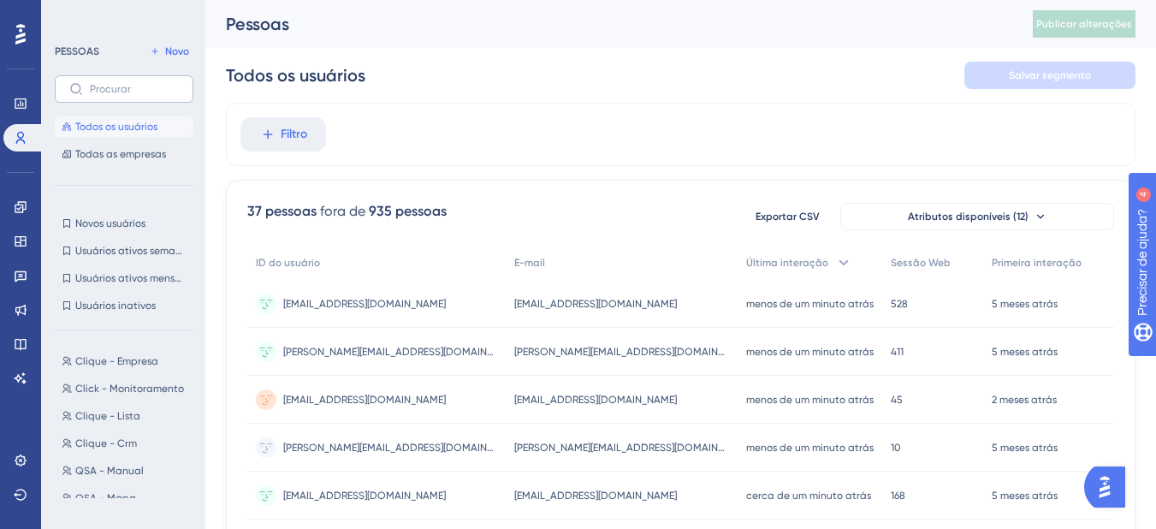
click at [151, 100] on label at bounding box center [124, 88] width 139 height 27
click at [151, 95] on input "text" at bounding box center [134, 89] width 89 height 12
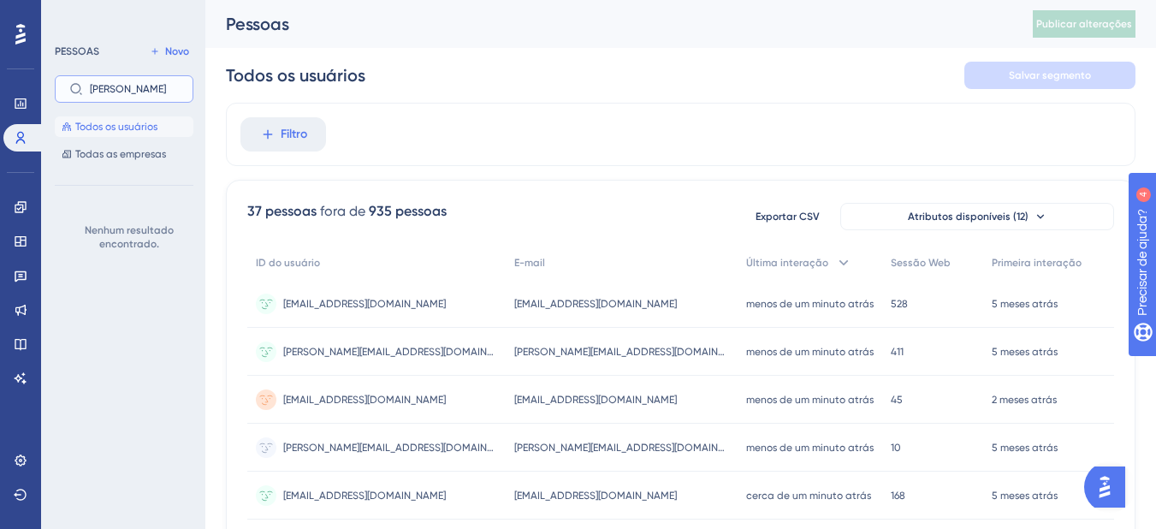
type input "[PERSON_NAME]"
click at [167, 92] on input "[PERSON_NAME]" at bounding box center [134, 89] width 89 height 12
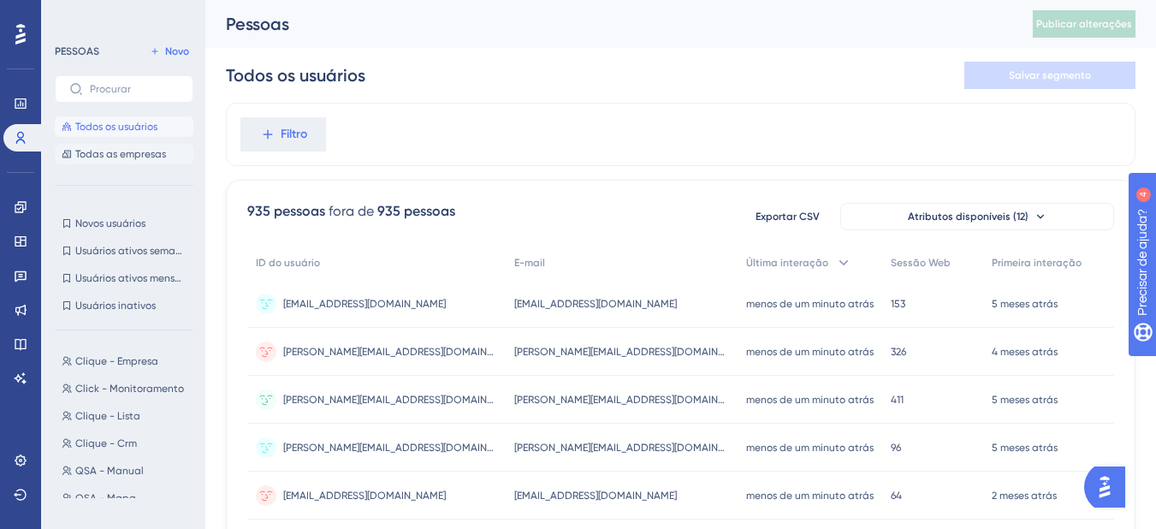
click at [147, 152] on font "Todas as empresas" at bounding box center [120, 154] width 91 height 12
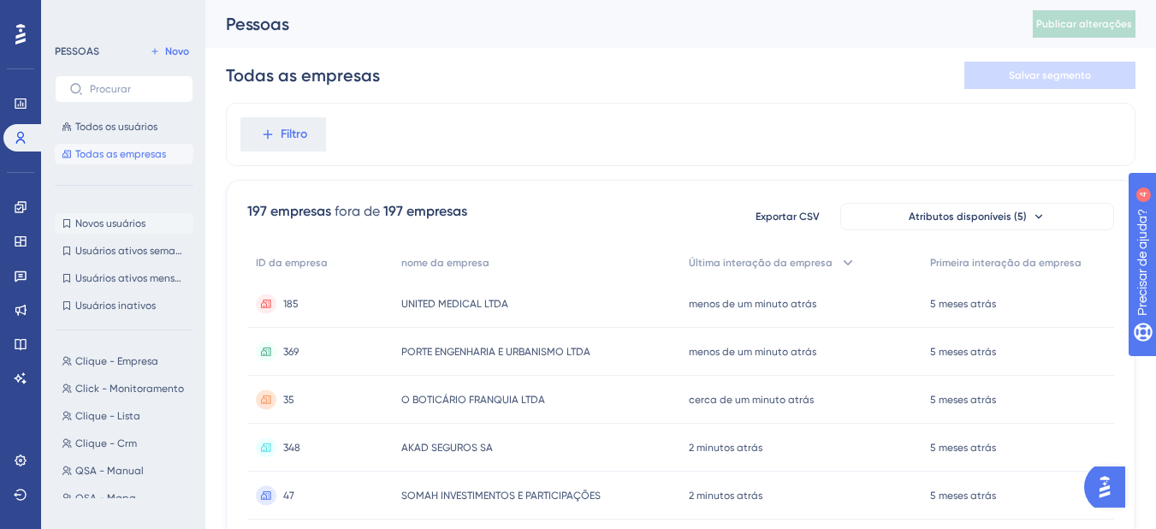
click at [148, 220] on button "Novos usuários Novos usuários" at bounding box center [124, 223] width 139 height 21
